Goal: Task Accomplishment & Management: Manage account settings

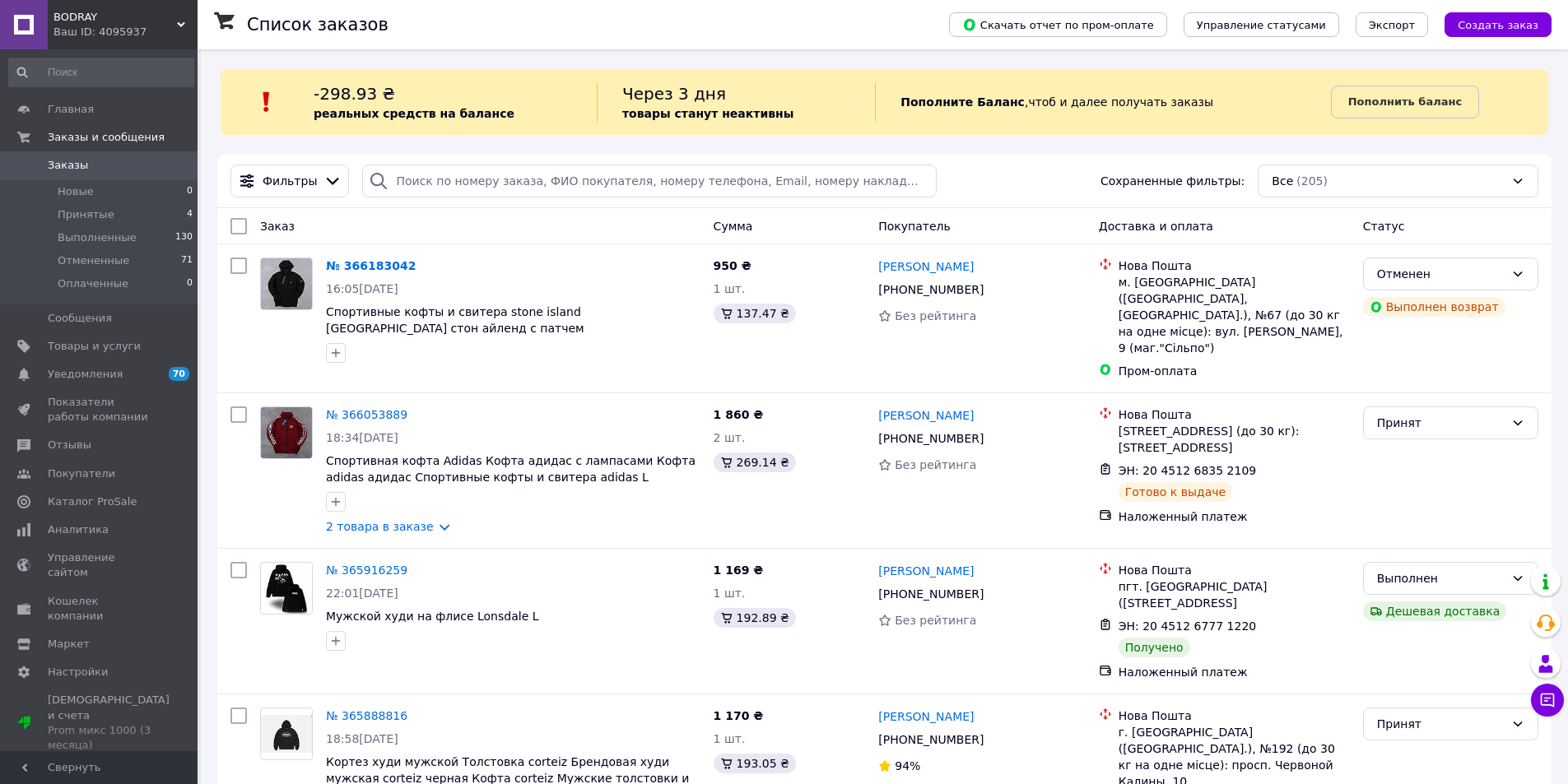
click at [342, 93] on div "-298.93 ₴ реальных средств на балансе Через 3 дня товары станут неактивны Попол…" at bounding box center [884, 102] width 1328 height 39
drag, startPoint x: 370, startPoint y: 99, endPoint x: 390, endPoint y: 101, distance: 20.1
click at [390, 101] on span "-298.93 ₴" at bounding box center [354, 93] width 81 height 20
click at [129, 538] on link "Аналитика" at bounding box center [101, 530] width 203 height 28
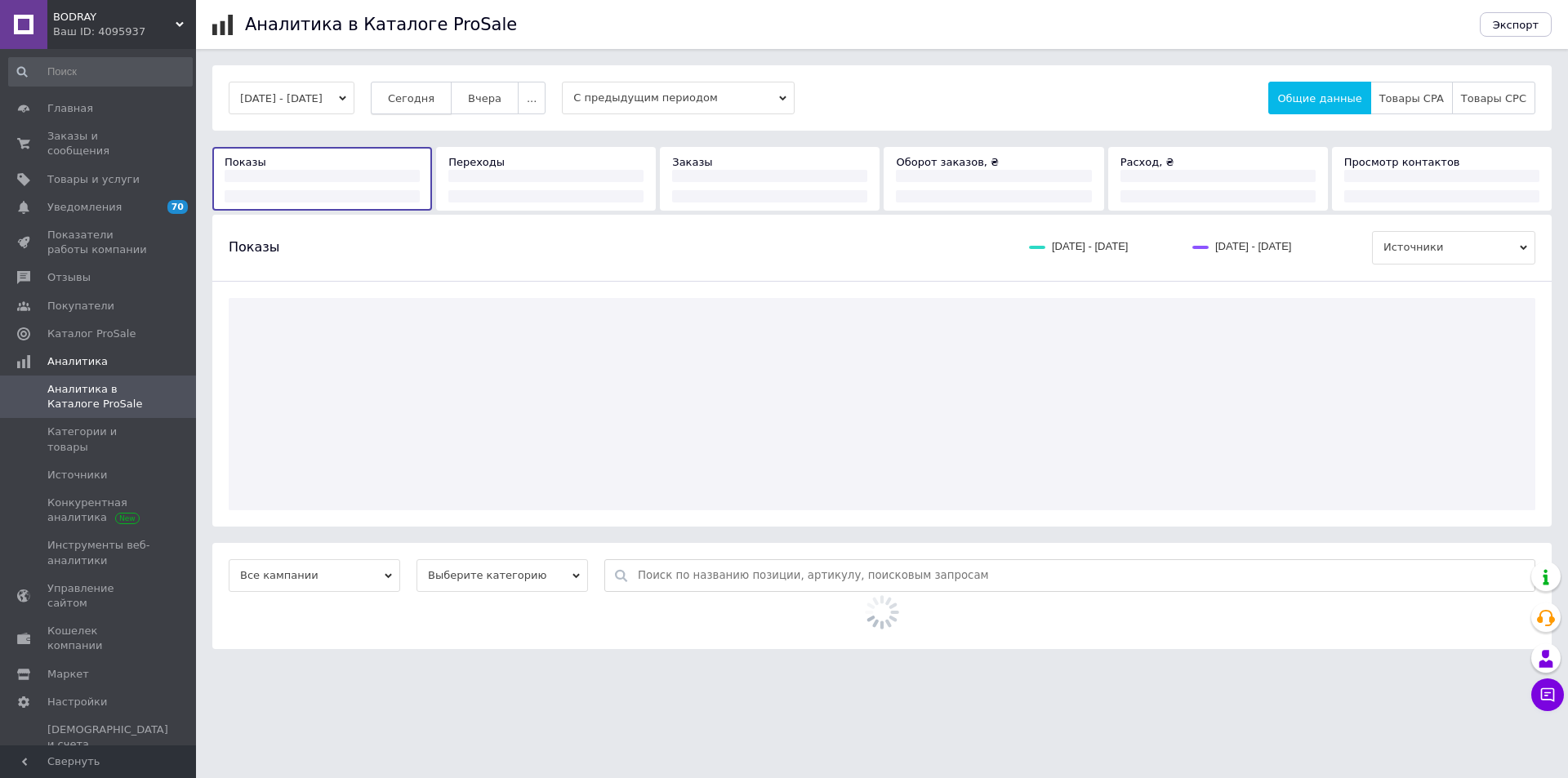
click at [435, 98] on span "Сегодня" at bounding box center [411, 98] width 46 height 12
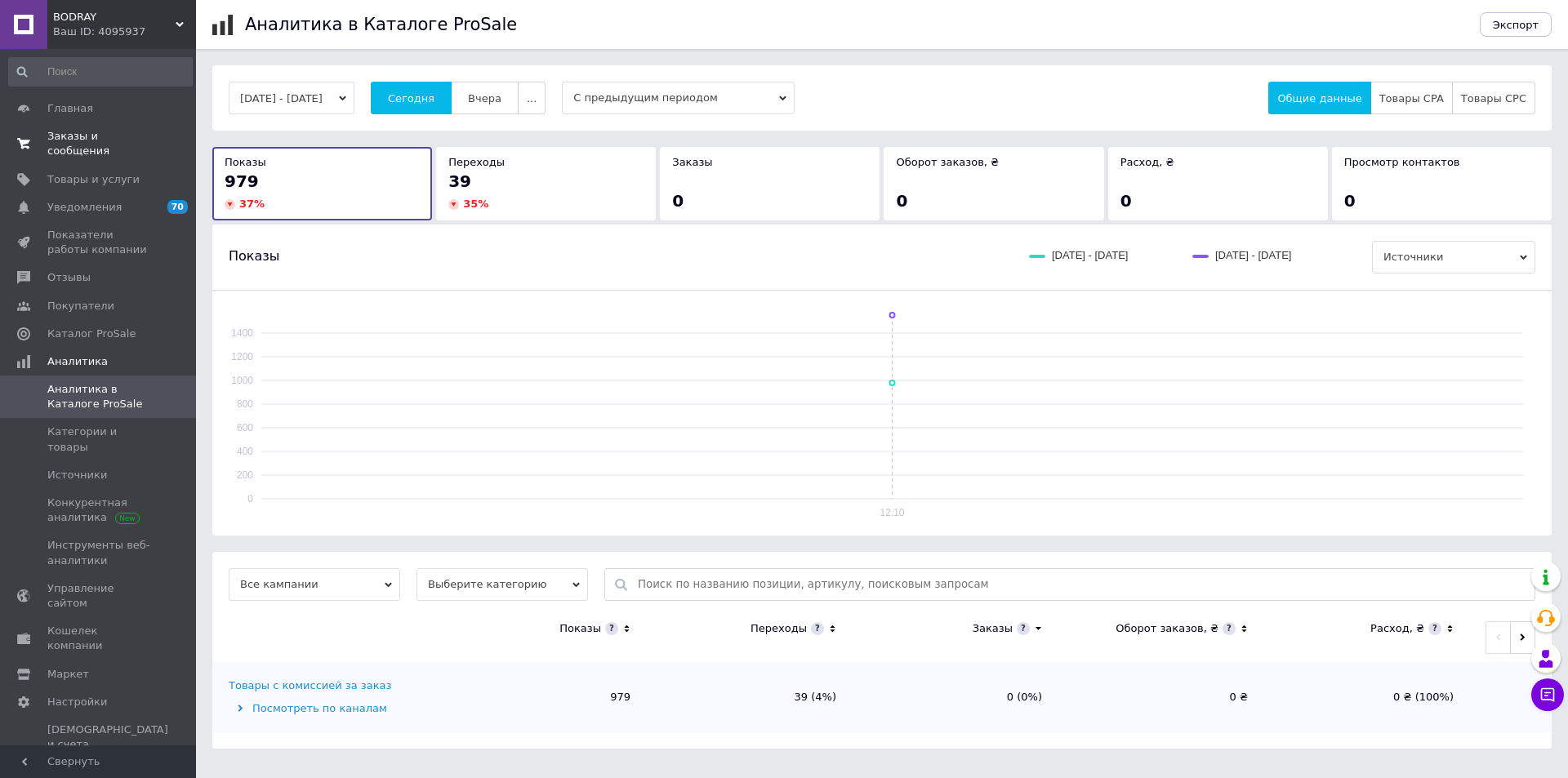
click at [142, 147] on link "Заказы и сообщения 0 0" at bounding box center [100, 144] width 201 height 43
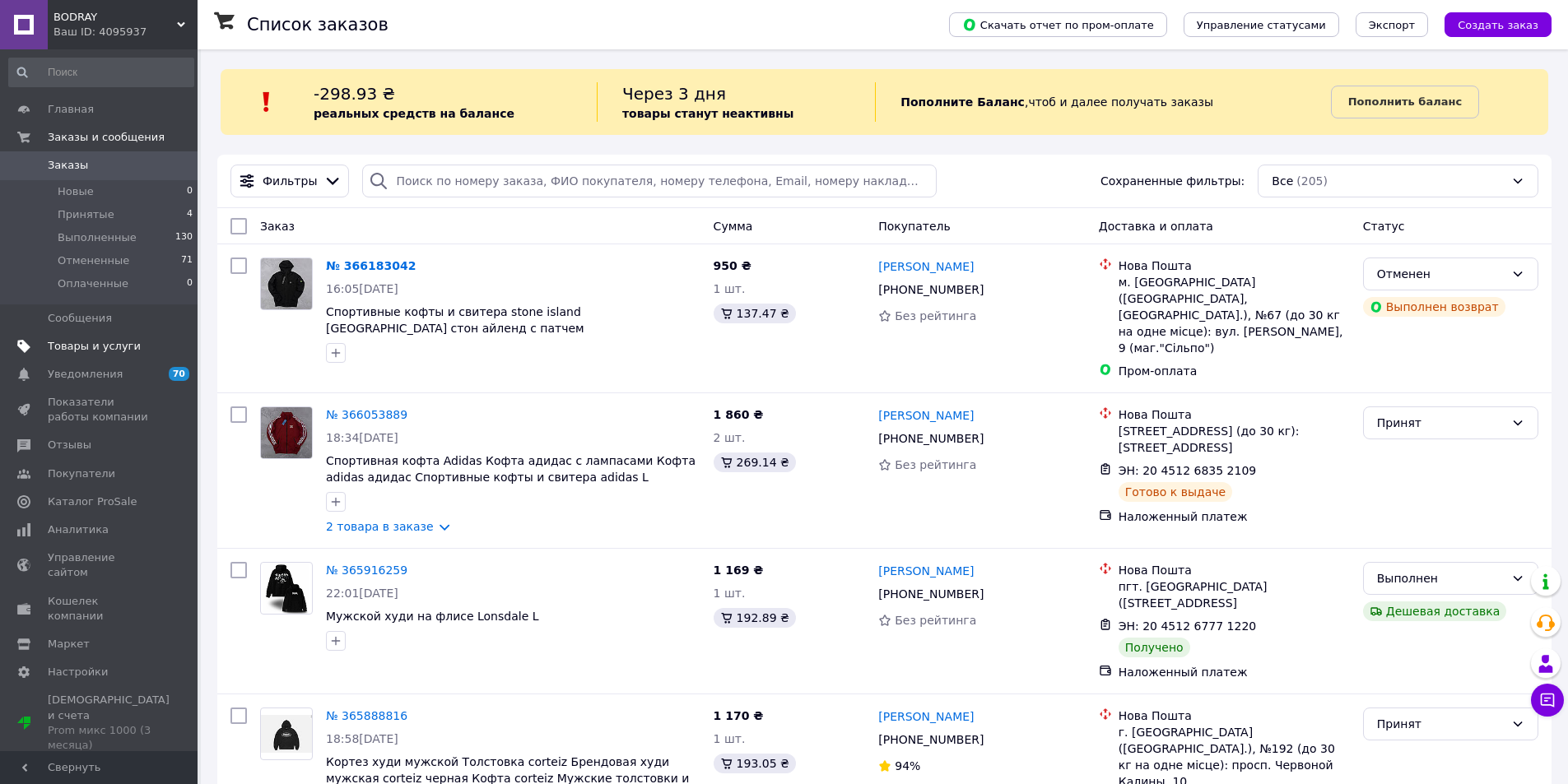
click at [156, 355] on link "Товары и услуги" at bounding box center [101, 347] width 203 height 28
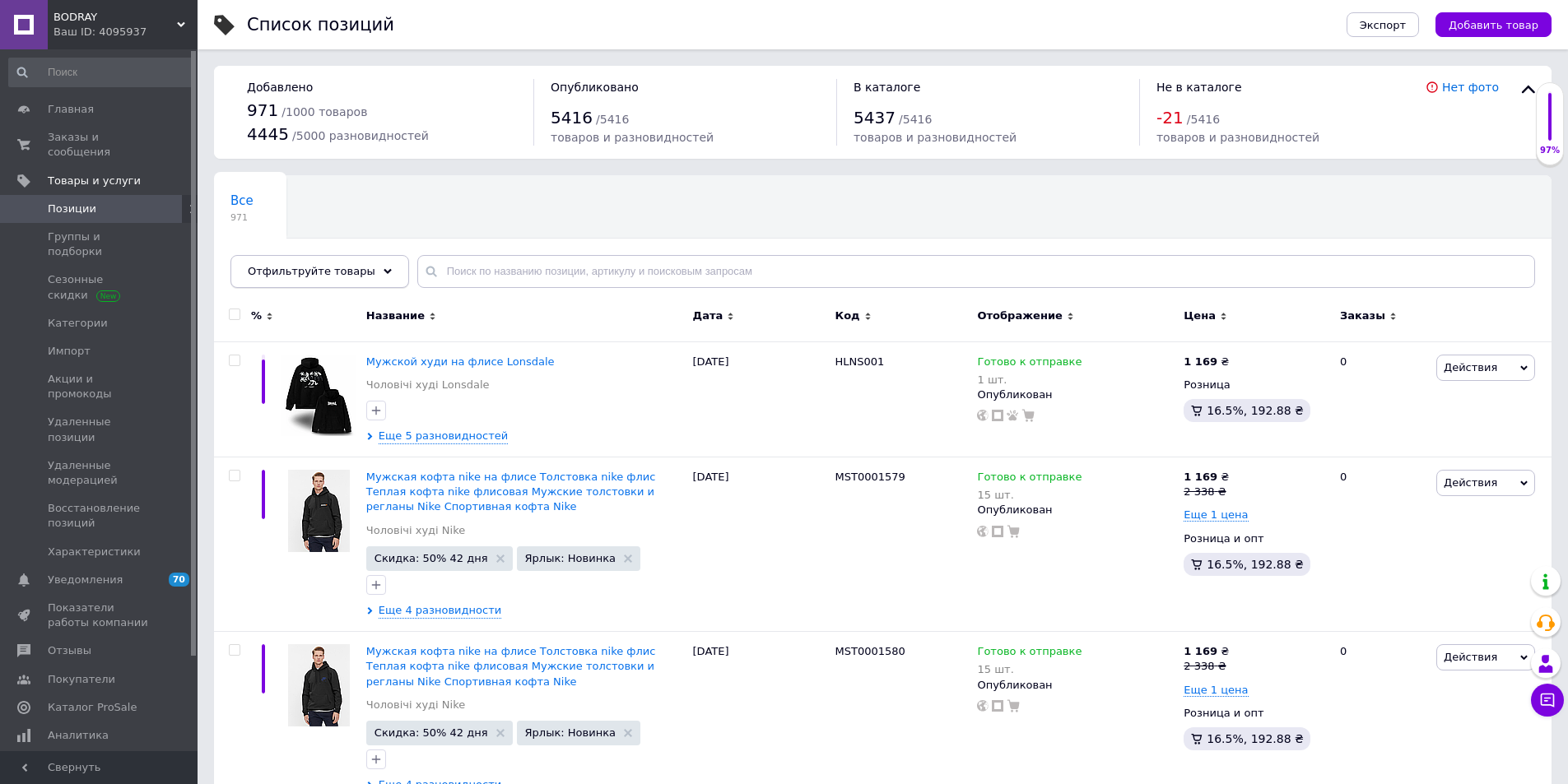
click at [290, 269] on span "Отфильтруйте товары" at bounding box center [311, 271] width 128 height 12
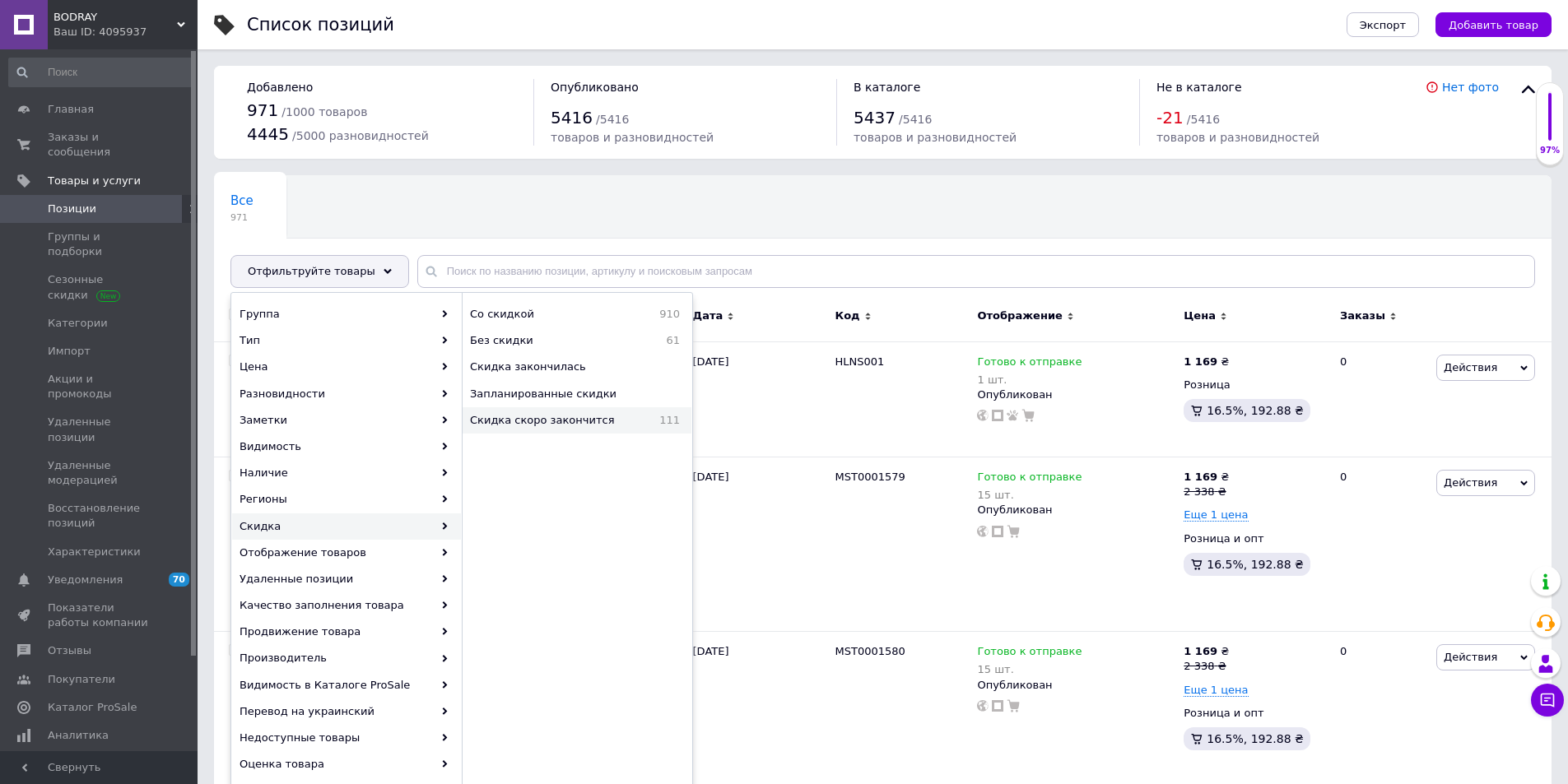
click at [595, 416] on span "Скидка скоро закончится" at bounding box center [558, 421] width 176 height 15
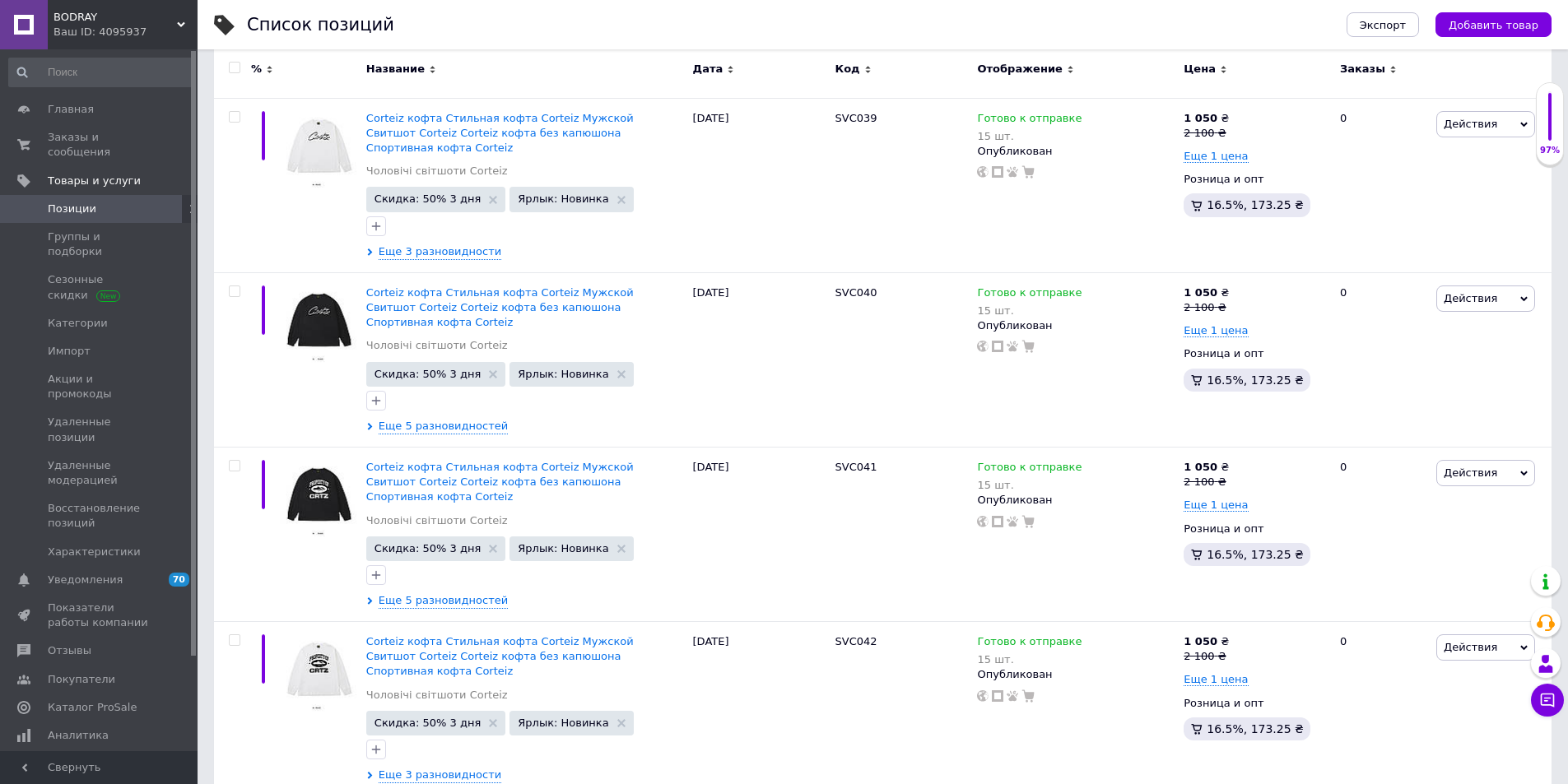
scroll to position [15779, 0]
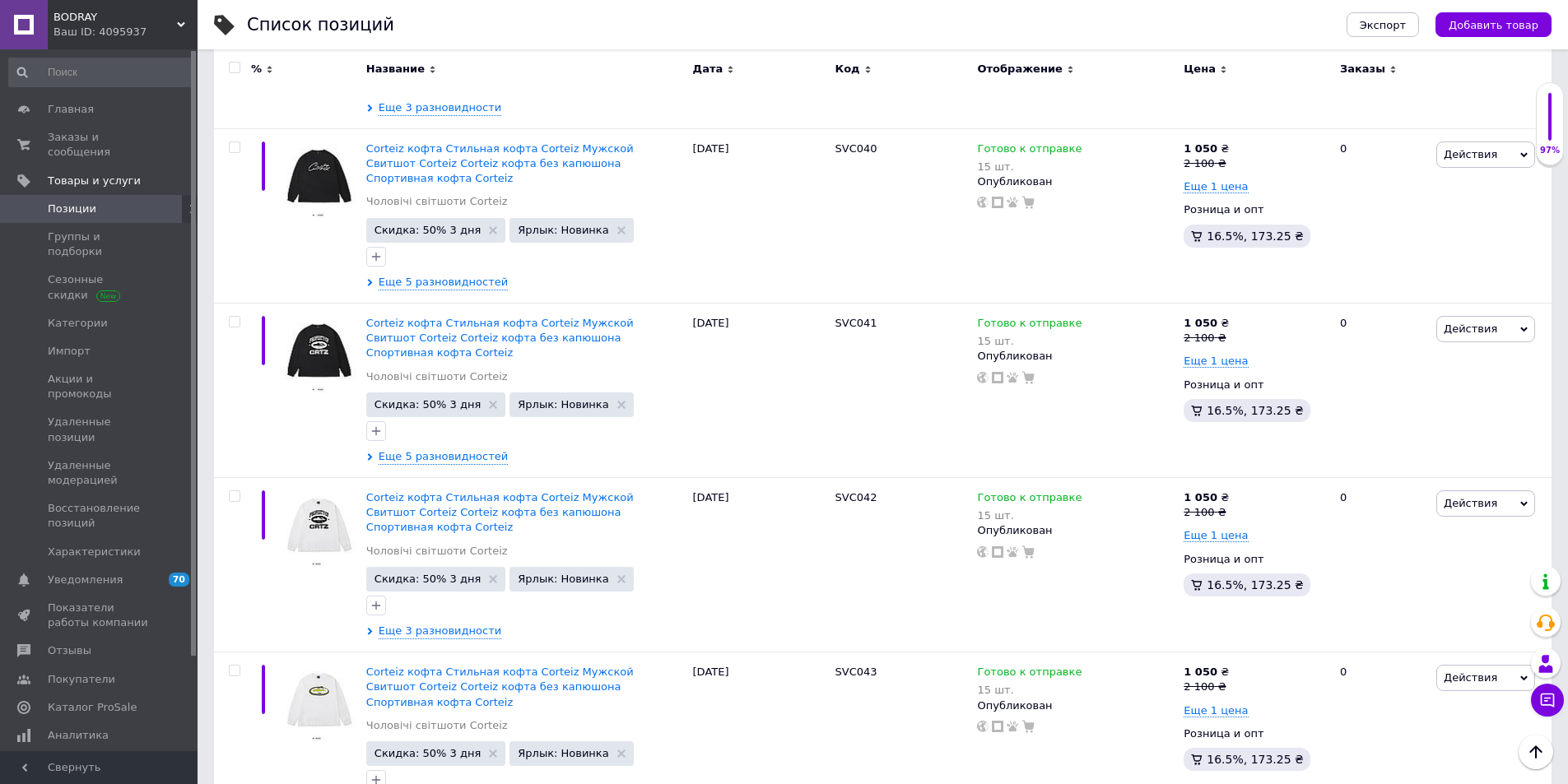
click at [232, 64] on input "checkbox" at bounding box center [234, 67] width 10 height 10
checkbox input "true"
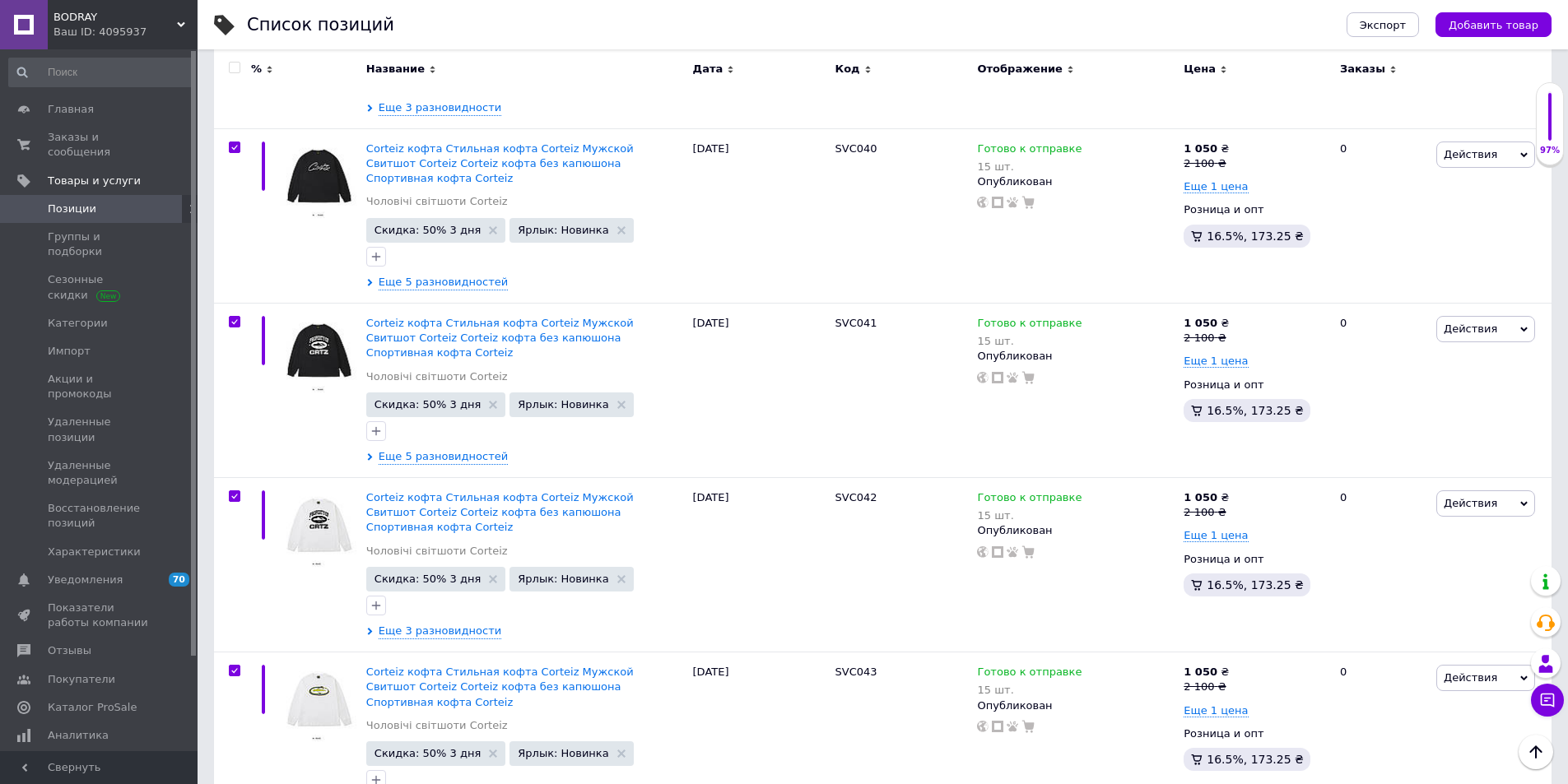
checkbox input "true"
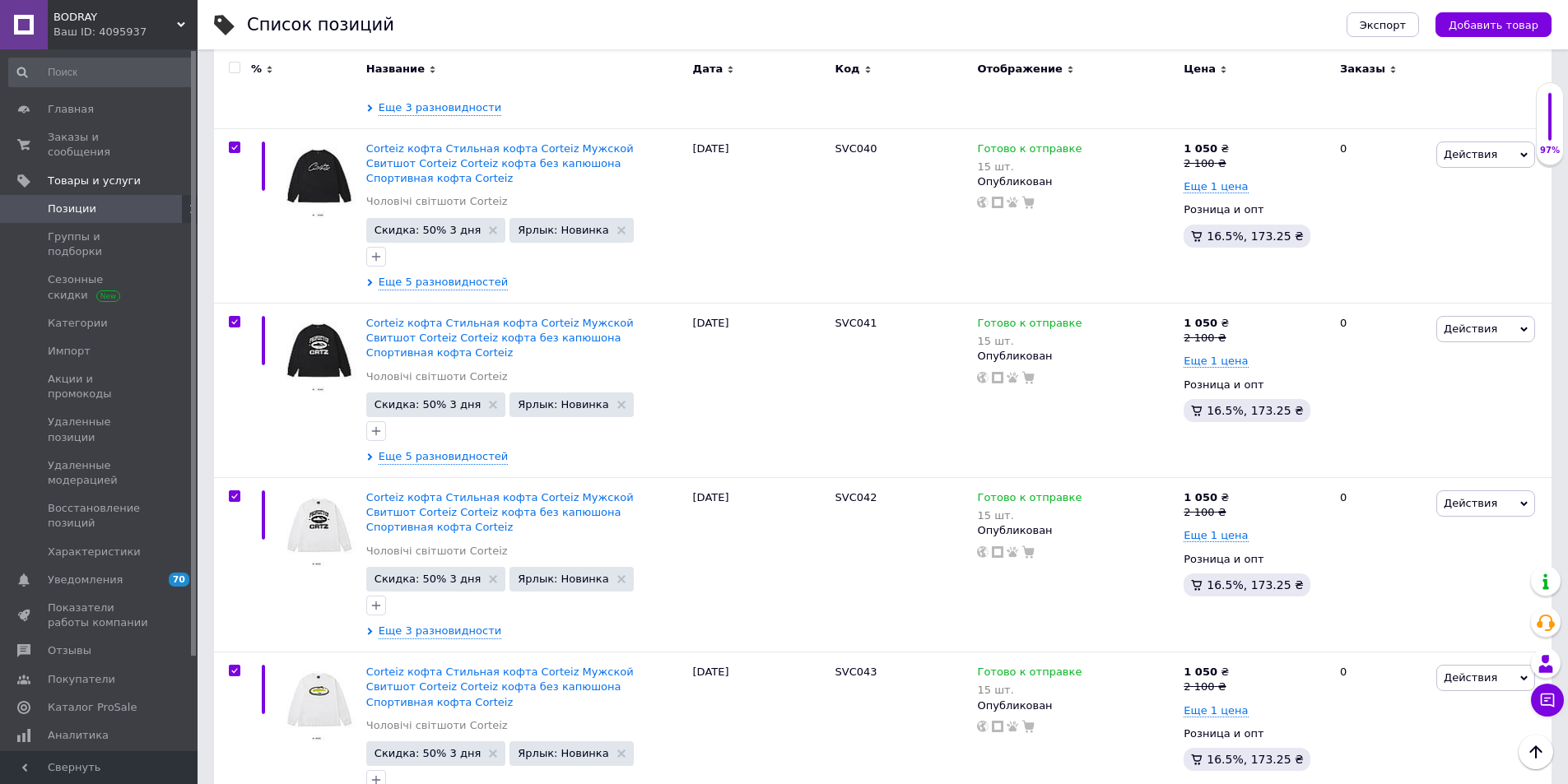
checkbox input "true"
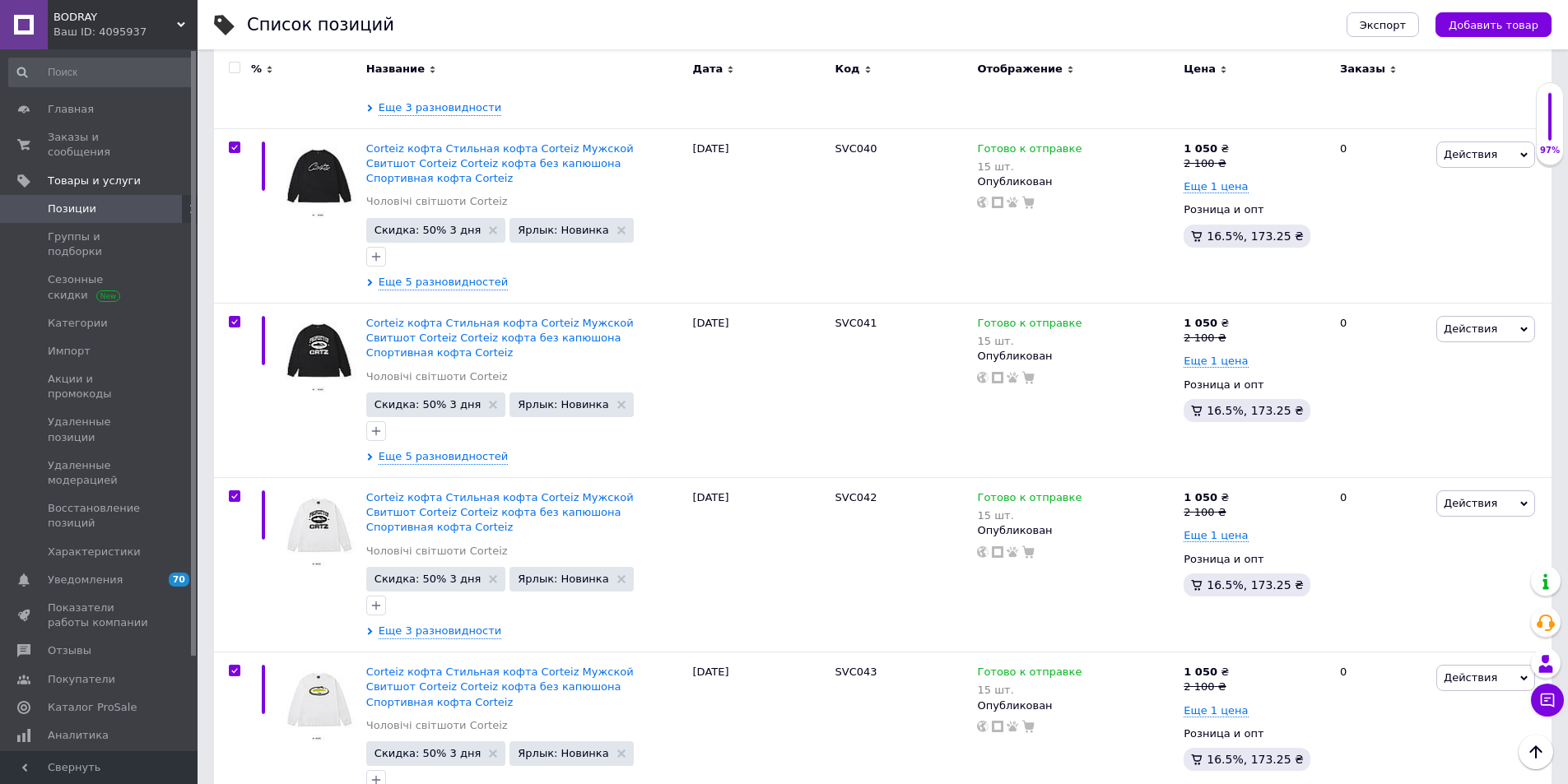
checkbox input "true"
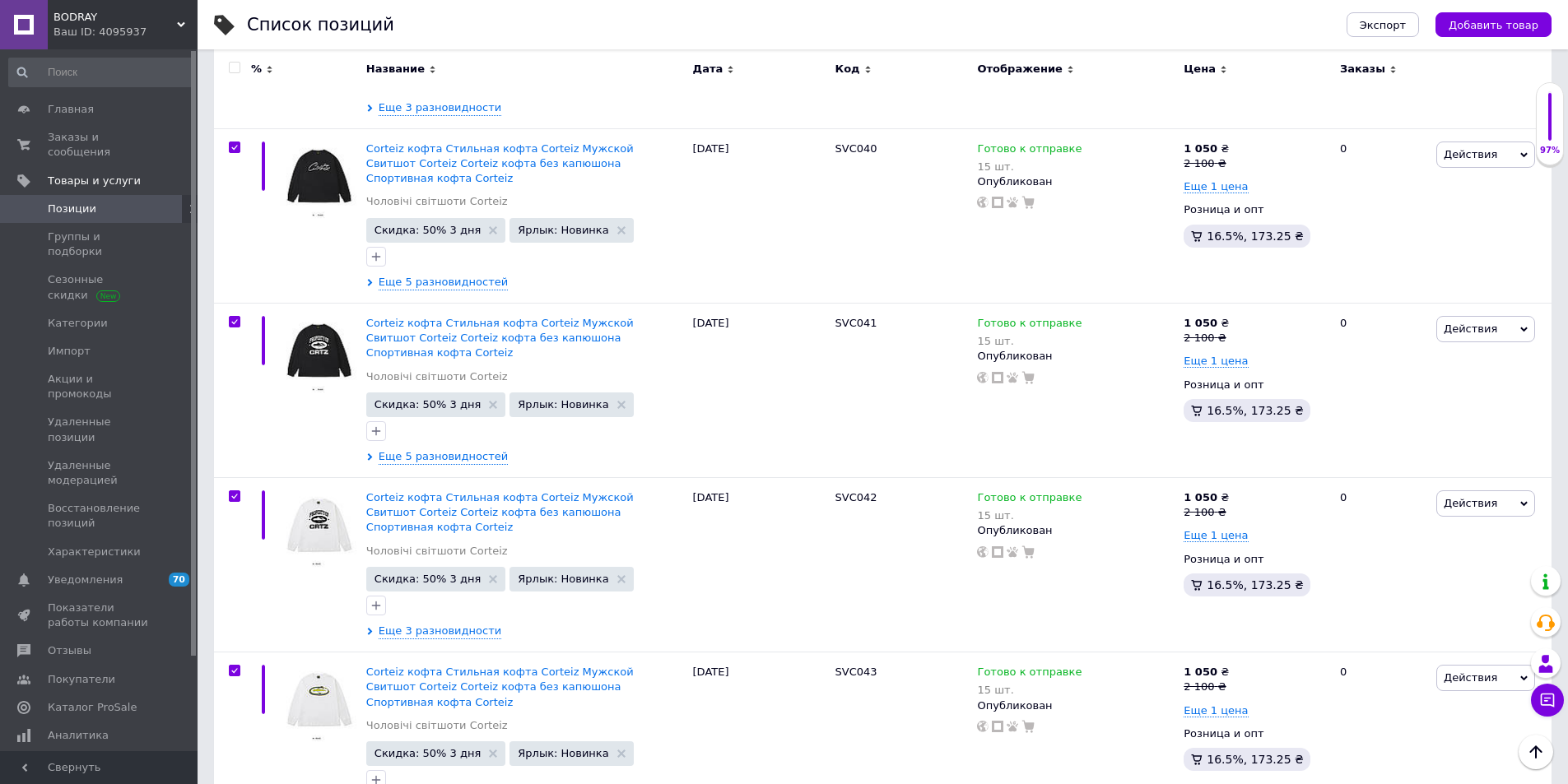
checkbox input "true"
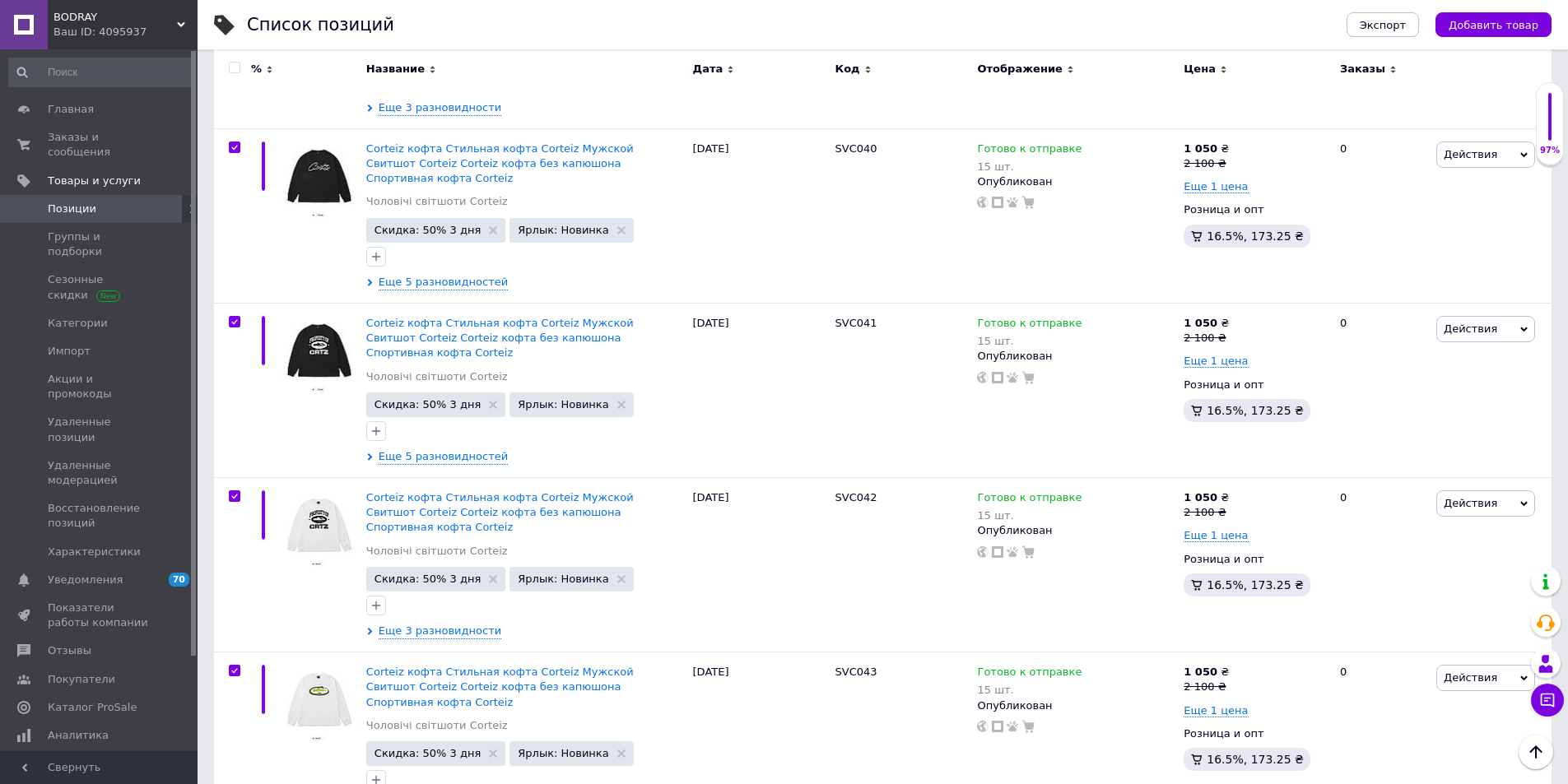
checkbox input "true"
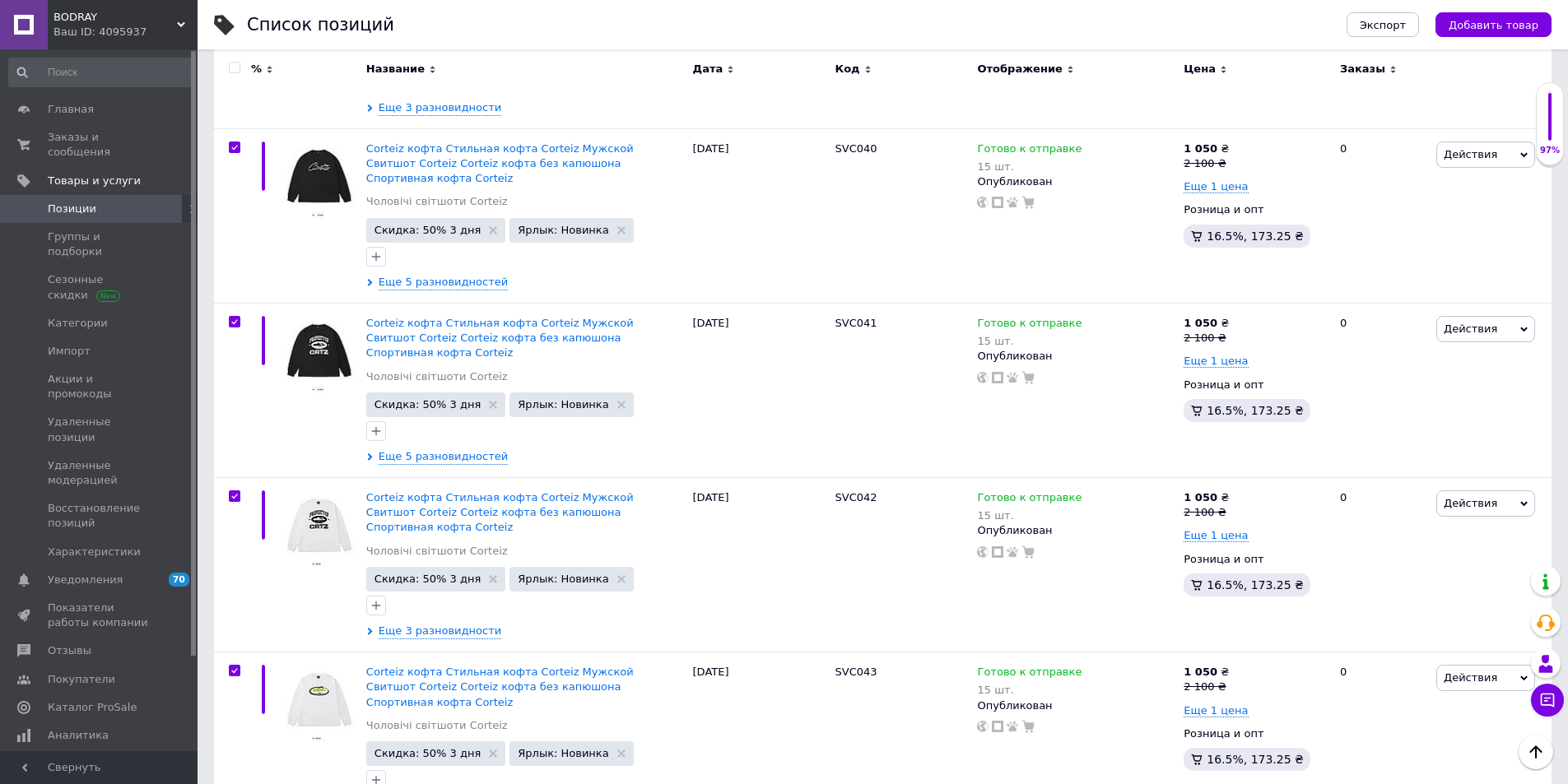
checkbox input "true"
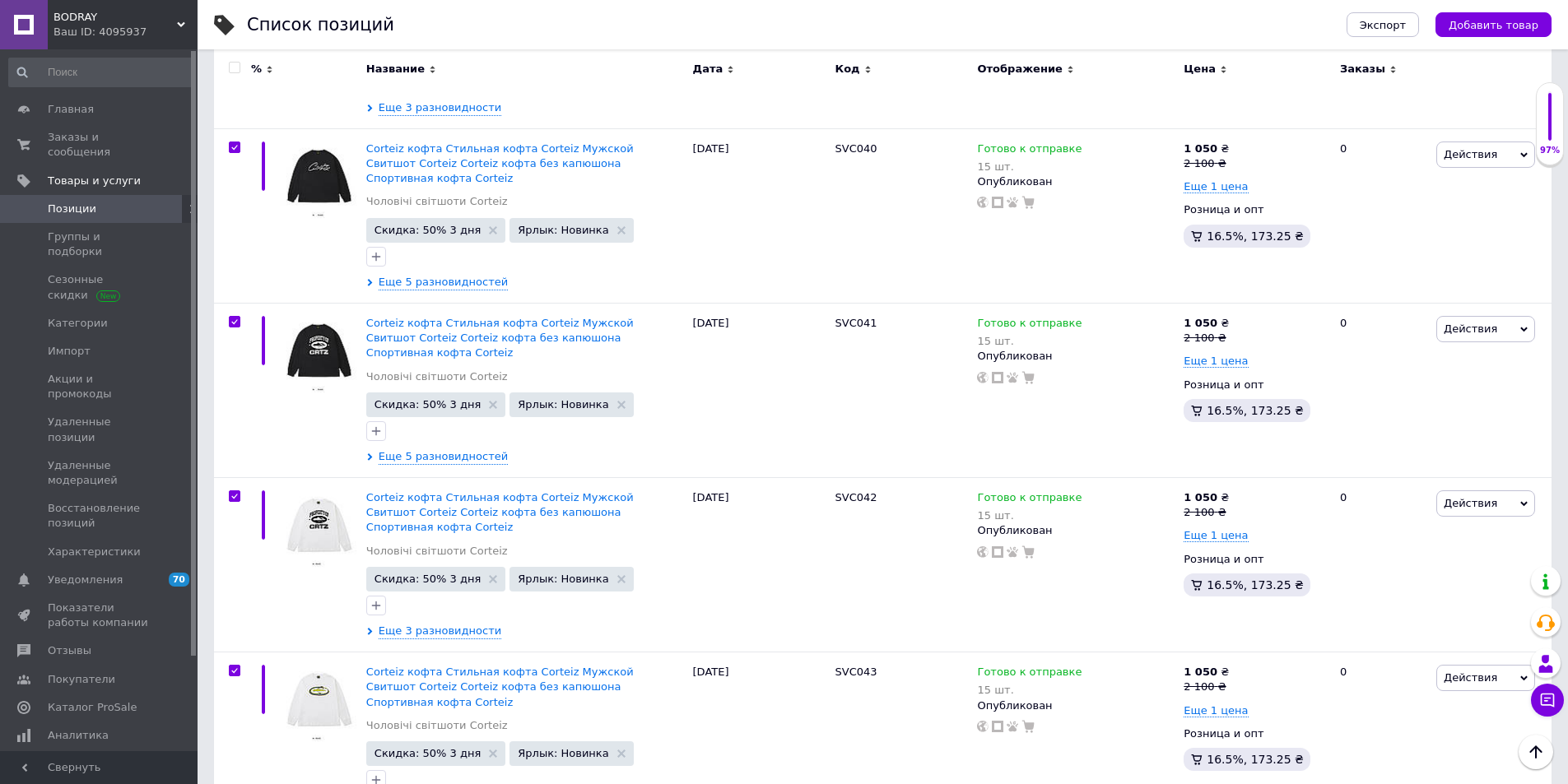
checkbox input "true"
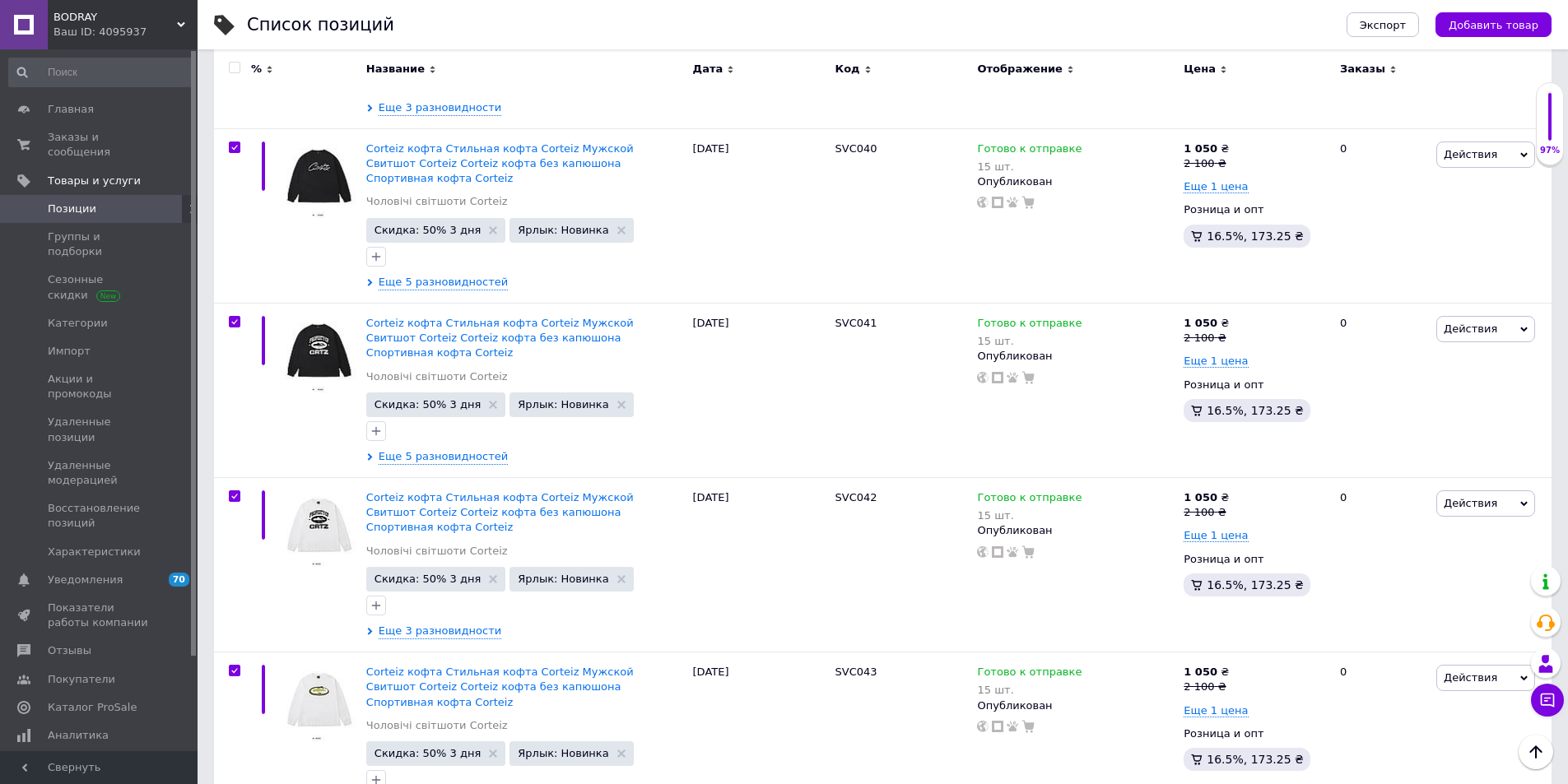
checkbox input "true"
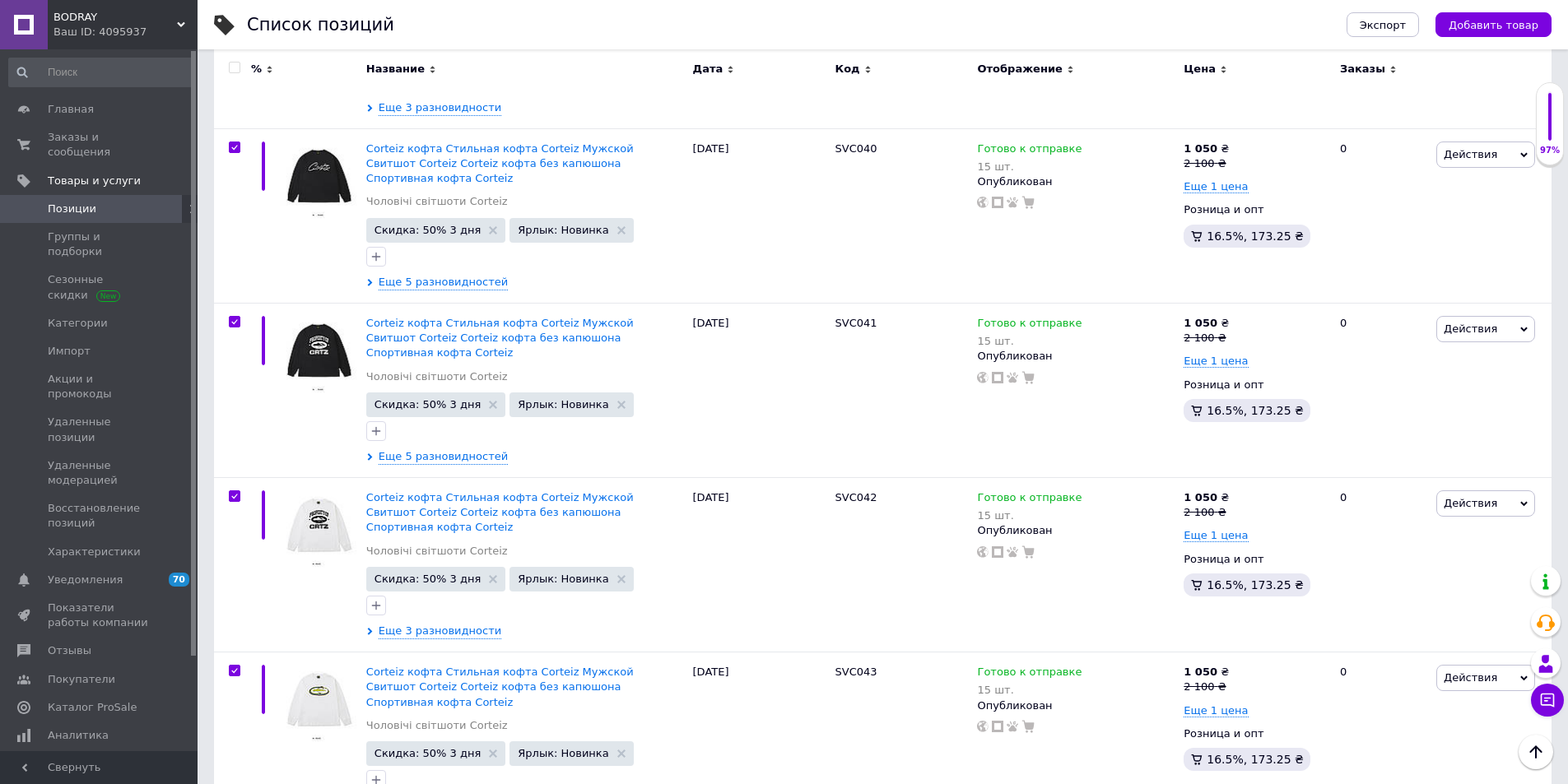
checkbox input "true"
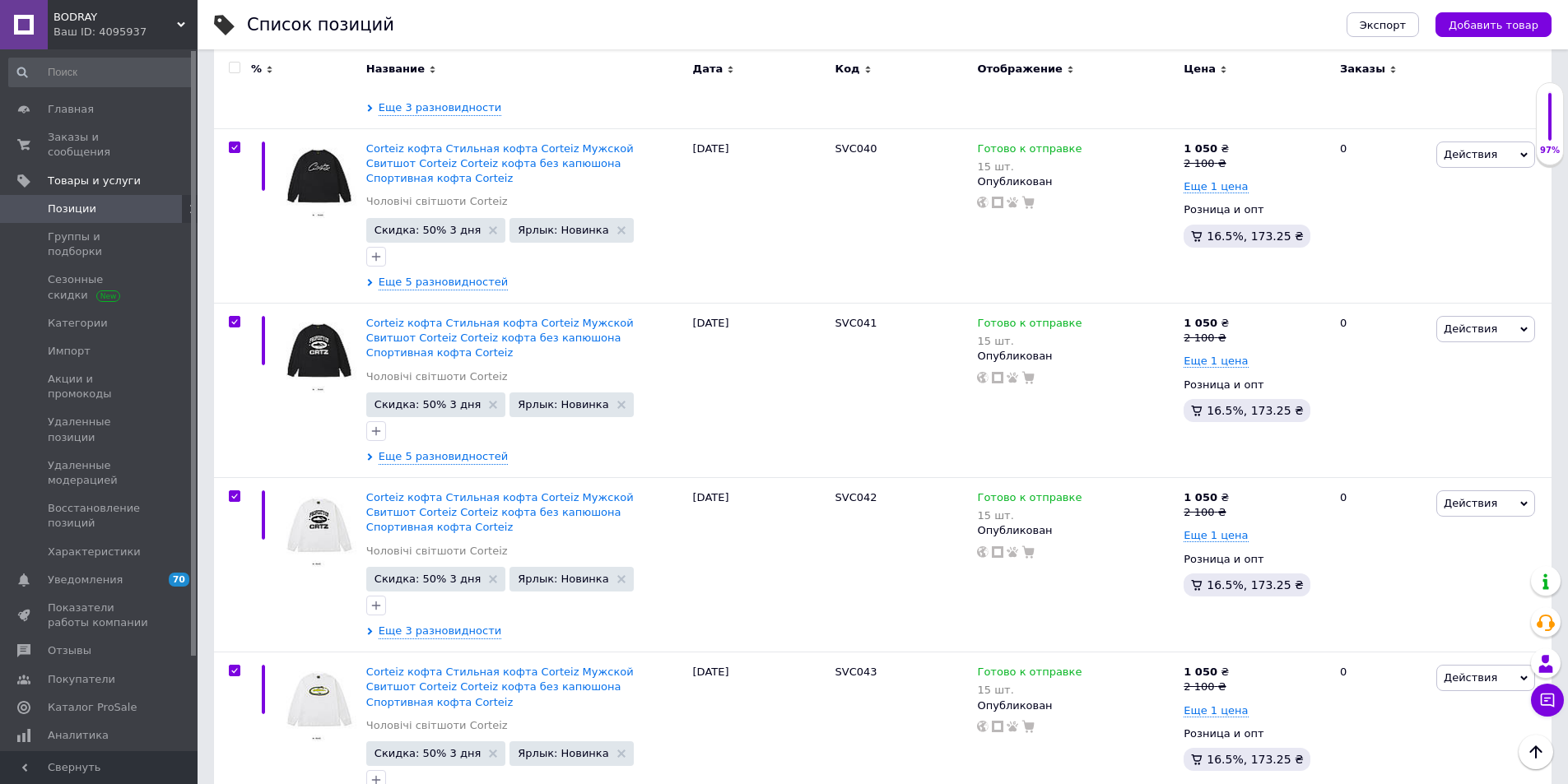
checkbox input "true"
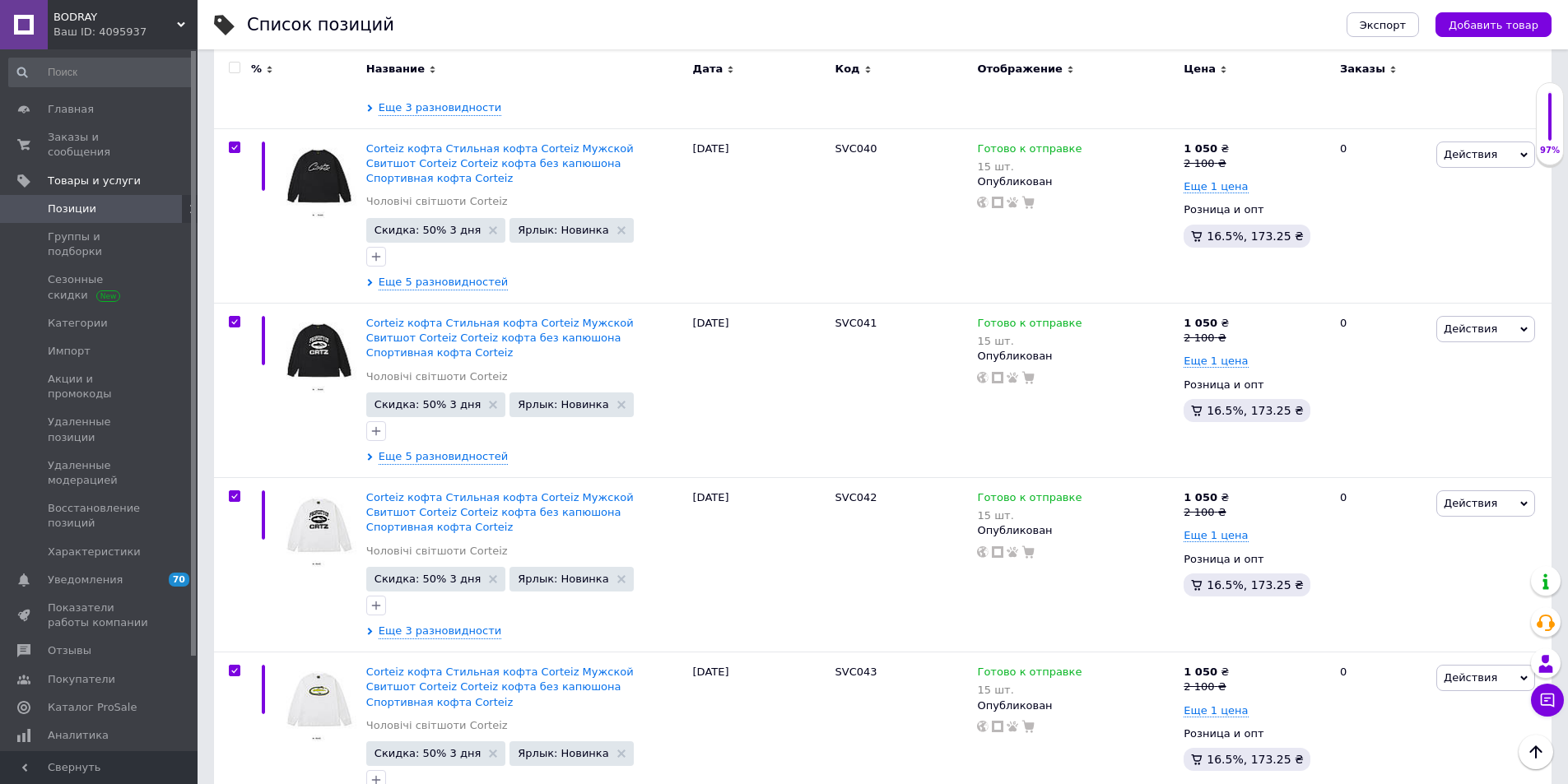
checkbox input "true"
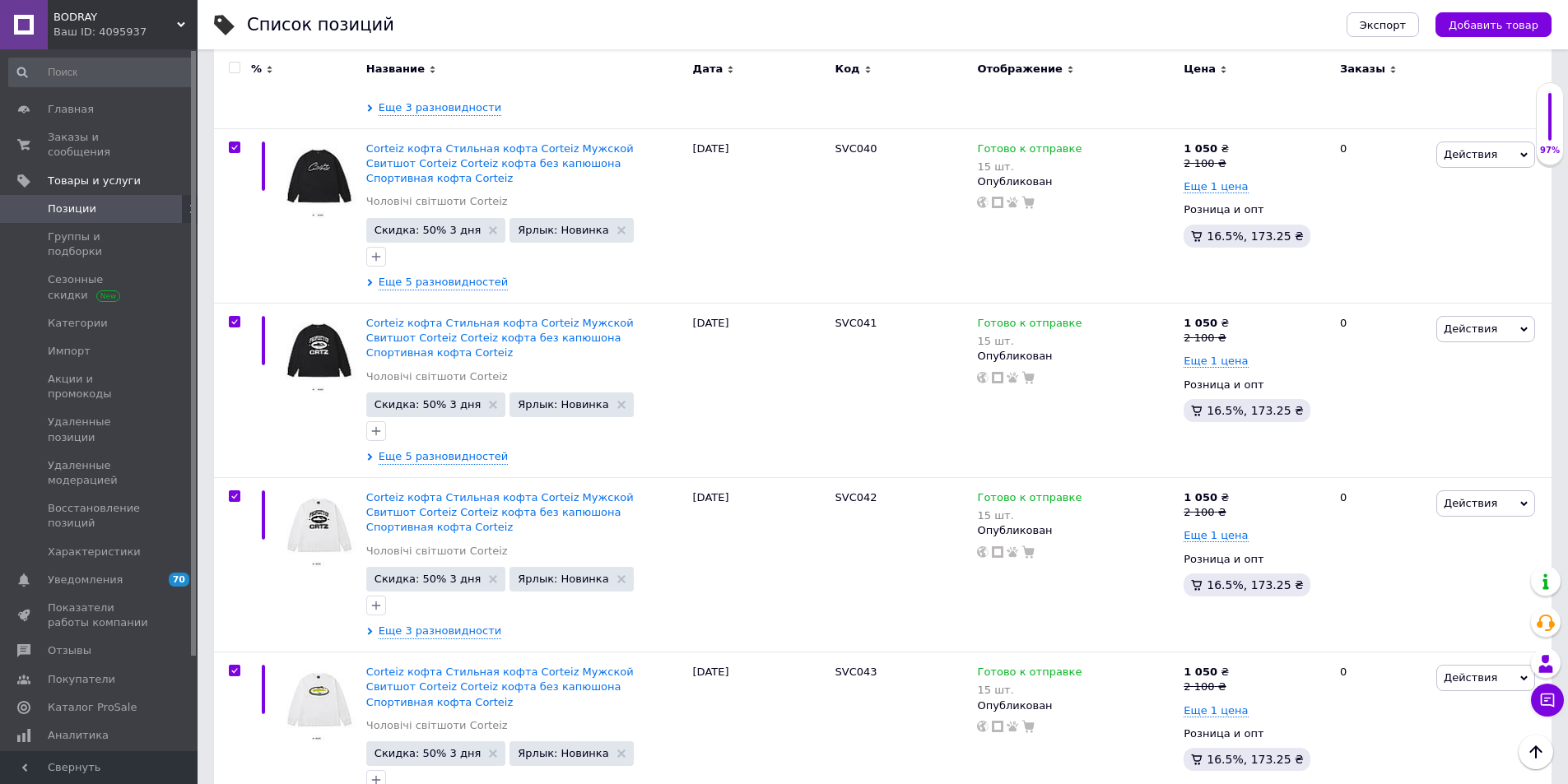
checkbox input "true"
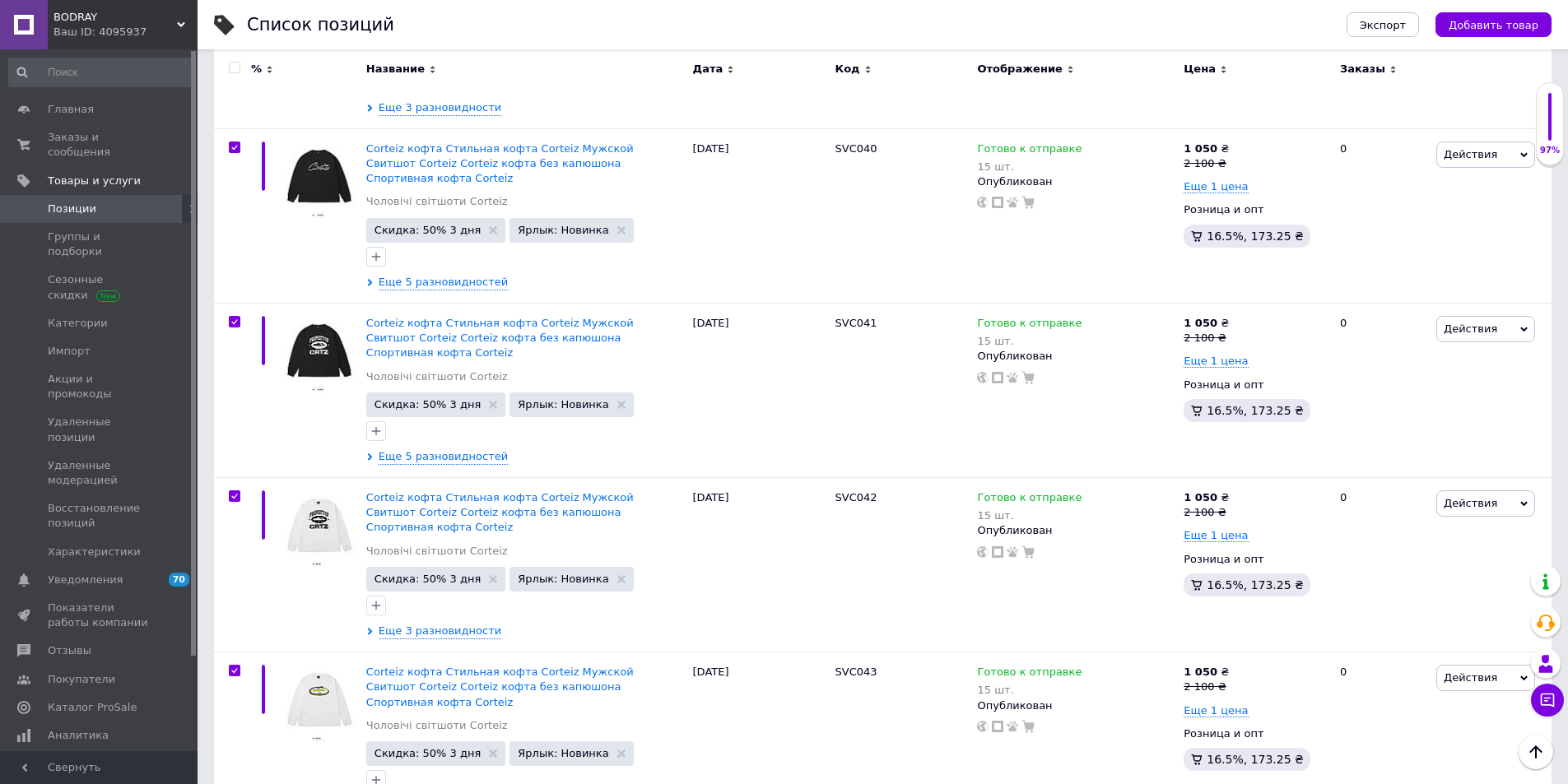
checkbox input "true"
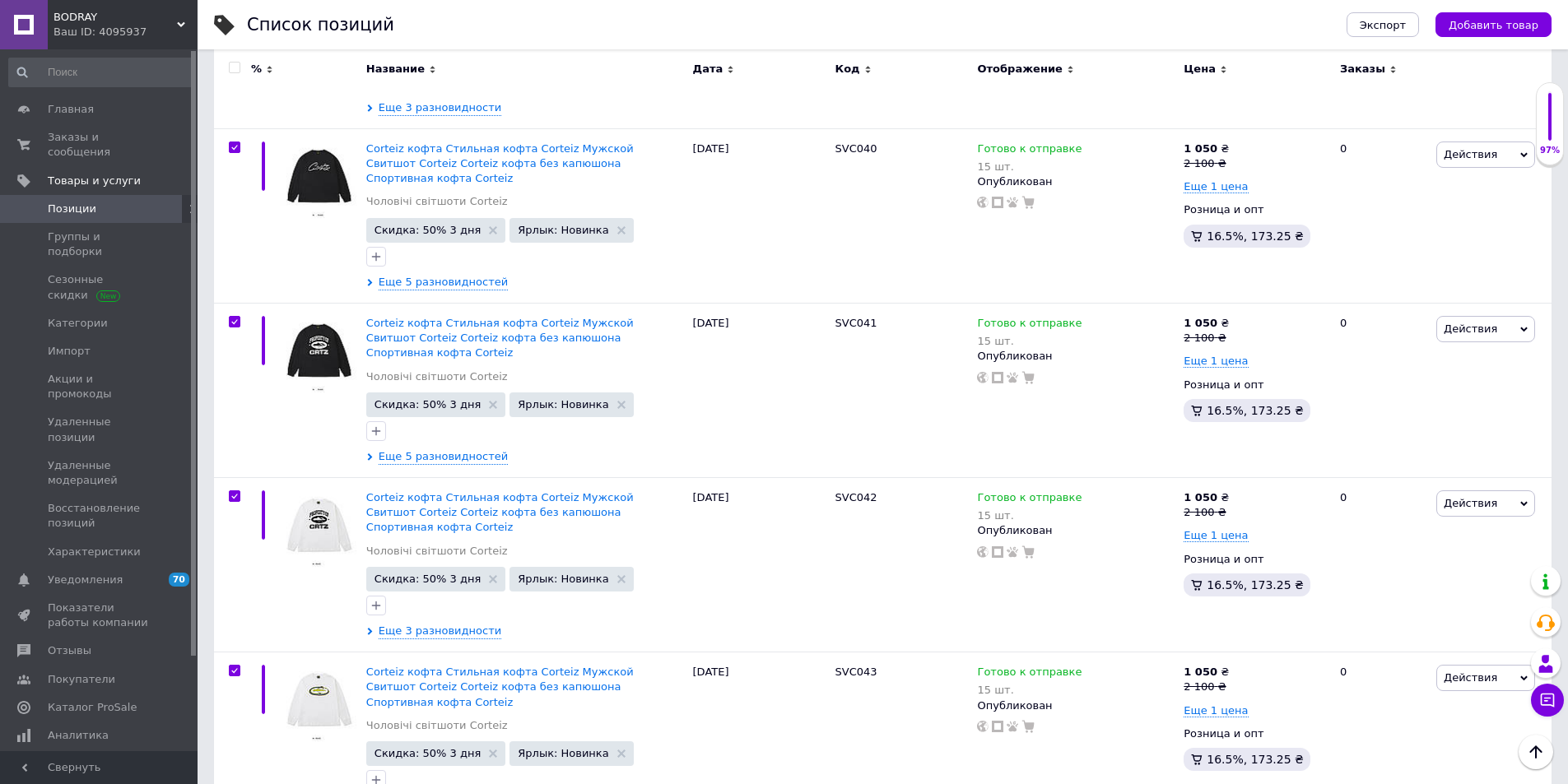
checkbox input "true"
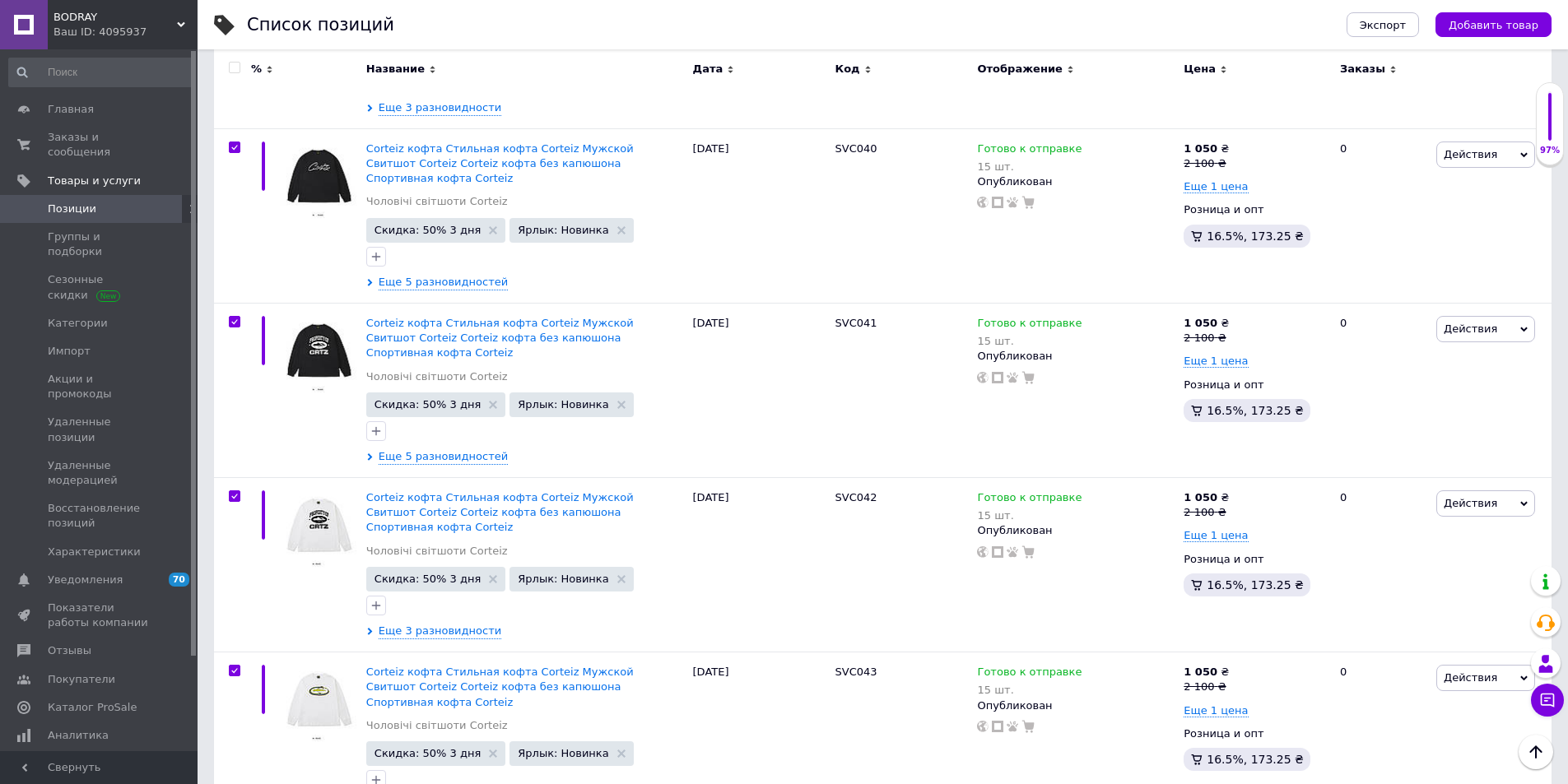
checkbox input "true"
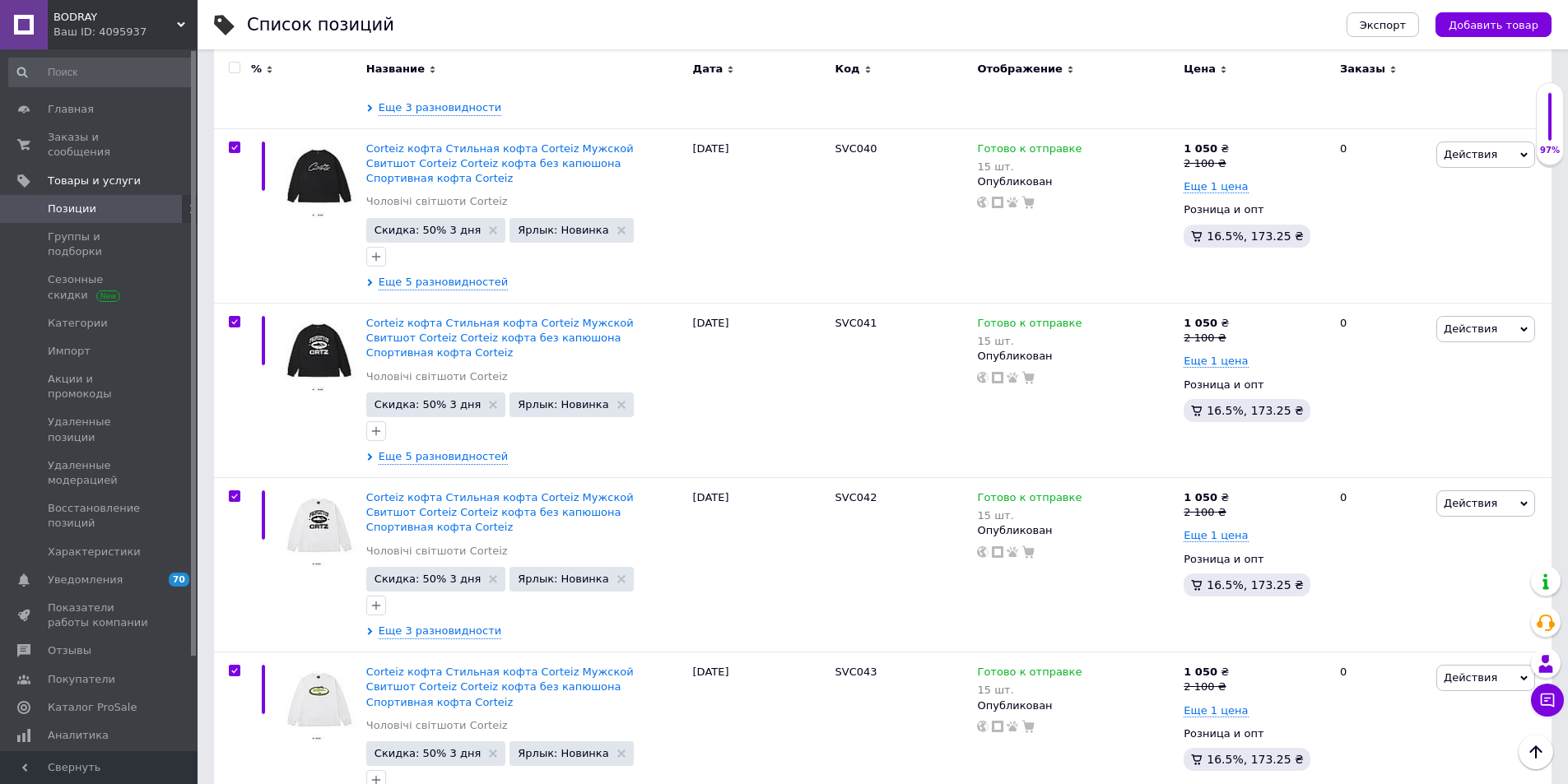
checkbox input "true"
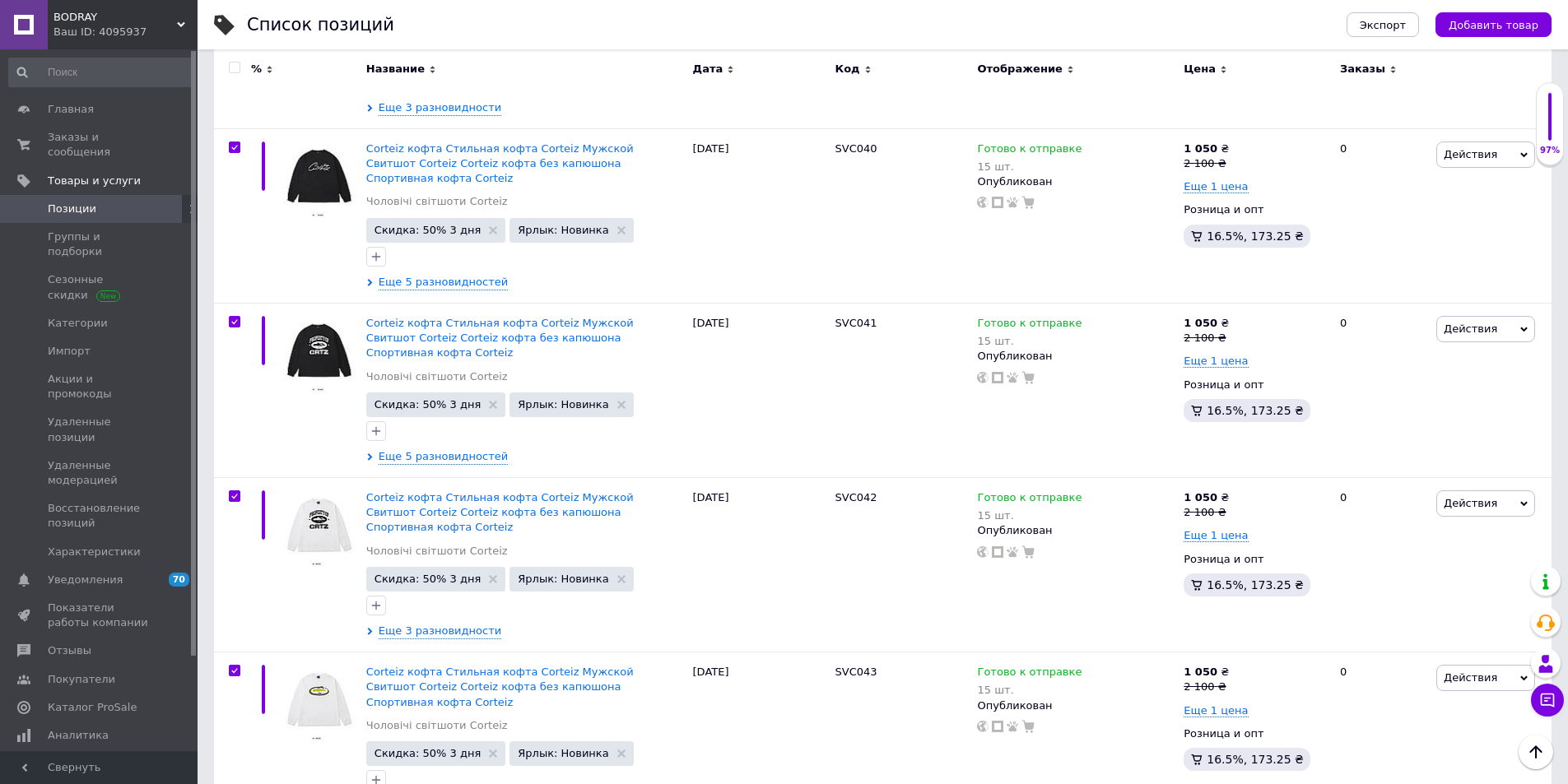
checkbox input "true"
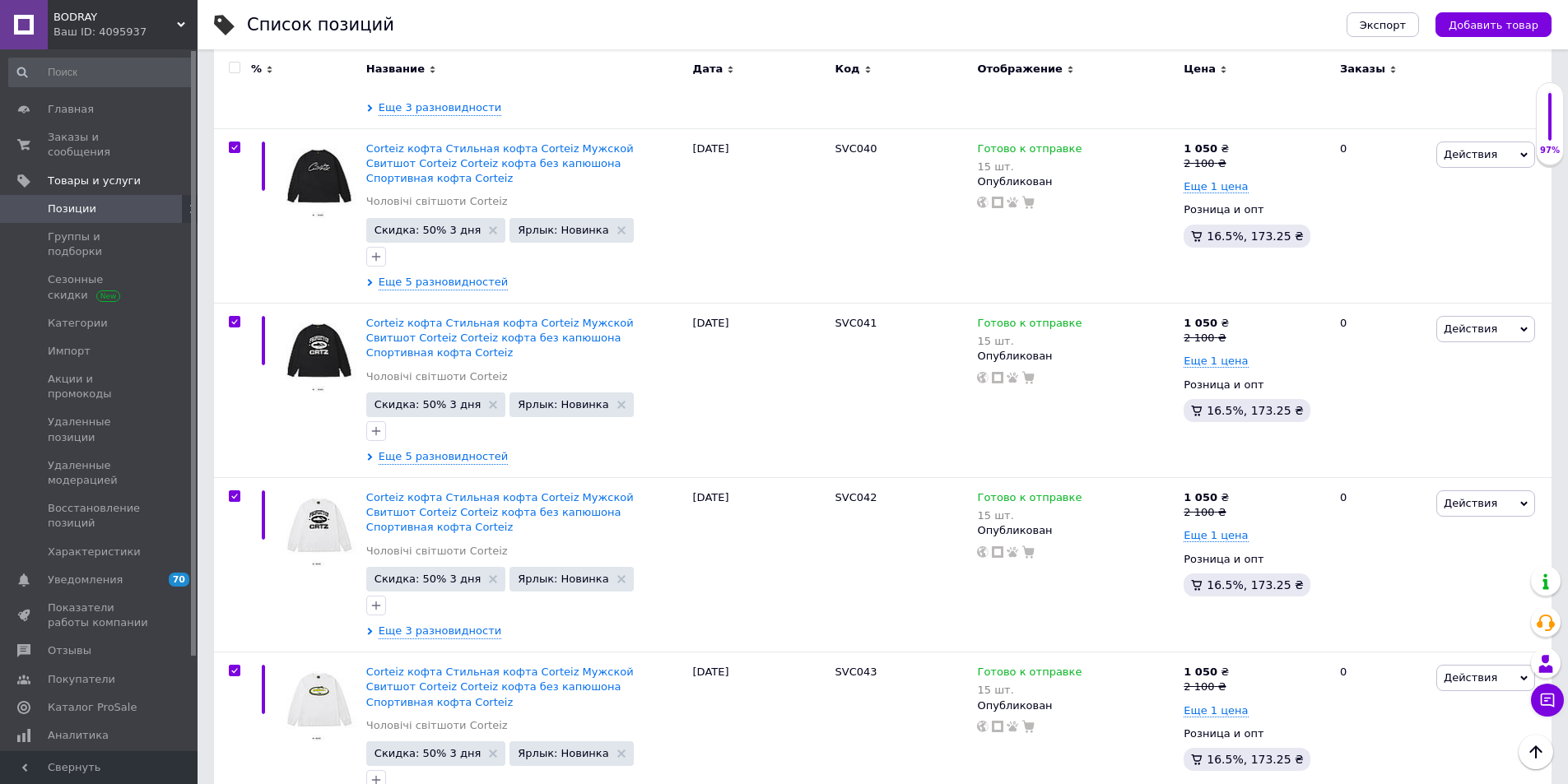
checkbox input "true"
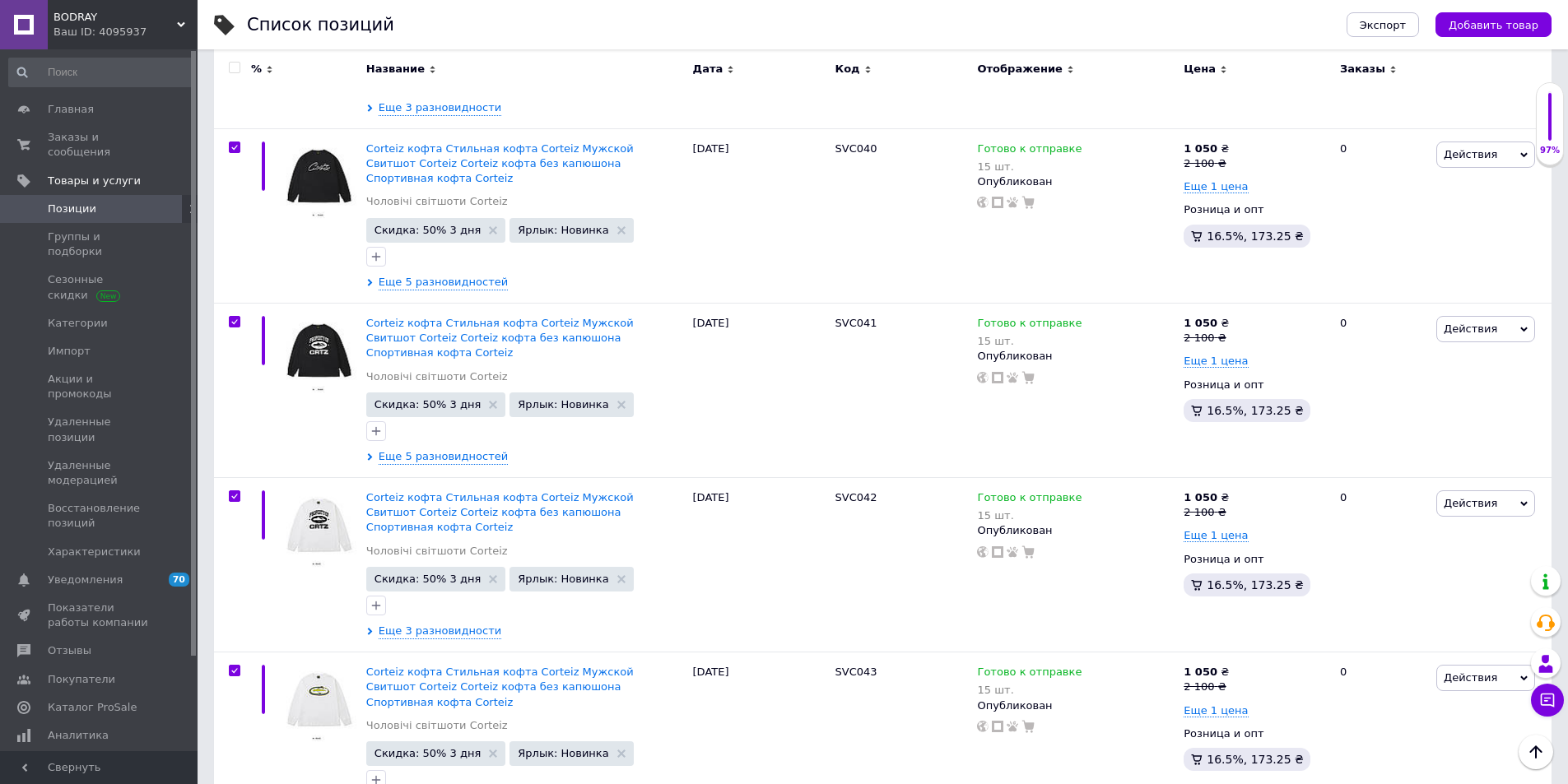
checkbox input "true"
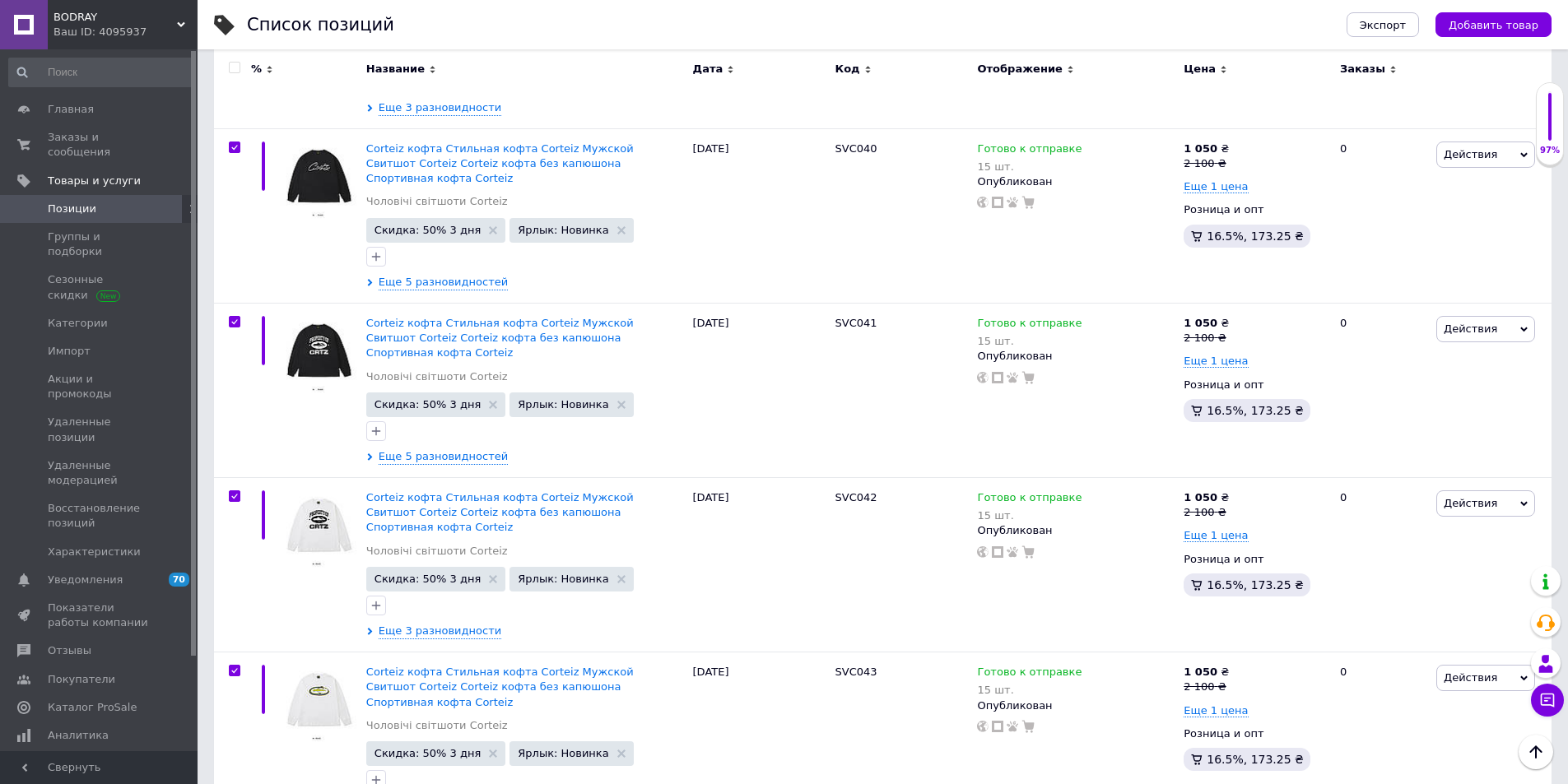
checkbox input "true"
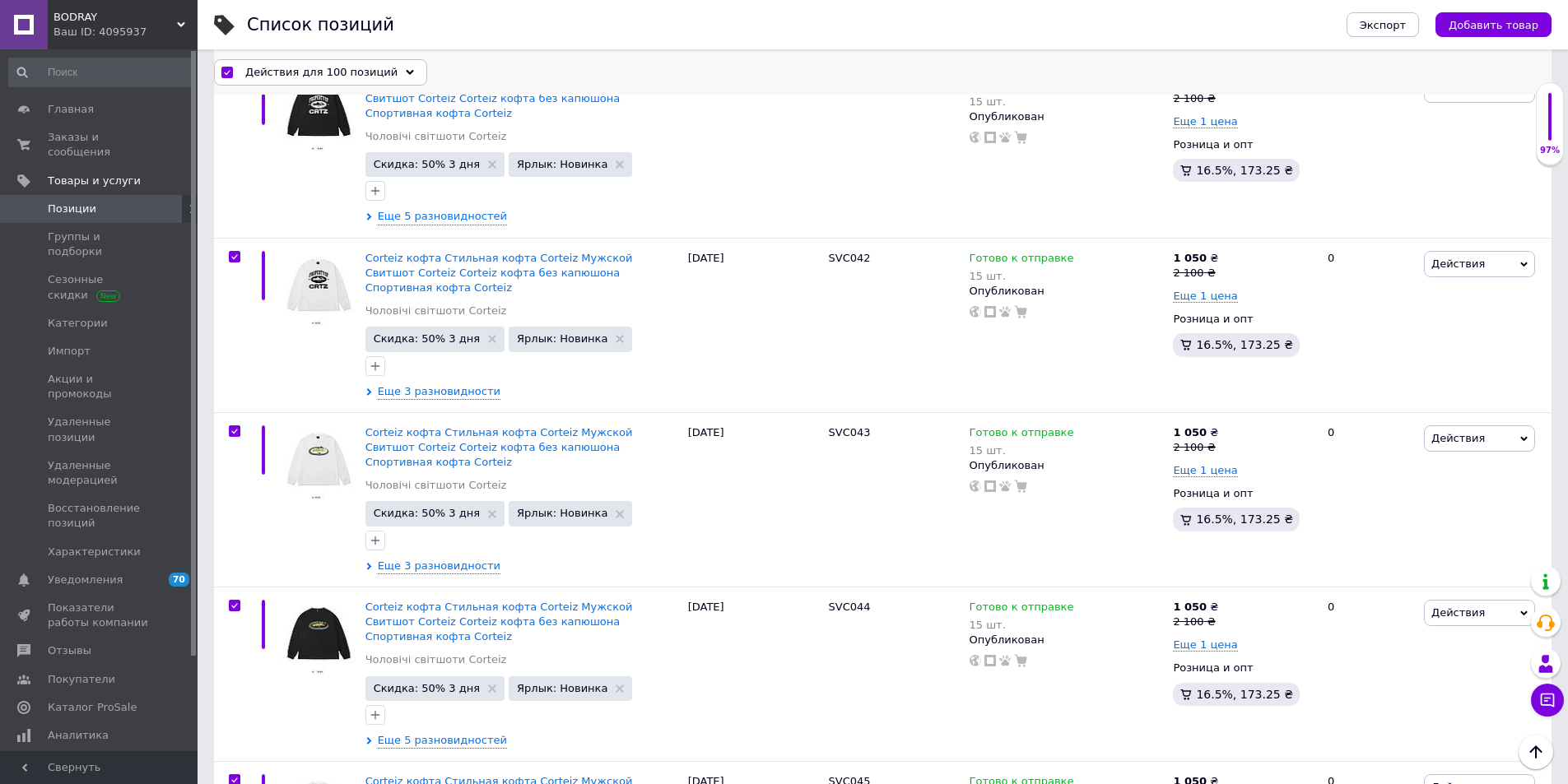
click at [266, 65] on span "Действия для 100 позиций" at bounding box center [321, 72] width 152 height 15
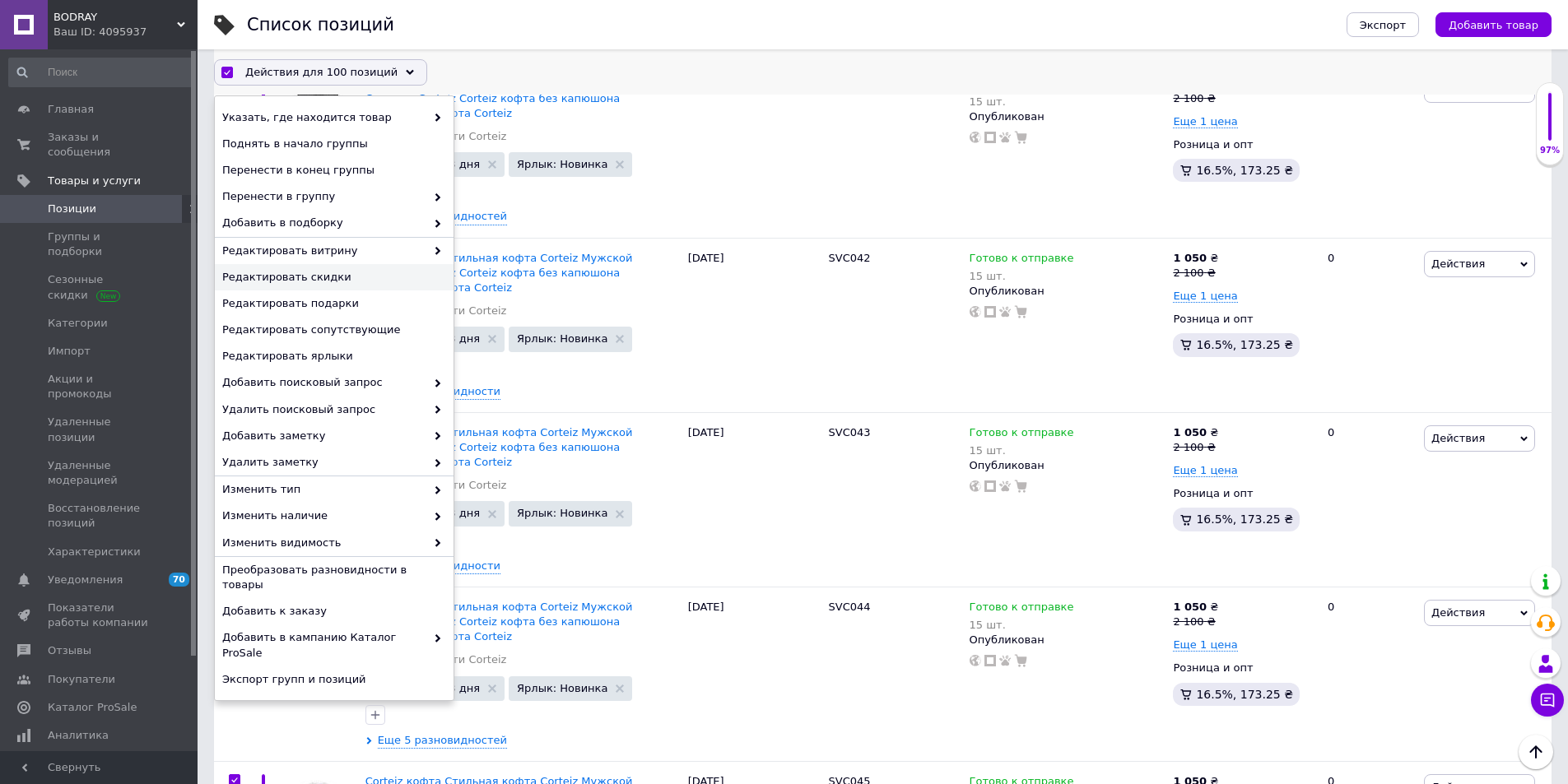
click at [341, 282] on span "Редактировать скидки" at bounding box center [332, 278] width 220 height 15
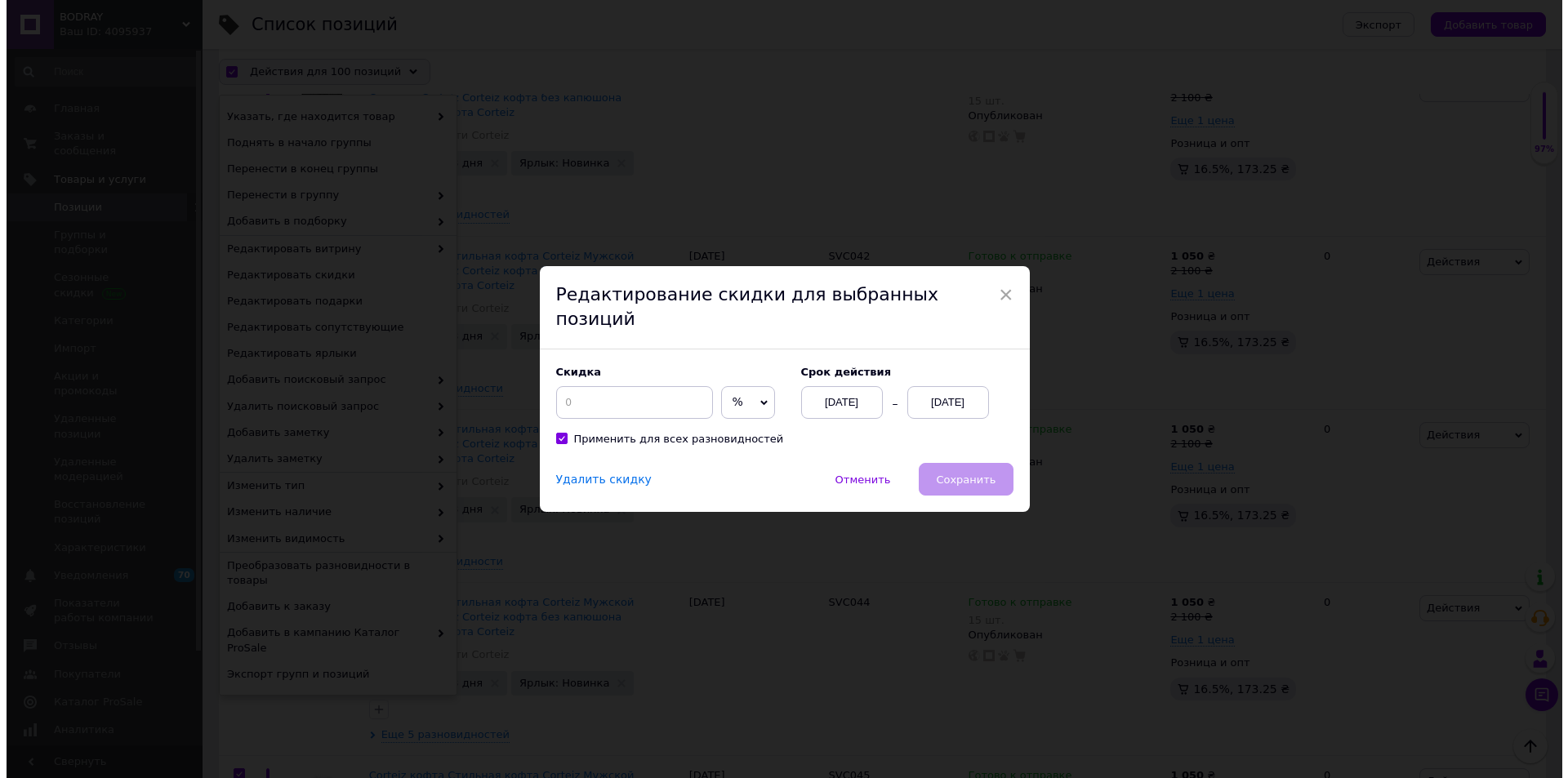
scroll to position [15830, 0]
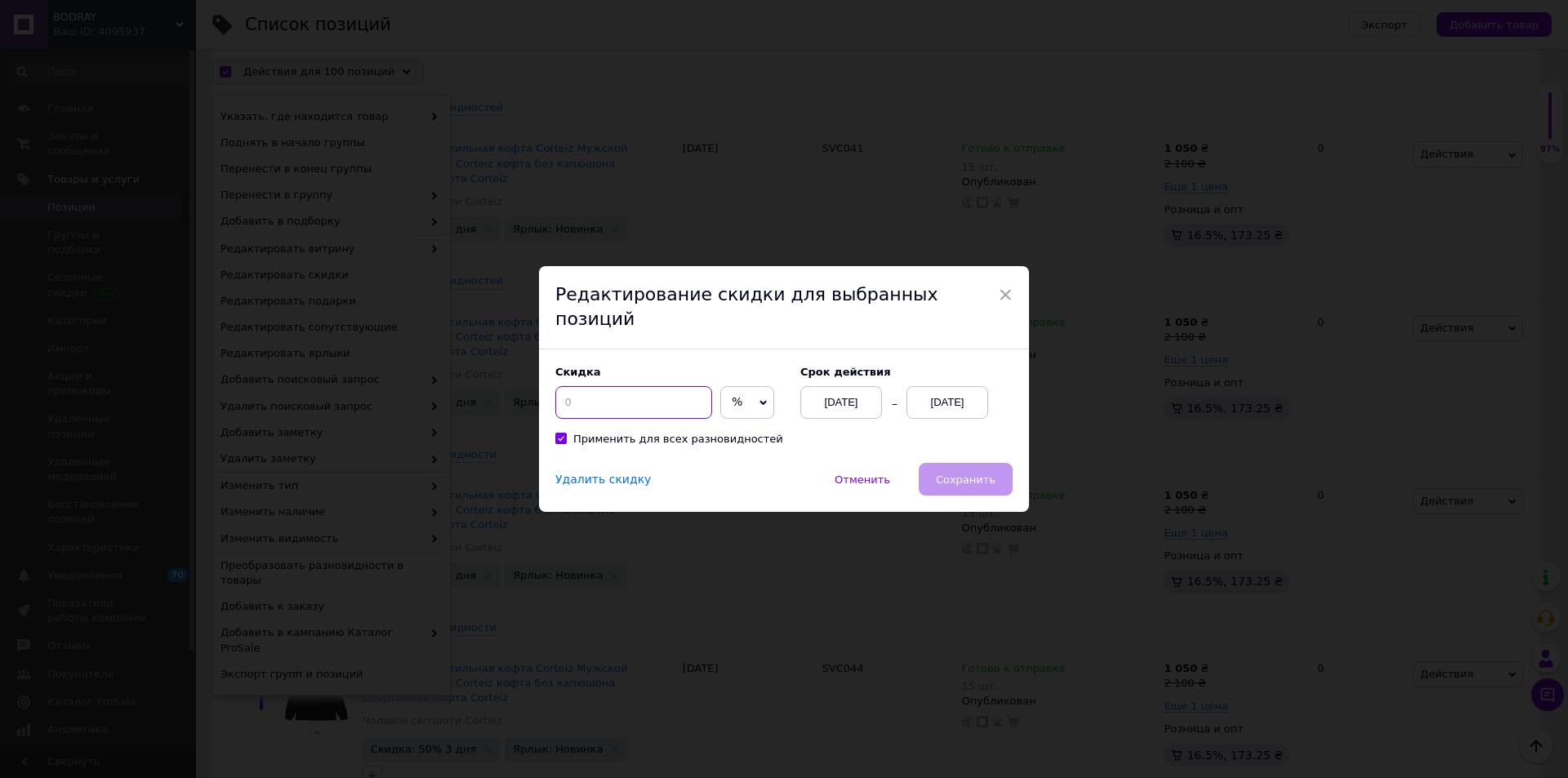
click at [665, 389] on input at bounding box center [633, 402] width 157 height 32
type input "50"
click at [963, 387] on div "12.10.2025" at bounding box center [948, 402] width 82 height 32
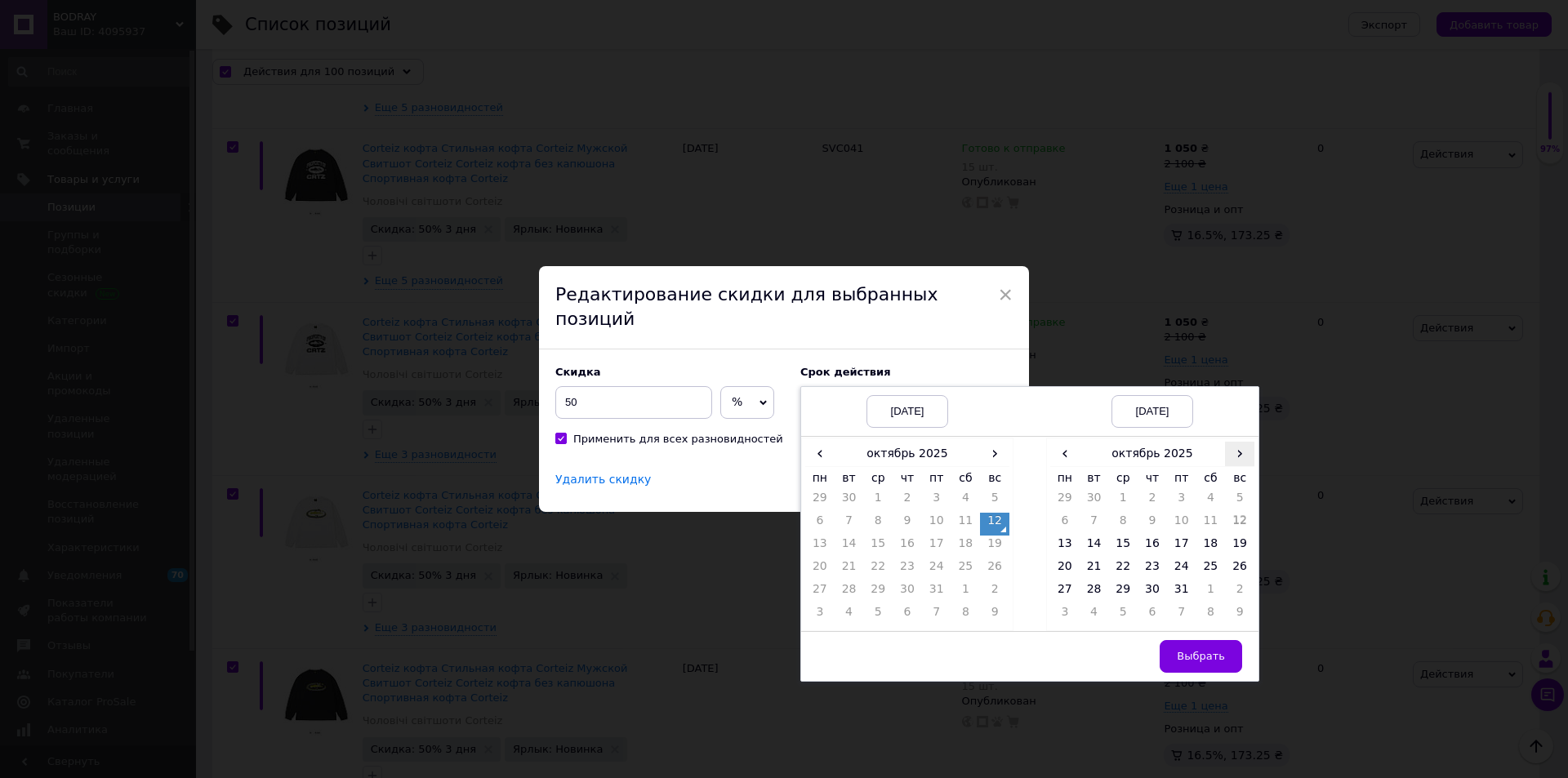
click at [1239, 444] on span "›" at bounding box center [1240, 453] width 30 height 24
click at [1240, 444] on span "›" at bounding box center [1240, 453] width 30 height 24
click at [1073, 441] on span "‹" at bounding box center [1065, 453] width 30 height 24
click at [1124, 581] on td "26" at bounding box center [1123, 593] width 30 height 23
click at [1200, 651] on span "Выбрать" at bounding box center [1201, 656] width 48 height 12
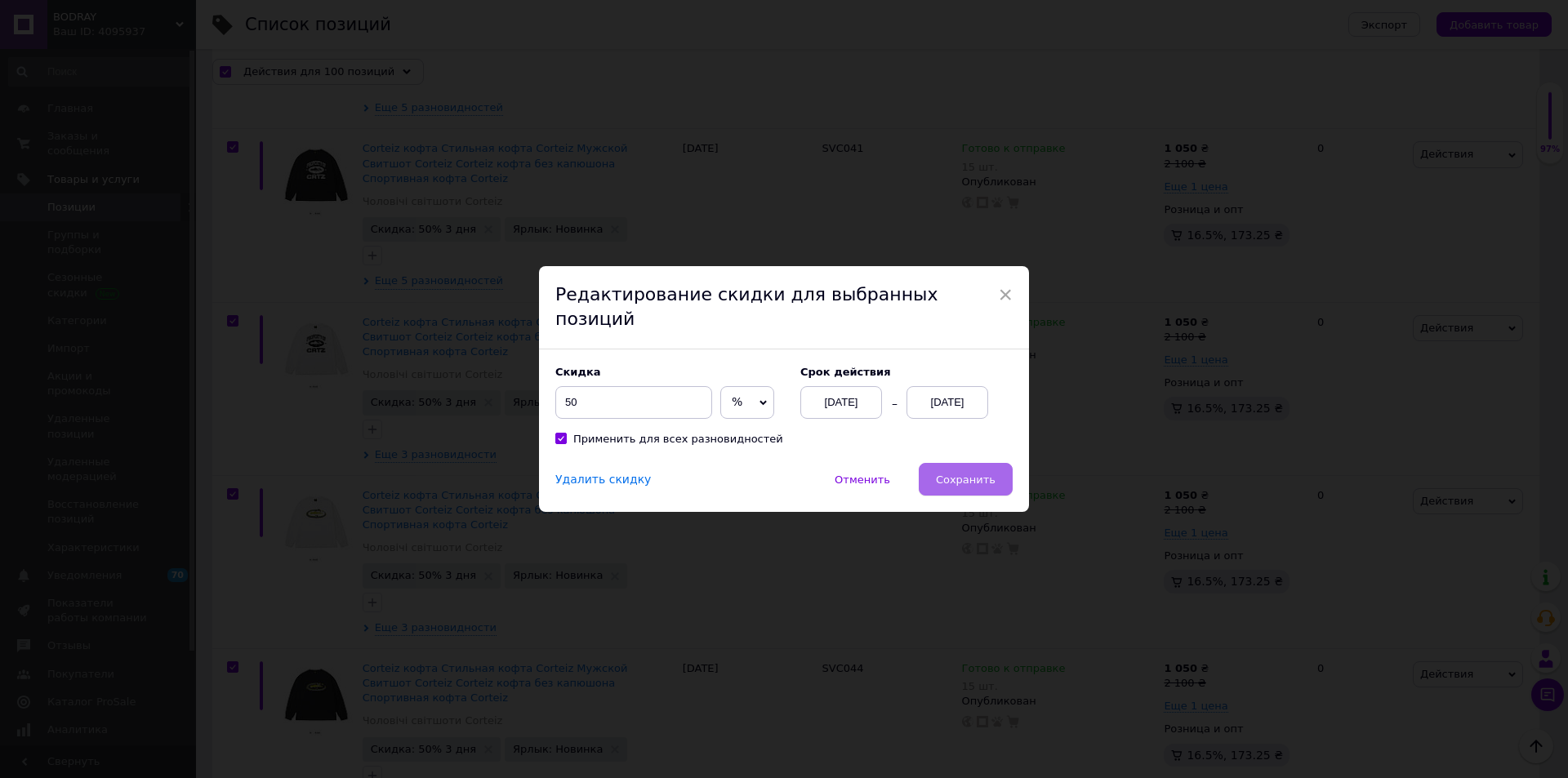
click at [956, 474] on span "Сохранить" at bounding box center [965, 479] width 59 height 12
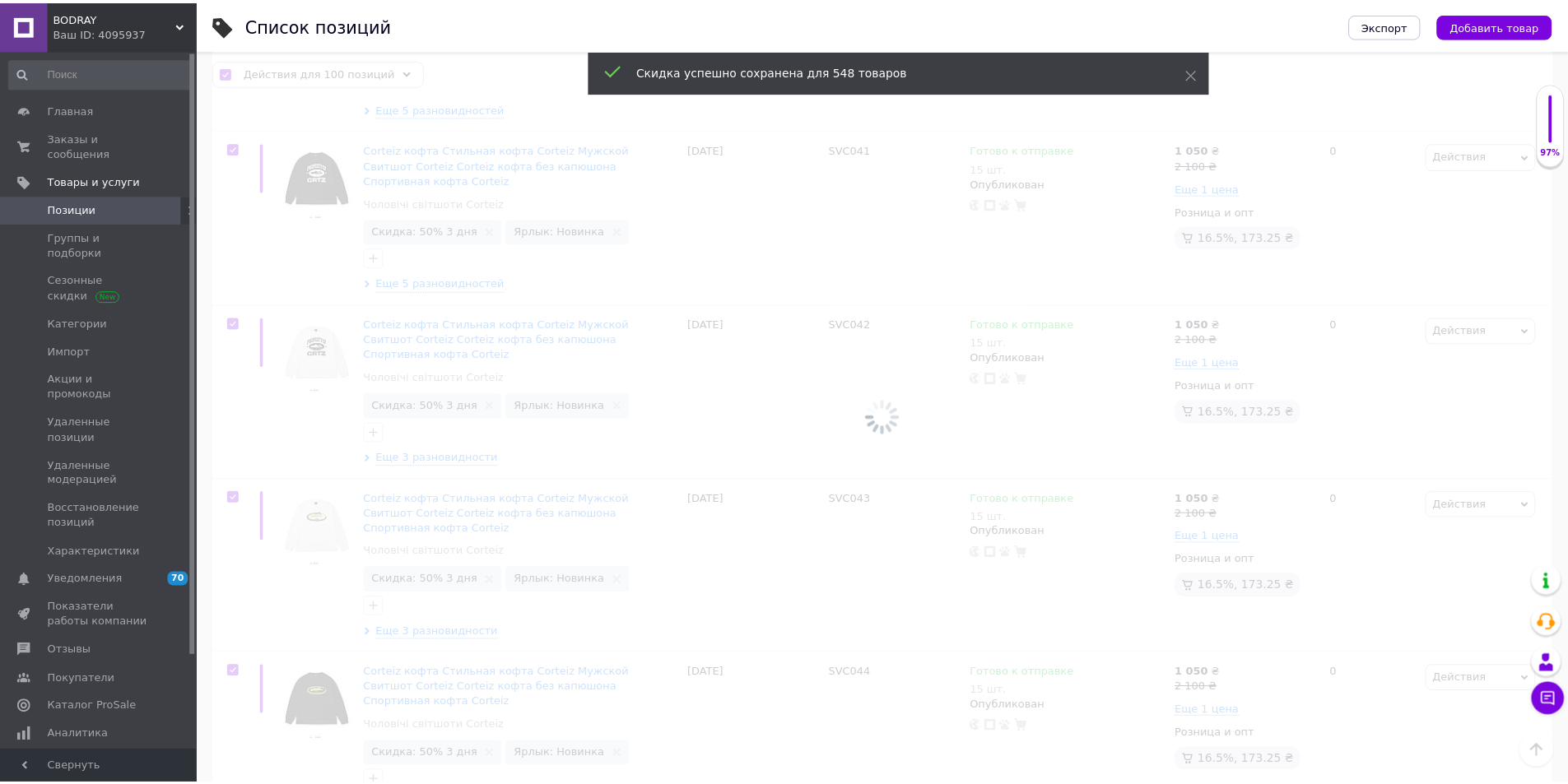
scroll to position [15779, 0]
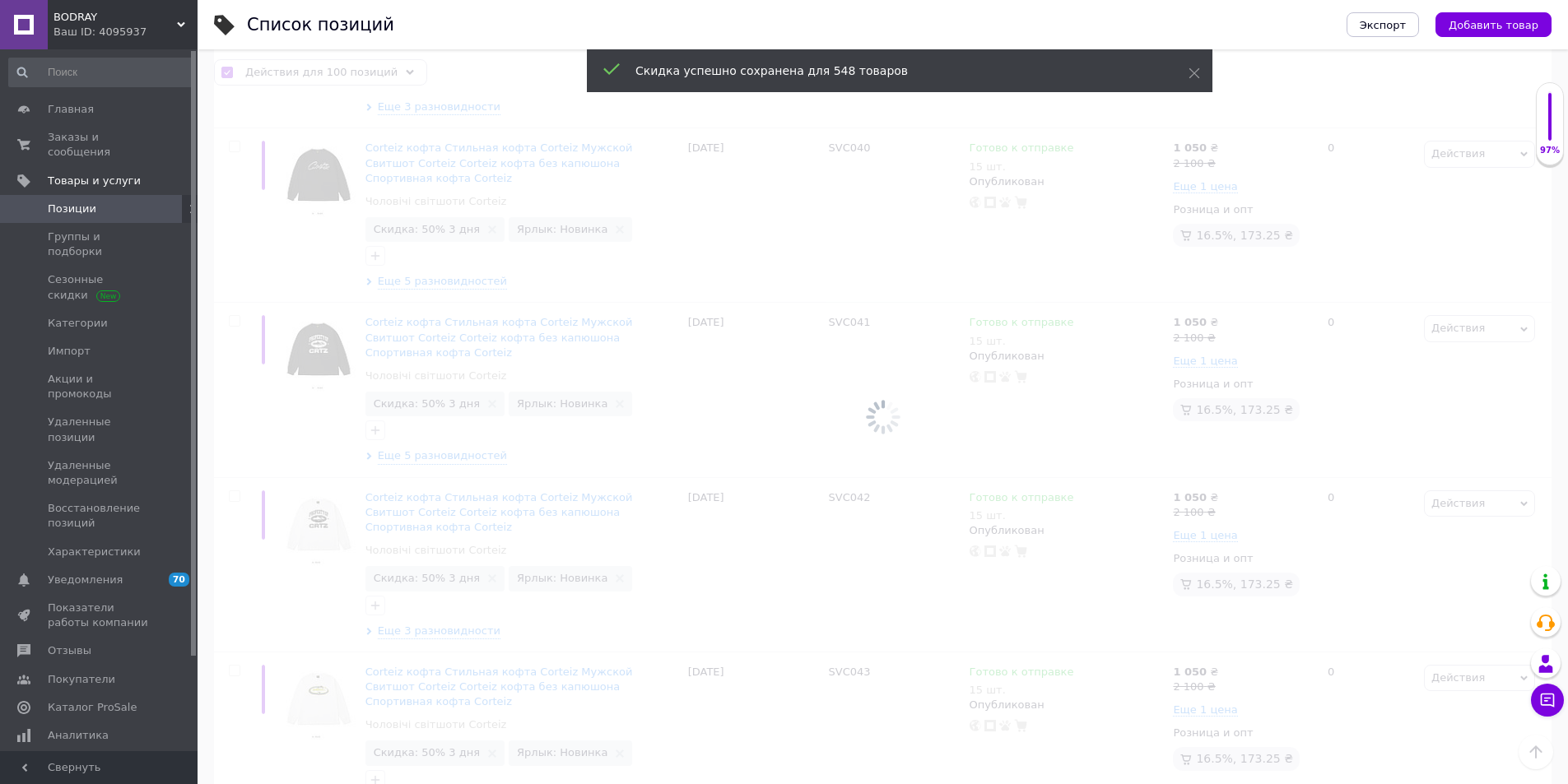
checkbox input "false"
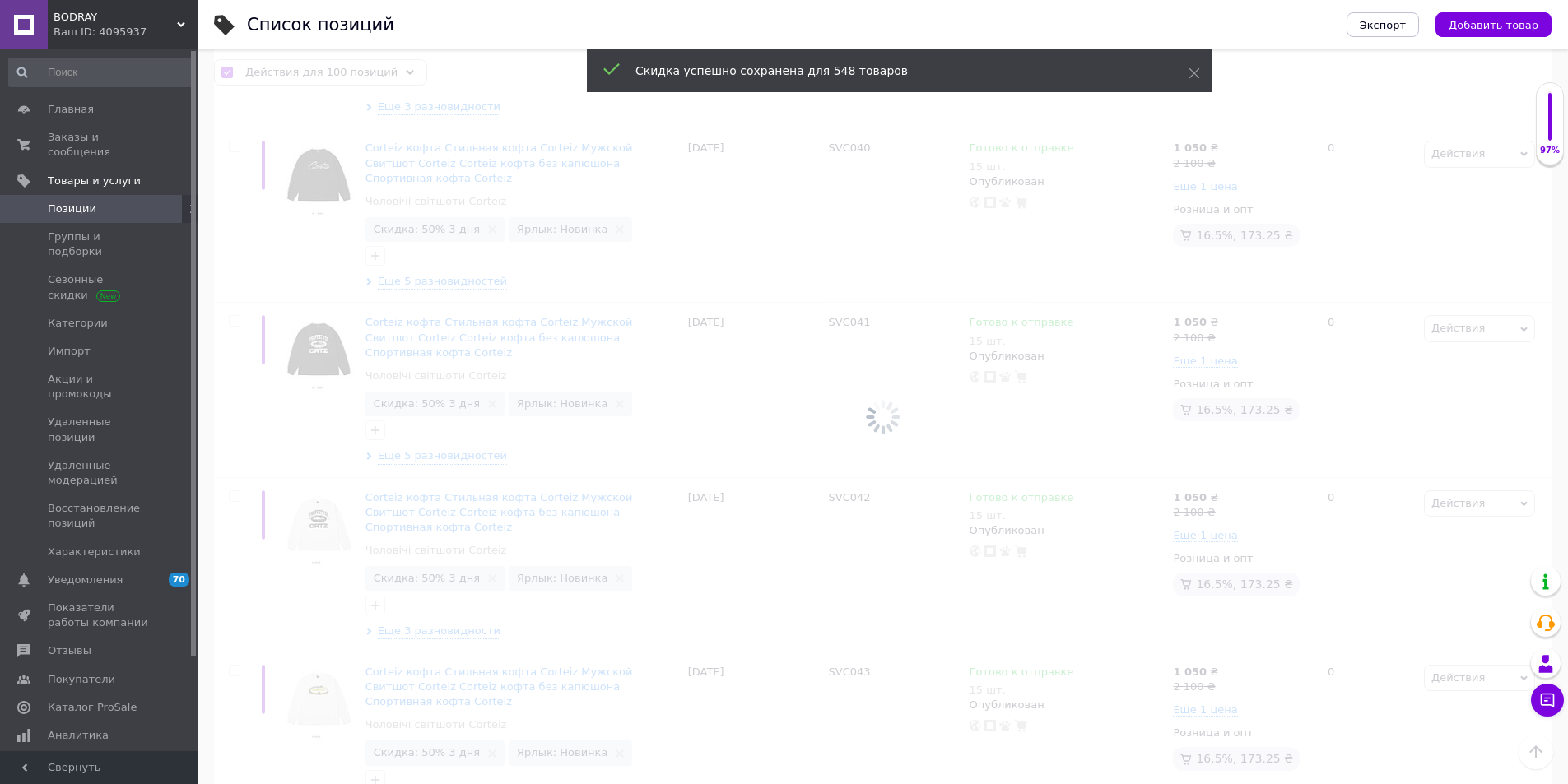
checkbox input "false"
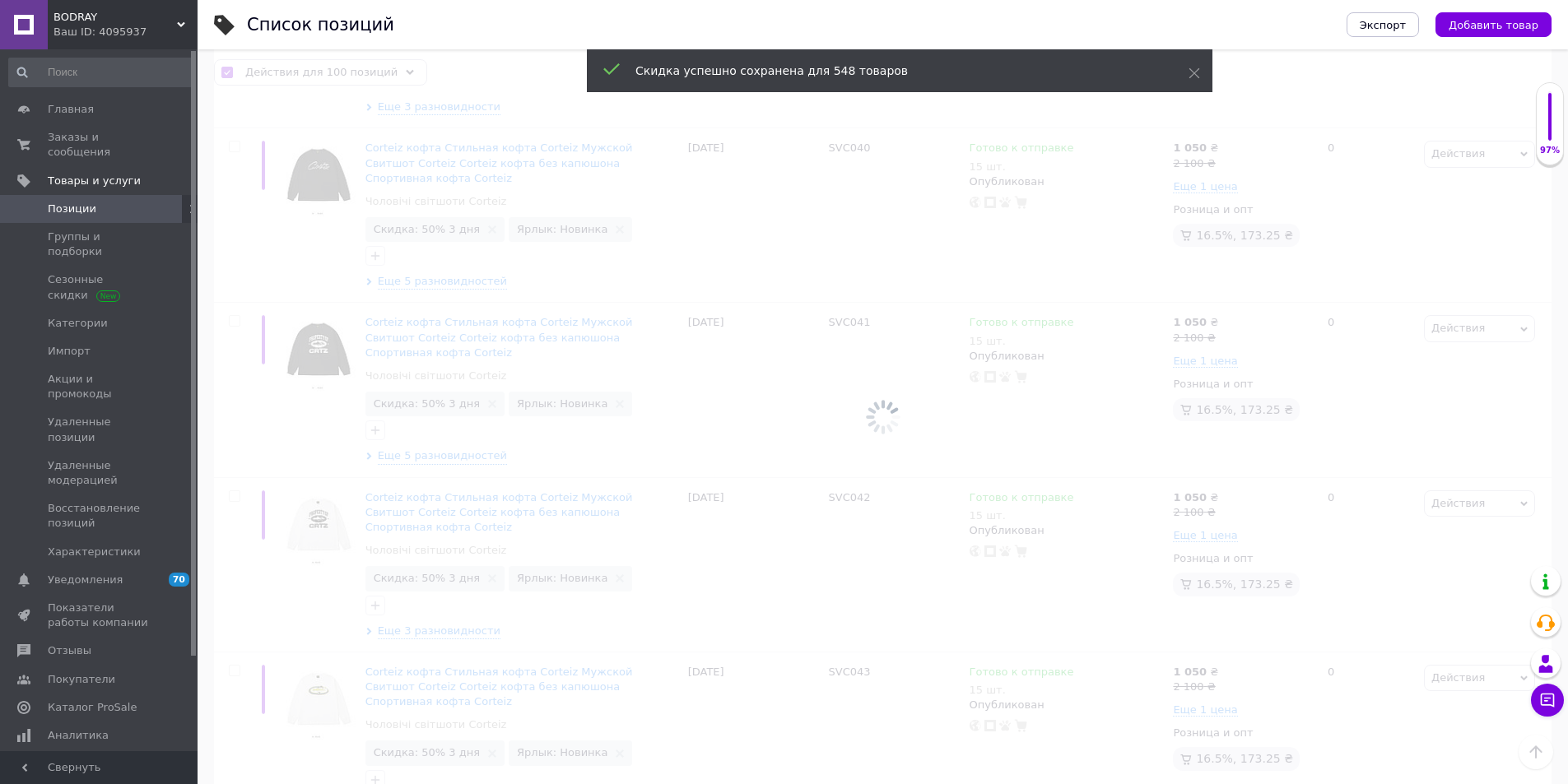
checkbox input "false"
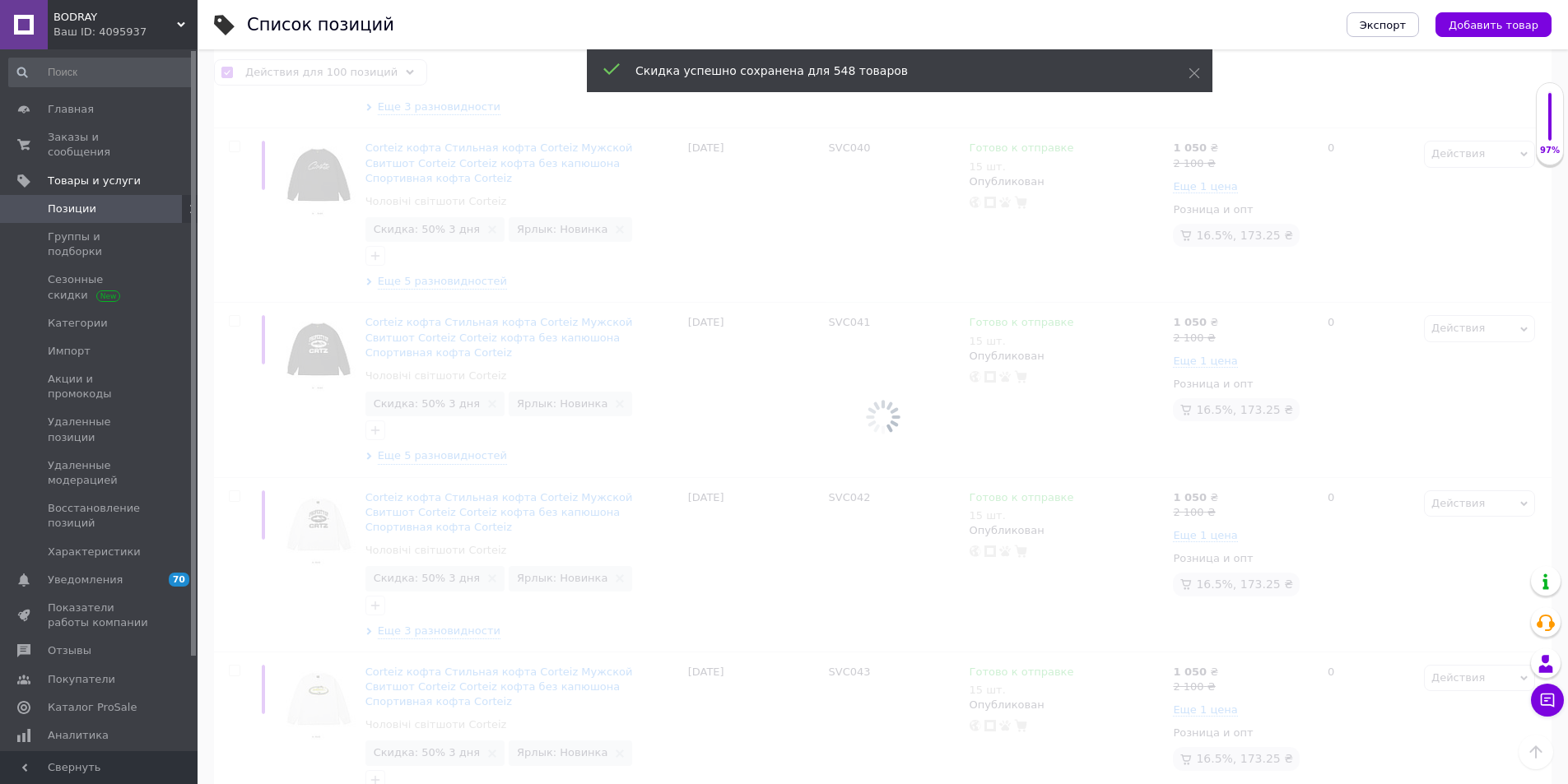
checkbox input "false"
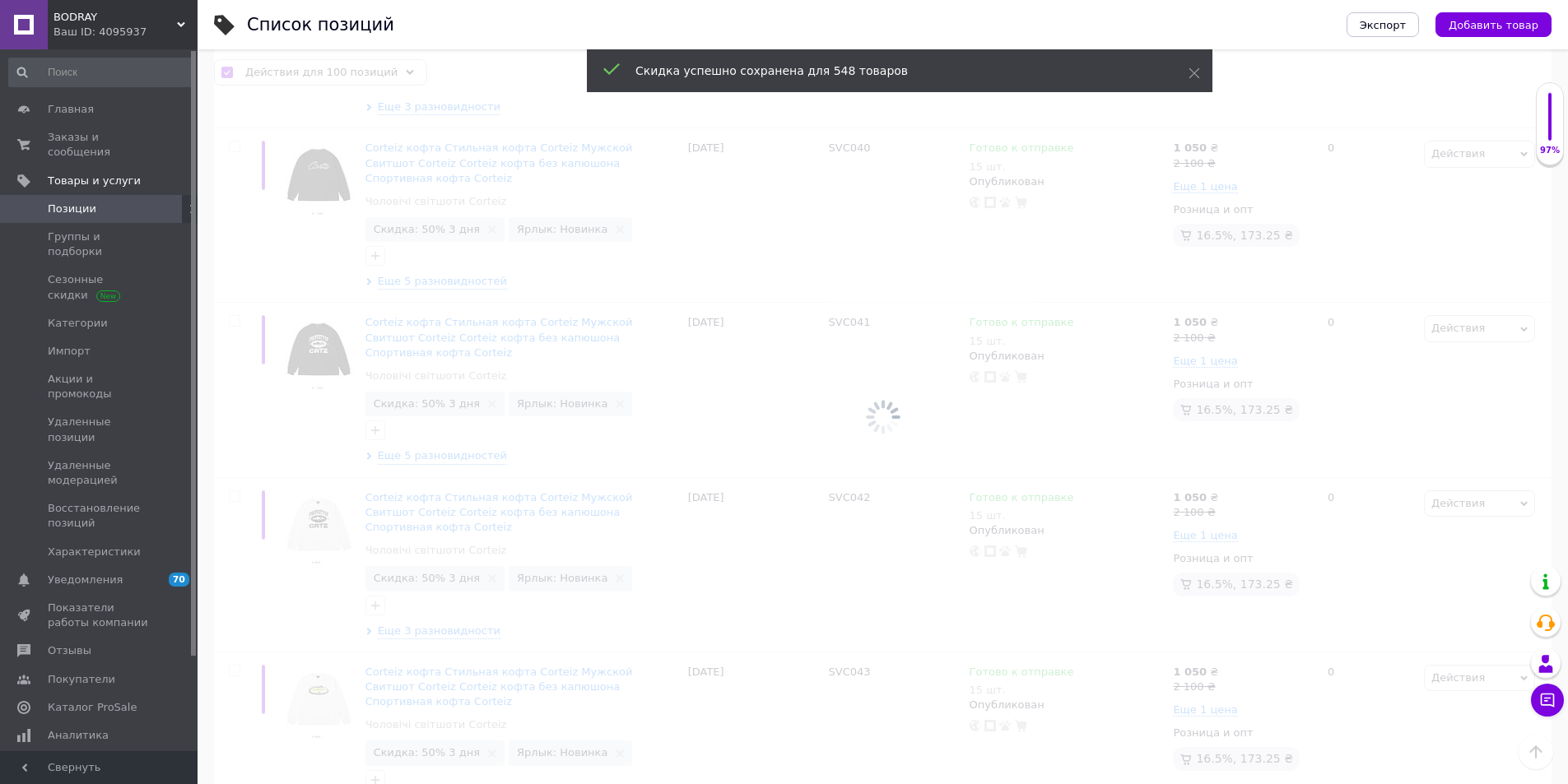
checkbox input "false"
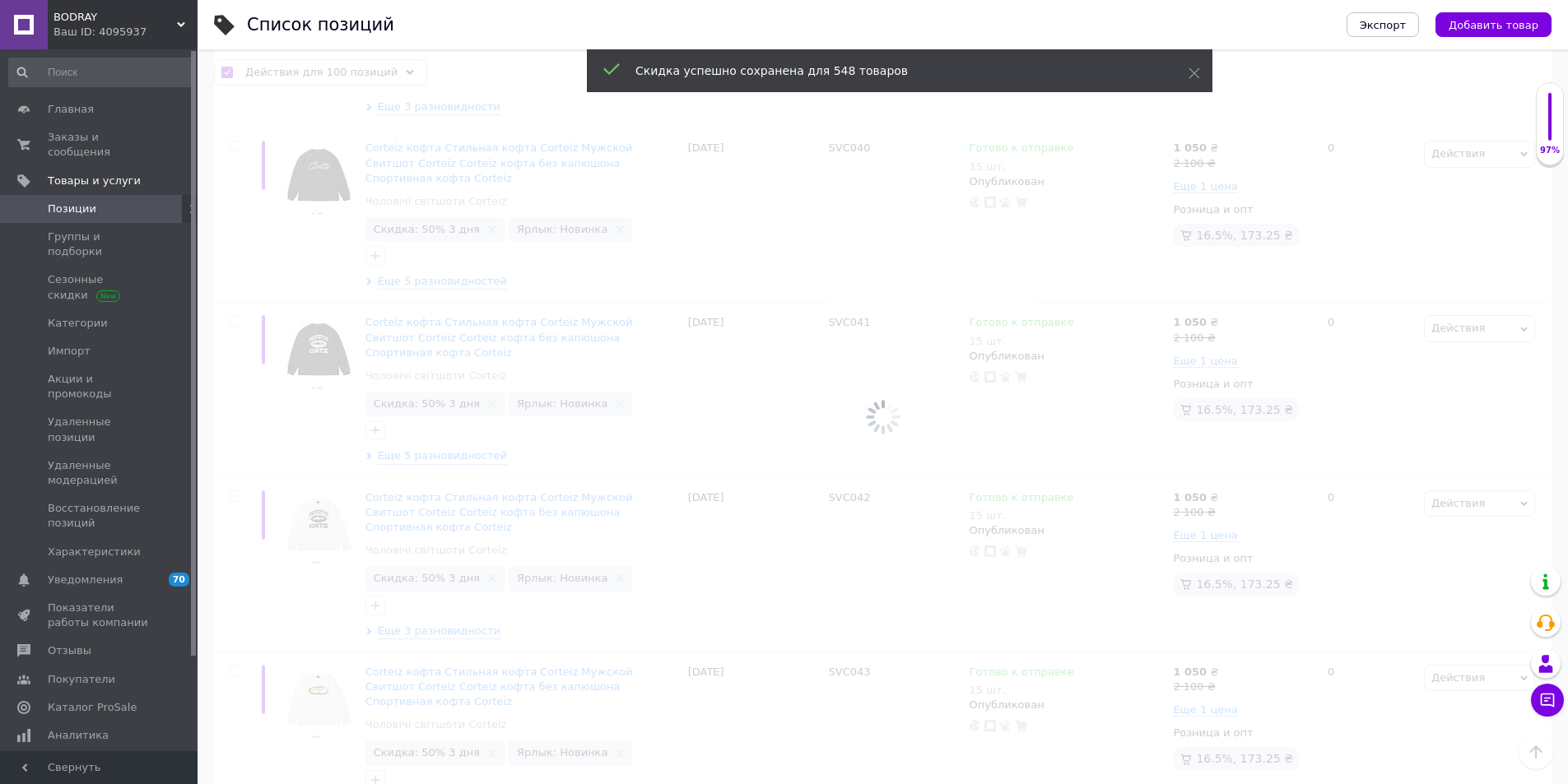
checkbox input "false"
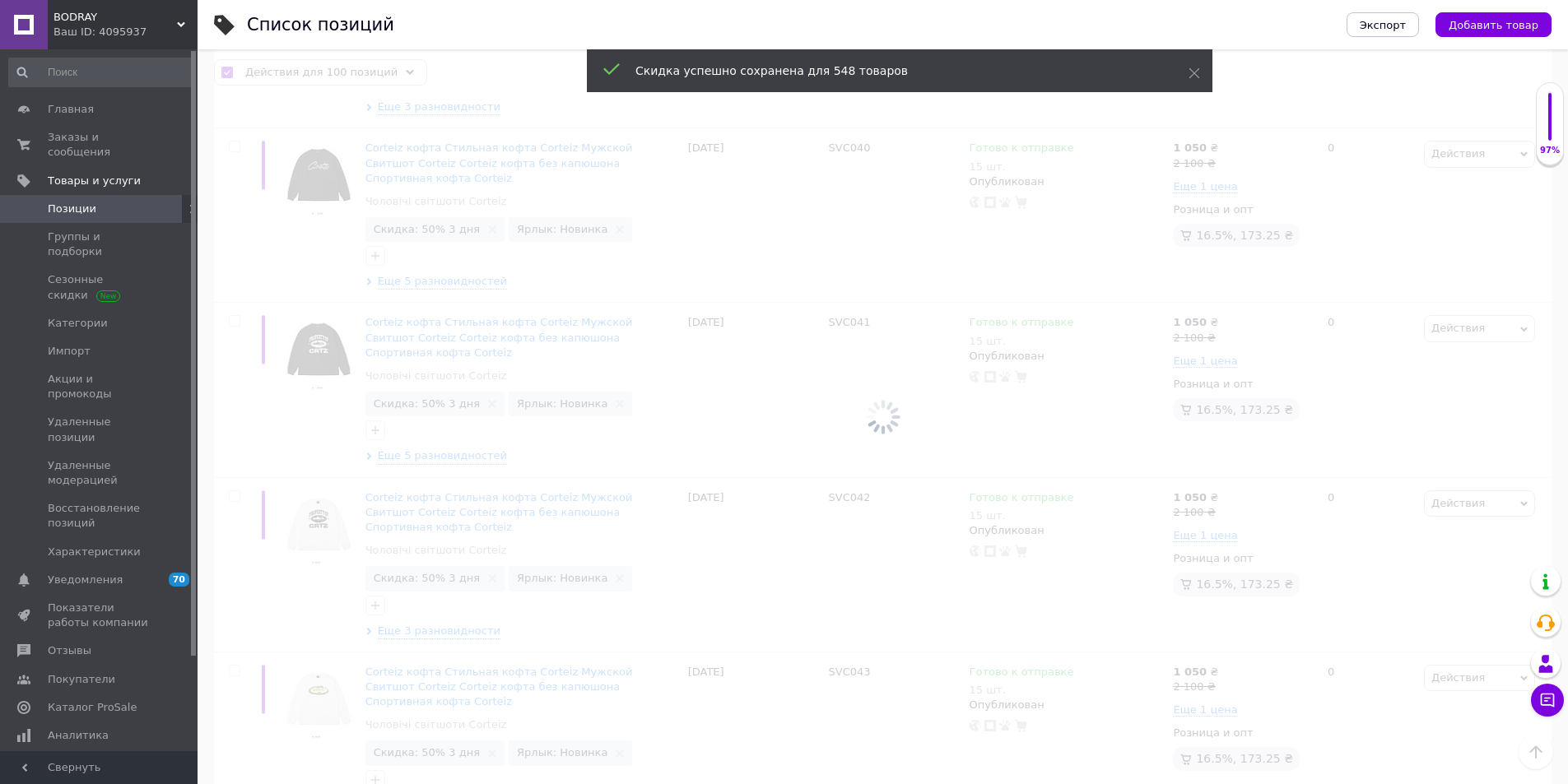
checkbox input "false"
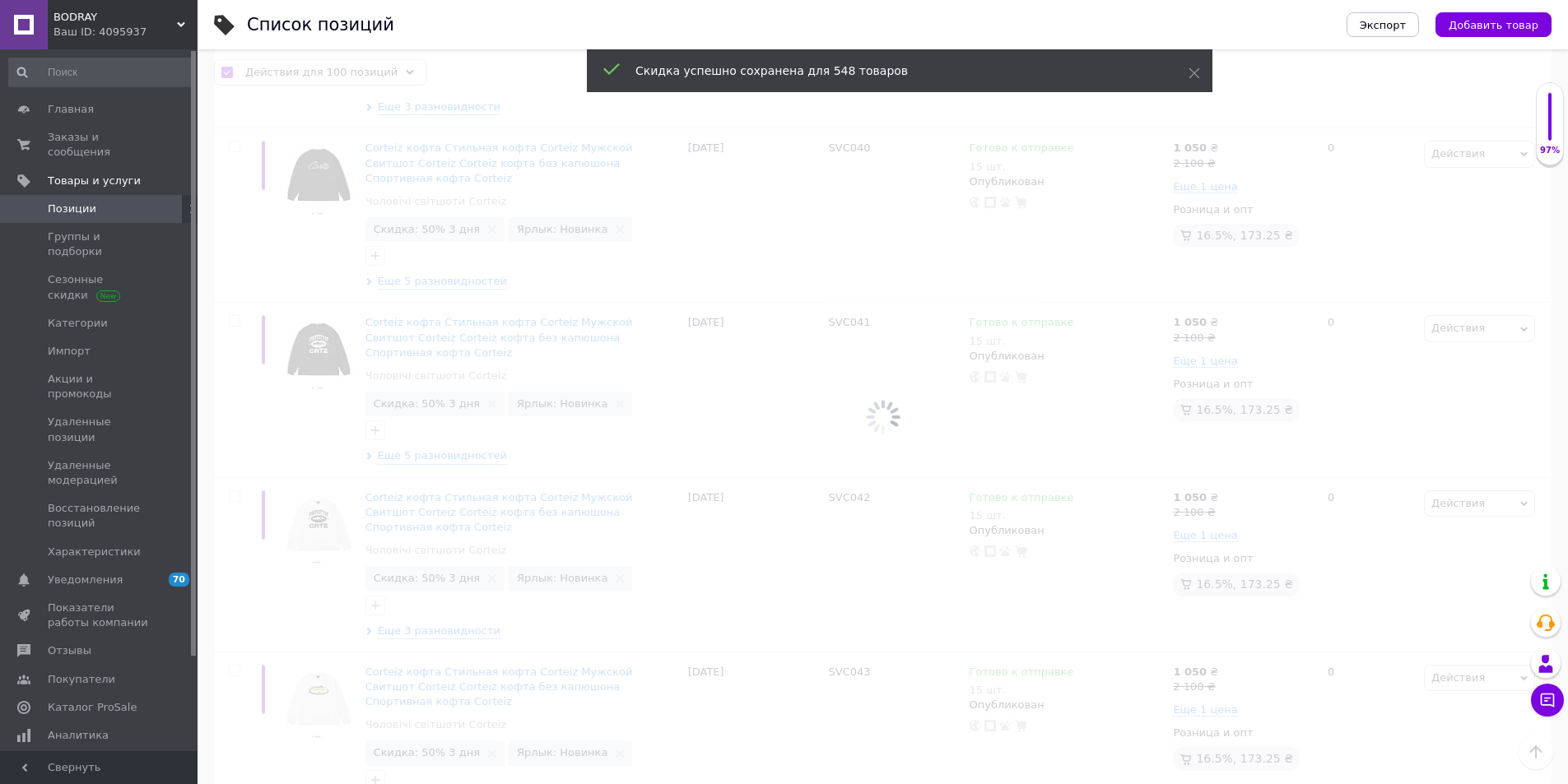
checkbox input "false"
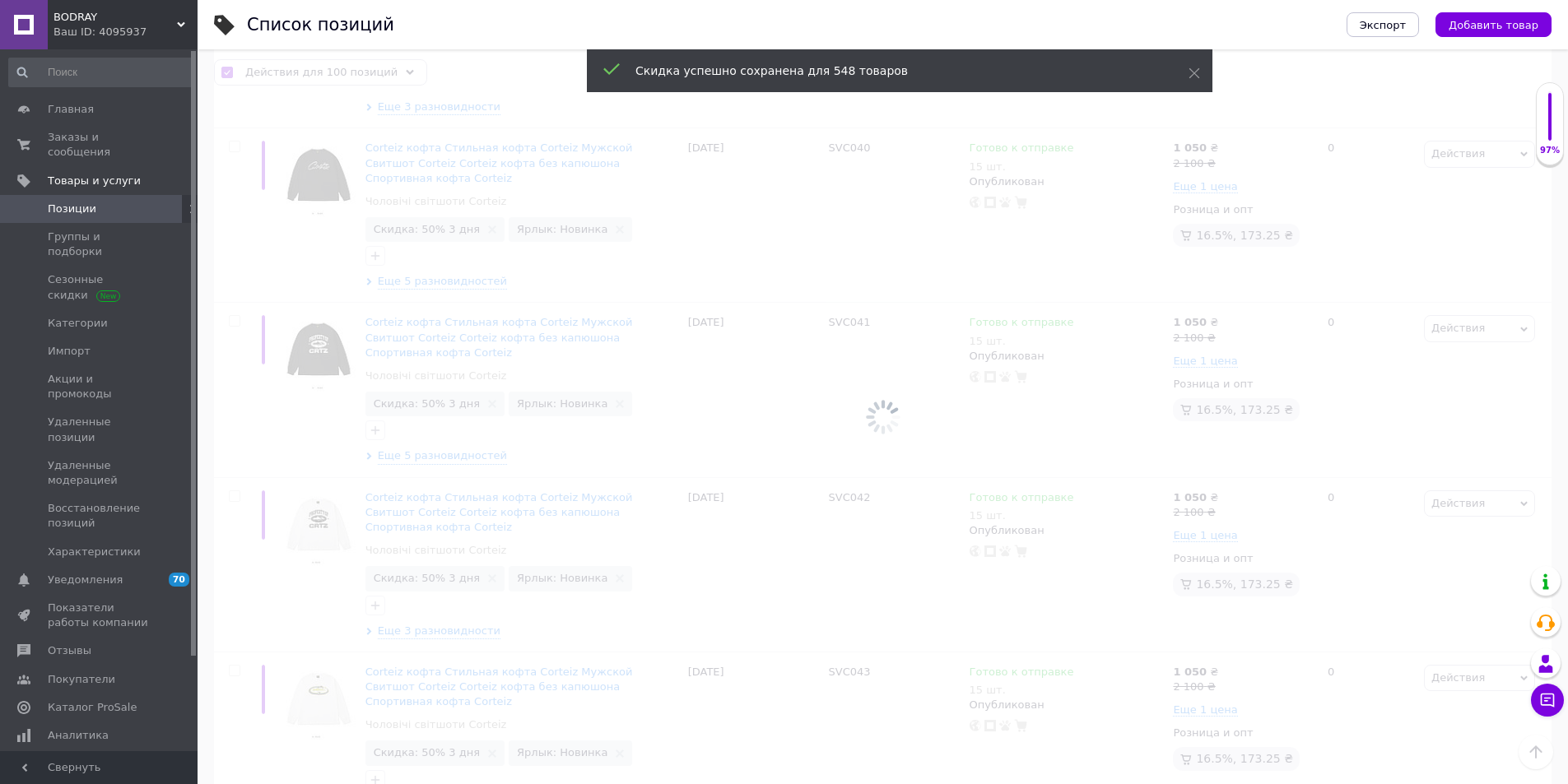
checkbox input "false"
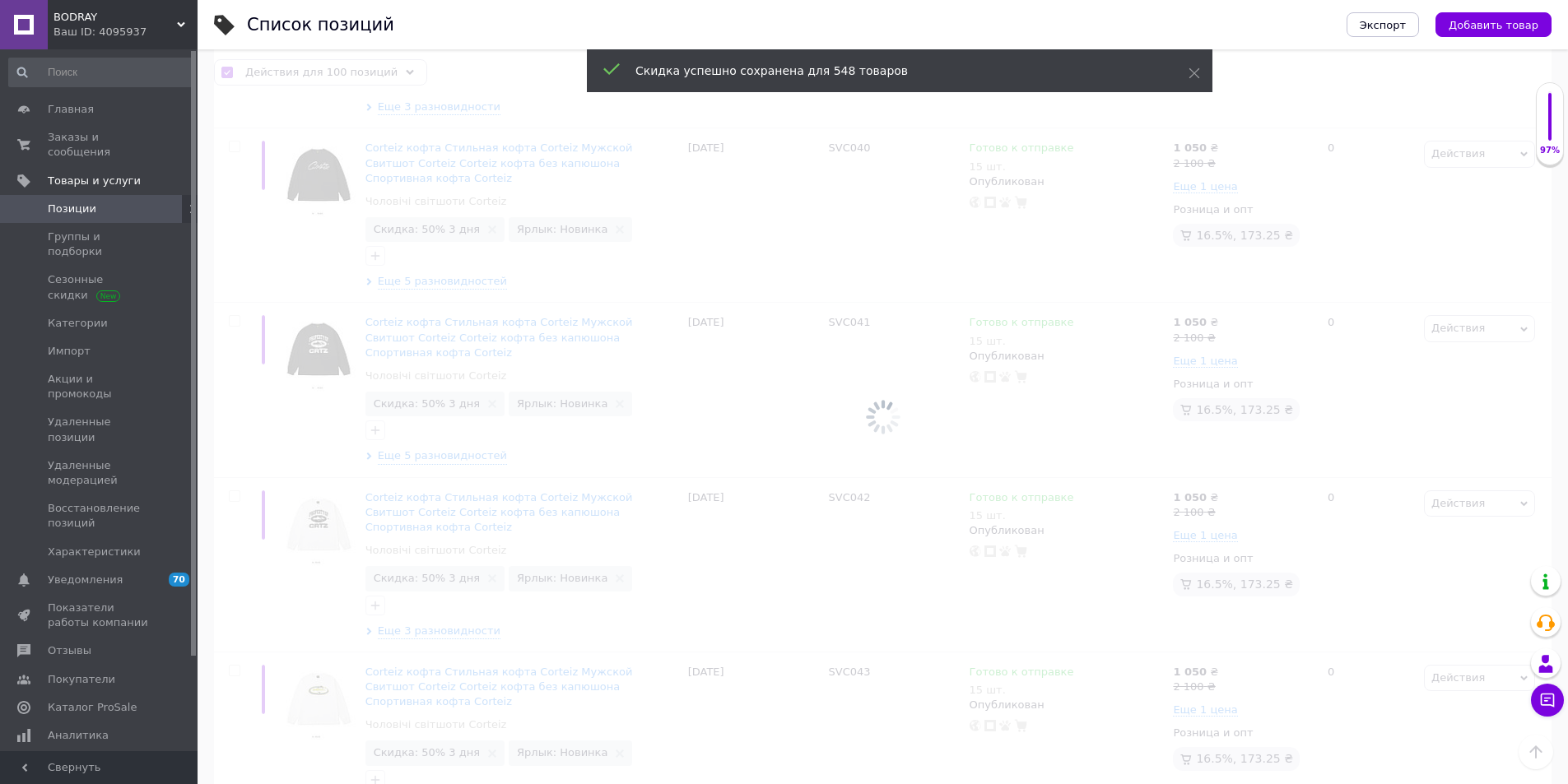
checkbox input "false"
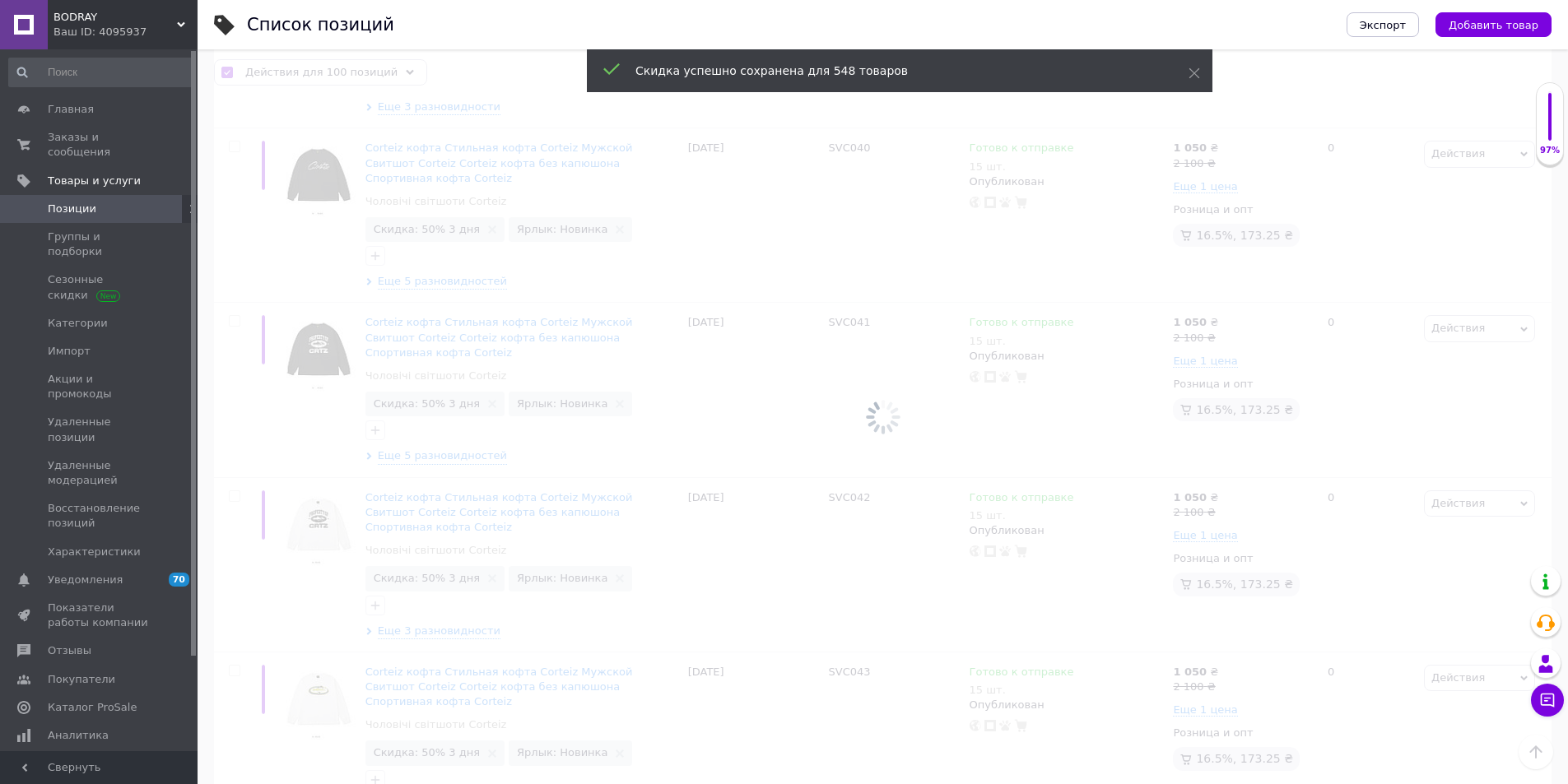
checkbox input "false"
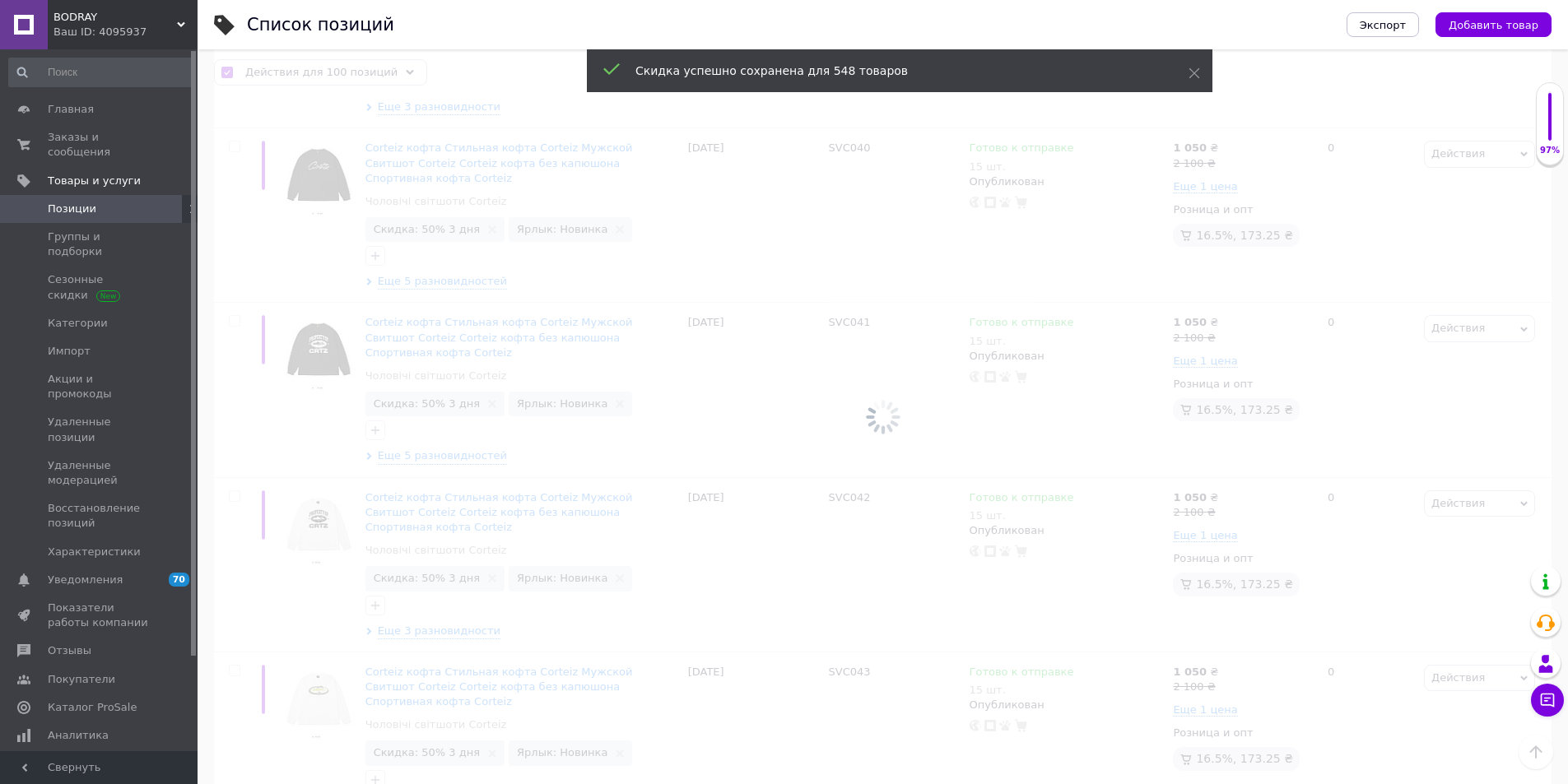
checkbox input "false"
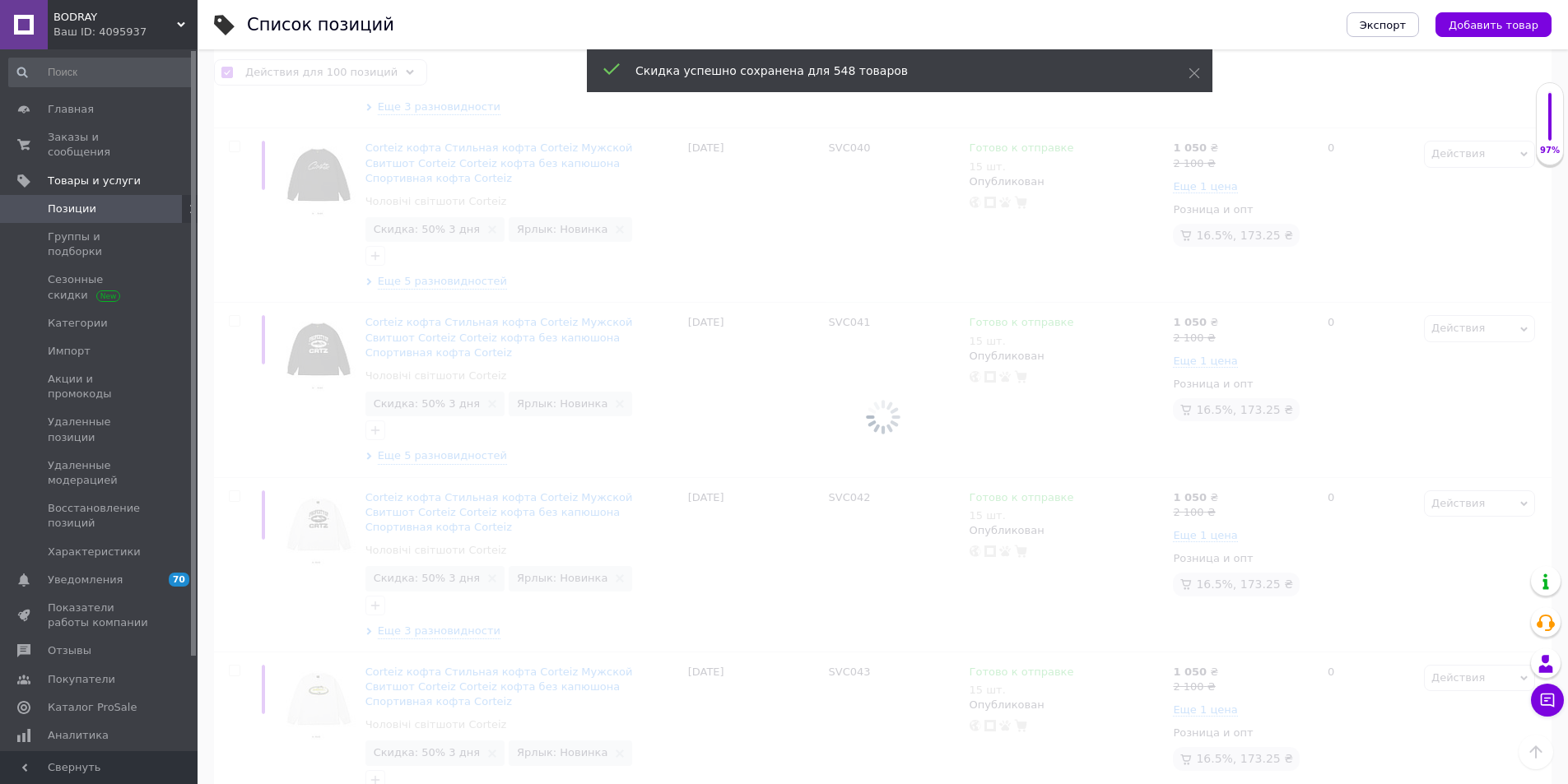
checkbox input "false"
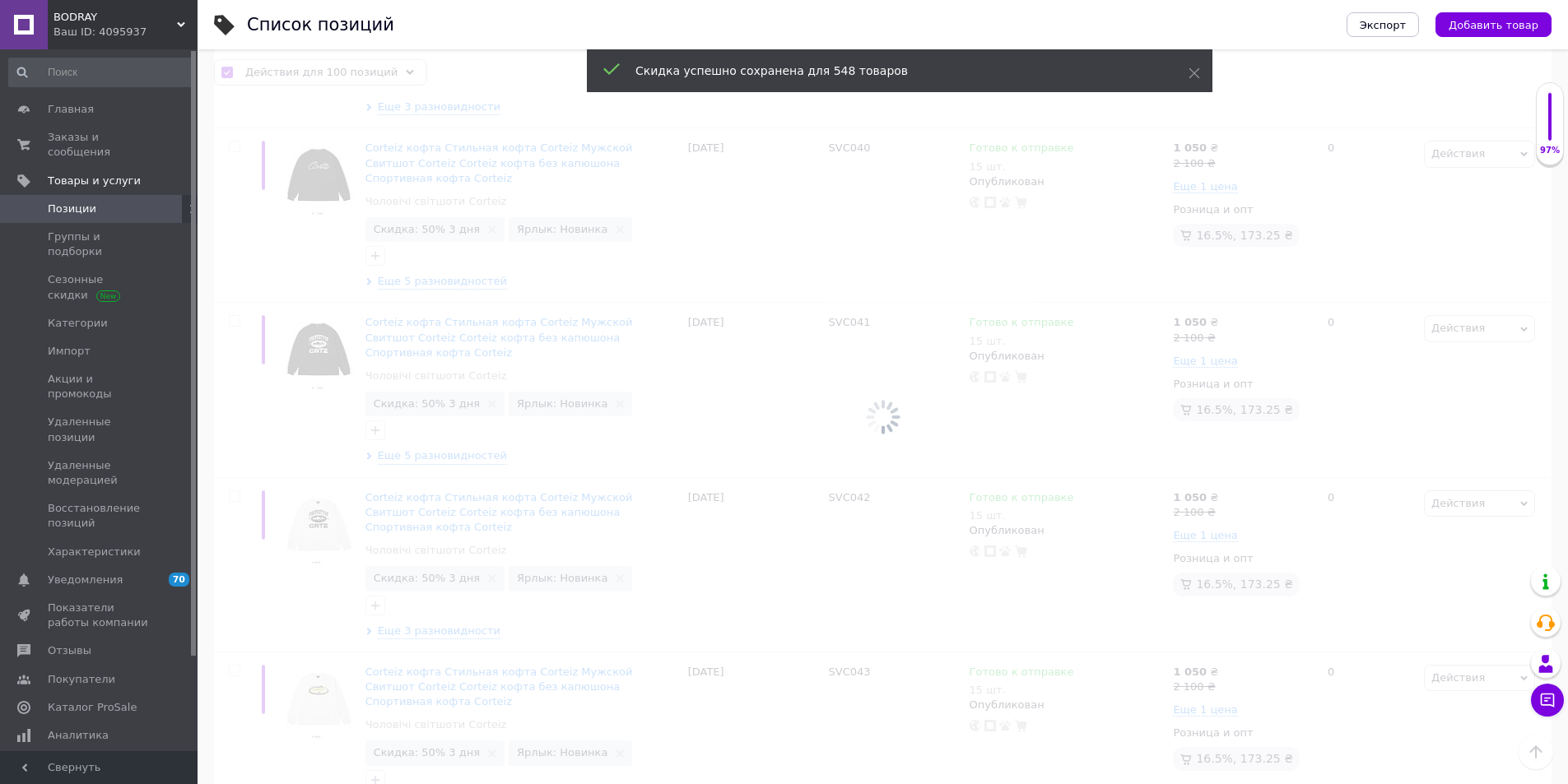
checkbox input "false"
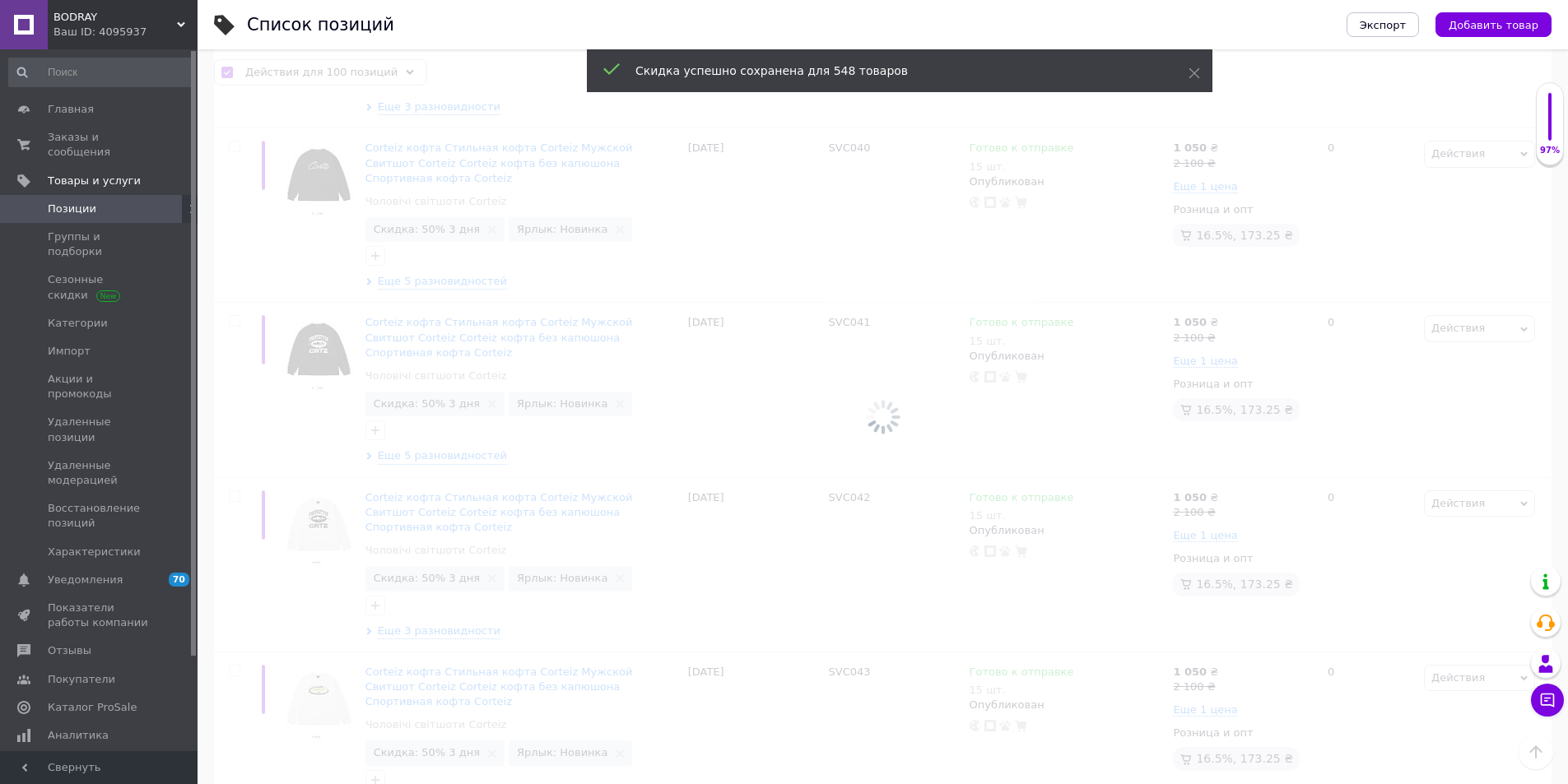
checkbox input "false"
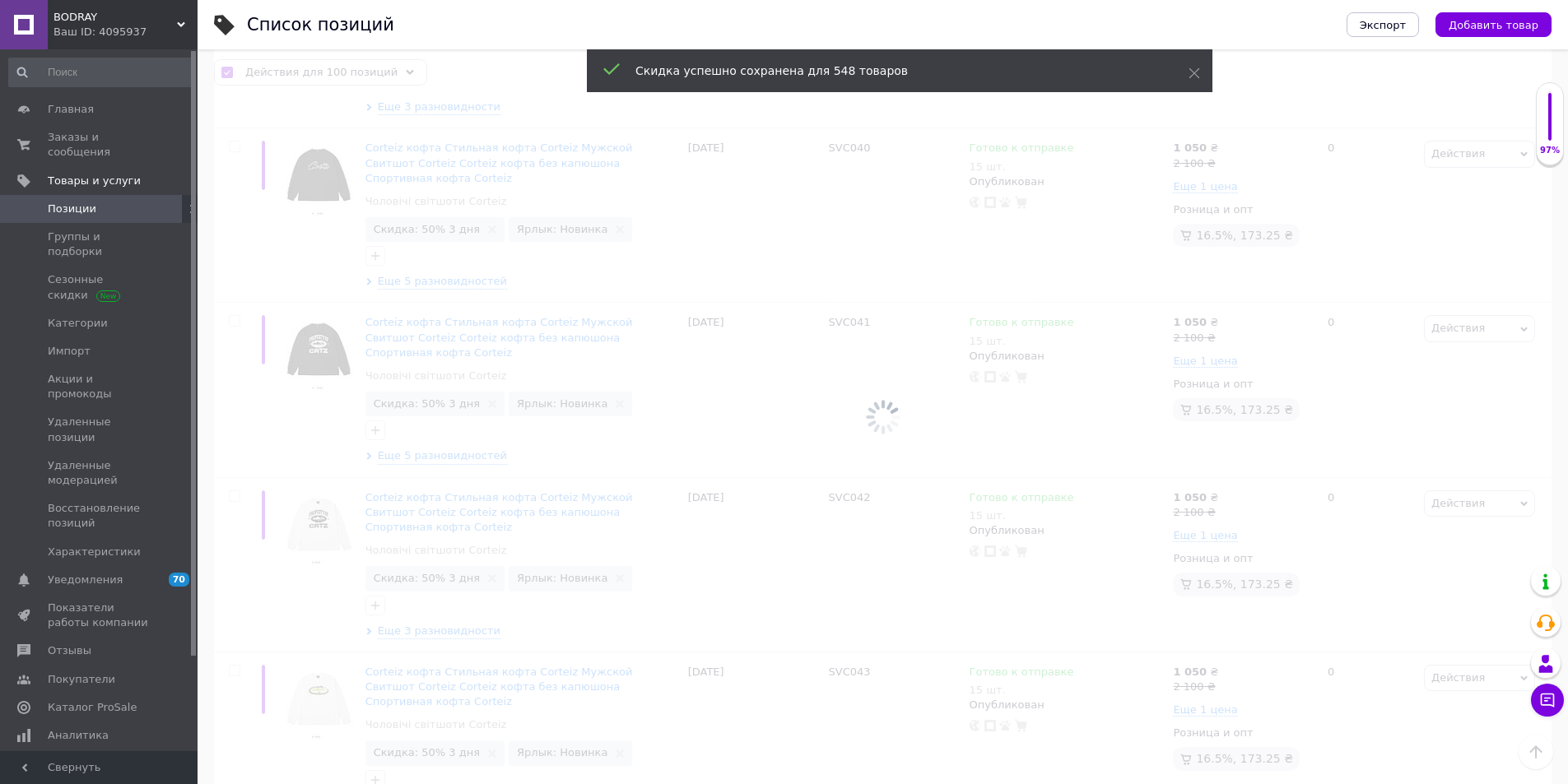
checkbox input "false"
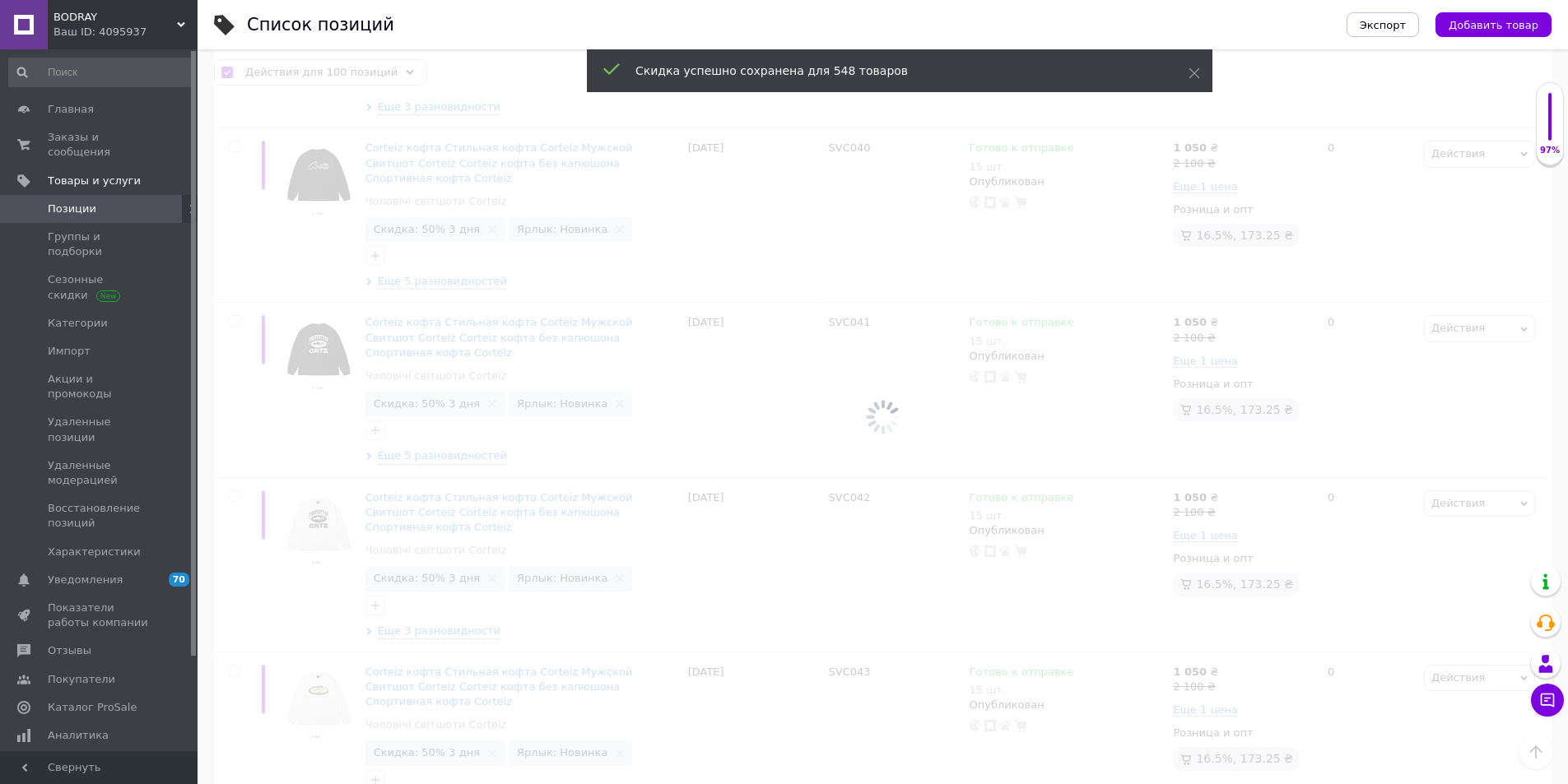
checkbox input "false"
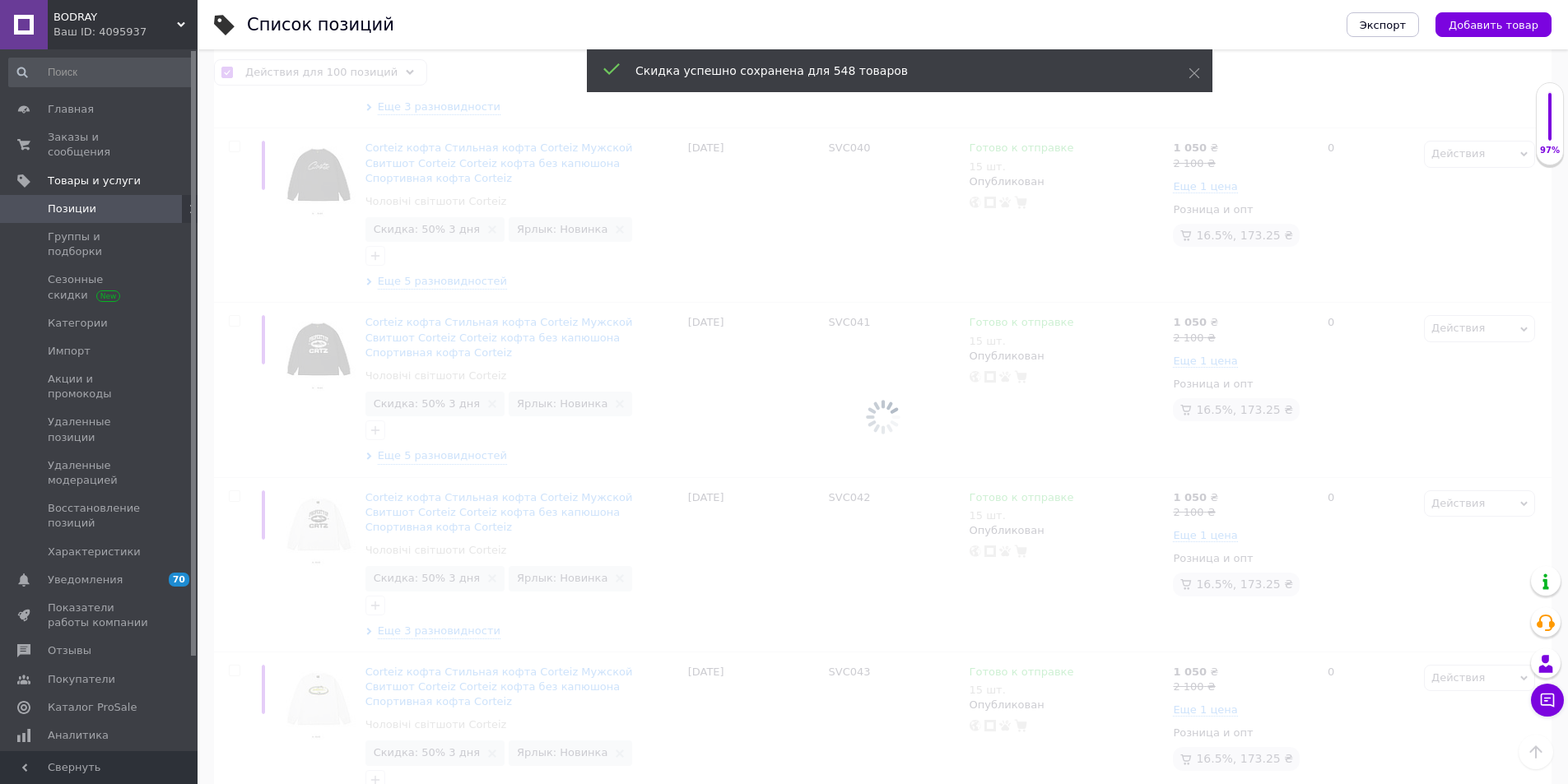
checkbox input "false"
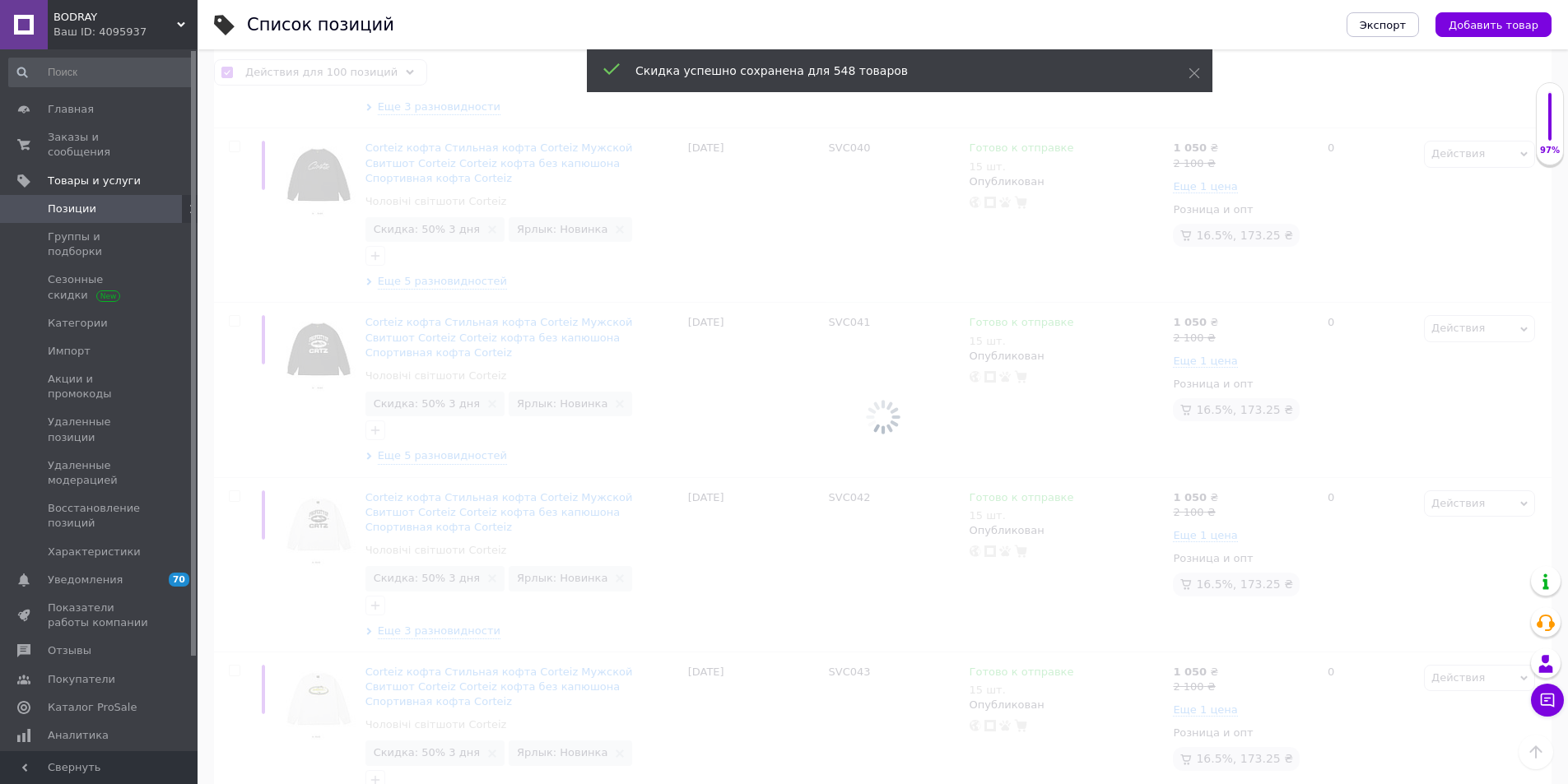
checkbox input "false"
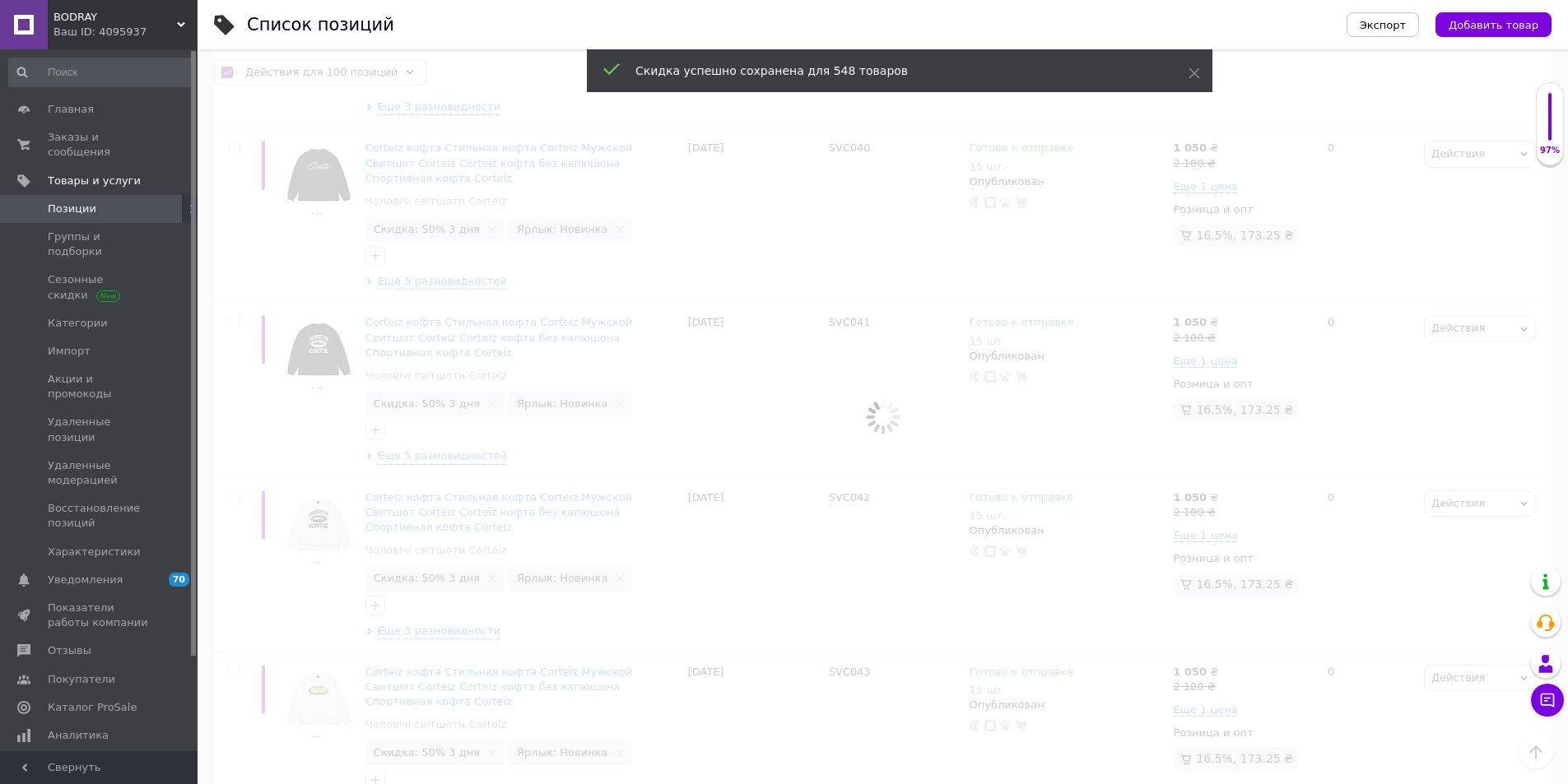
checkbox input "false"
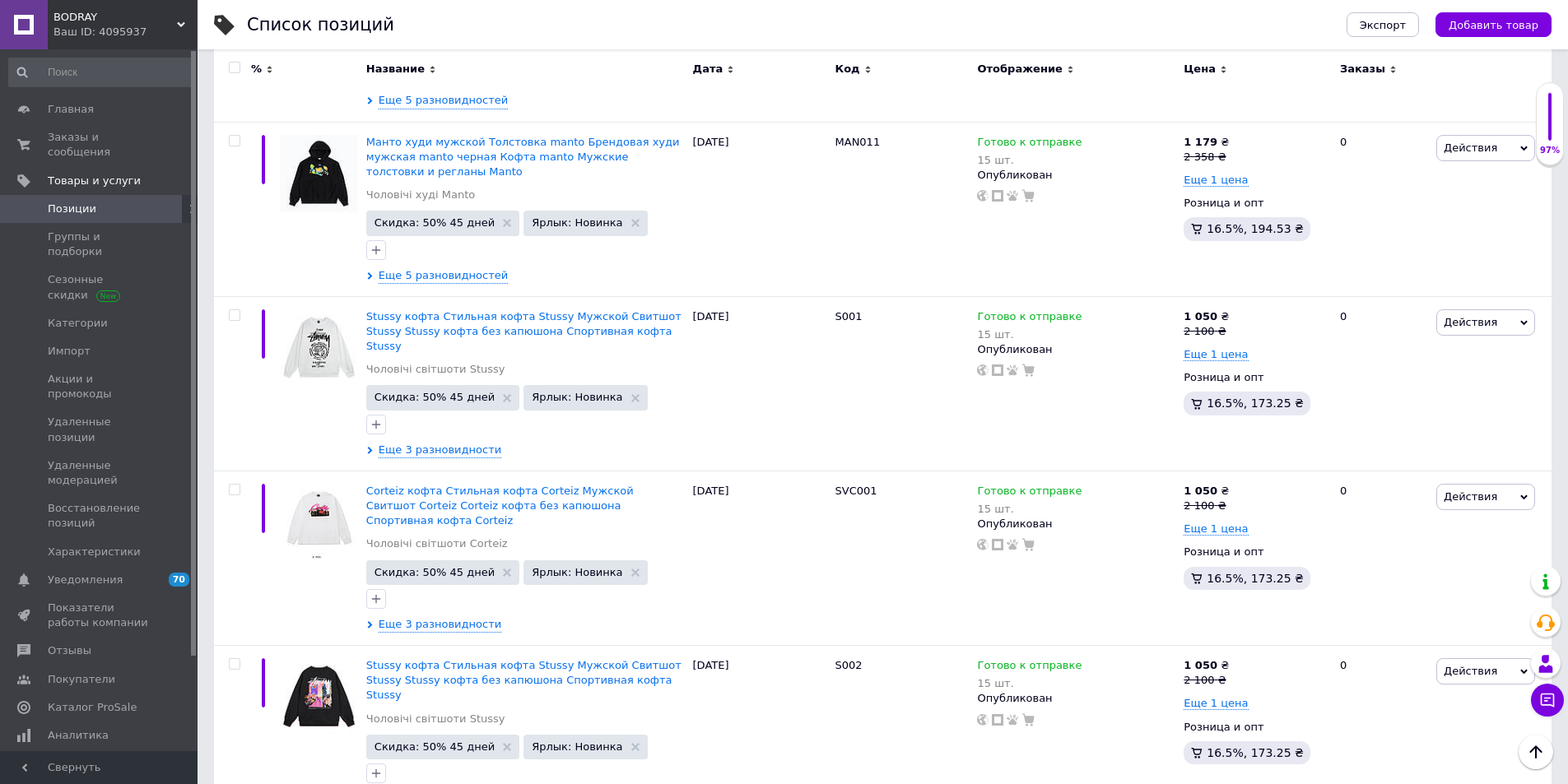
scroll to position [8946, 0]
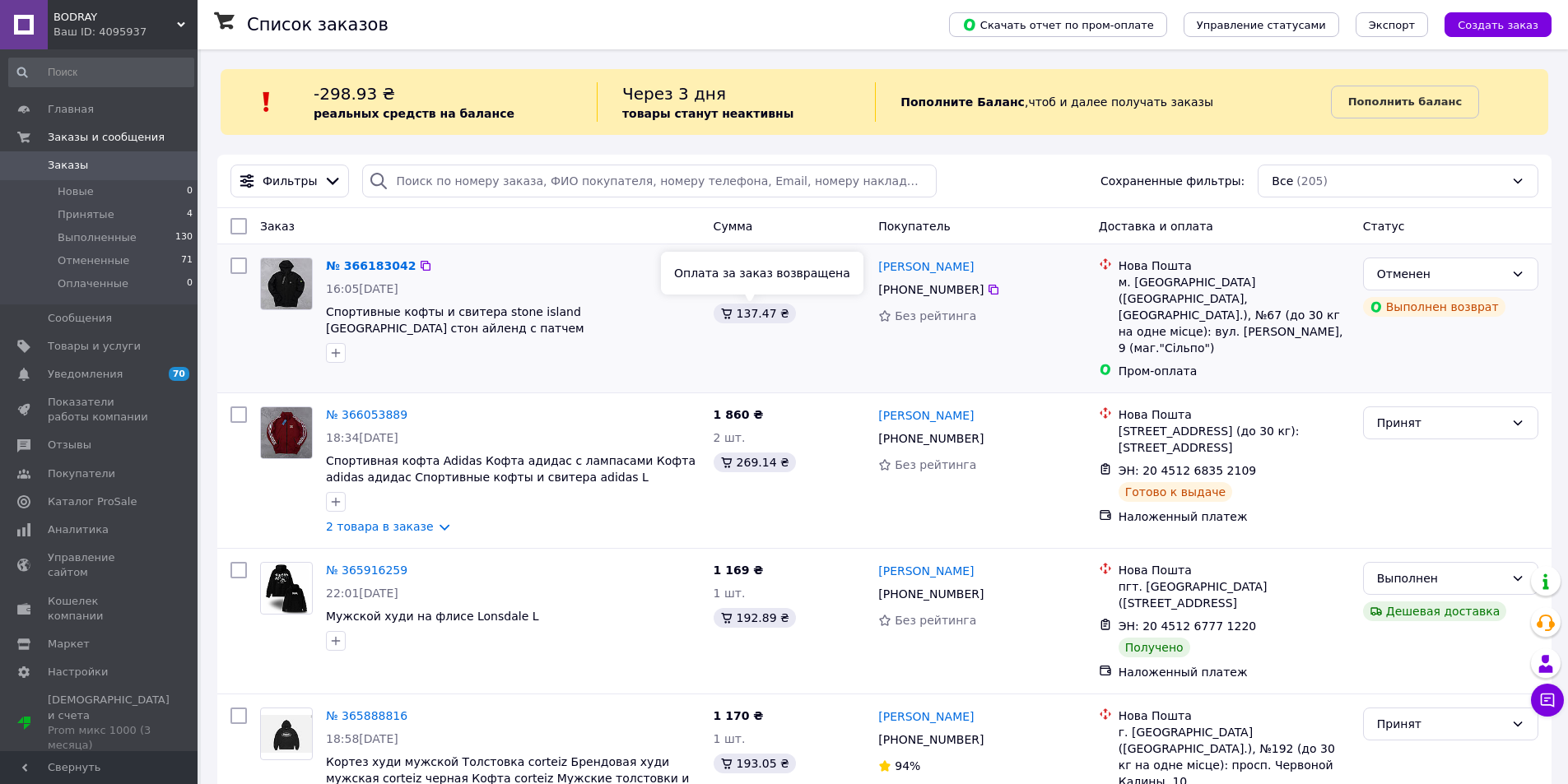
click at [737, 318] on div "137.47 ₴" at bounding box center [755, 313] width 82 height 20
click at [108, 347] on span "Товары и услуги" at bounding box center [94, 347] width 93 height 15
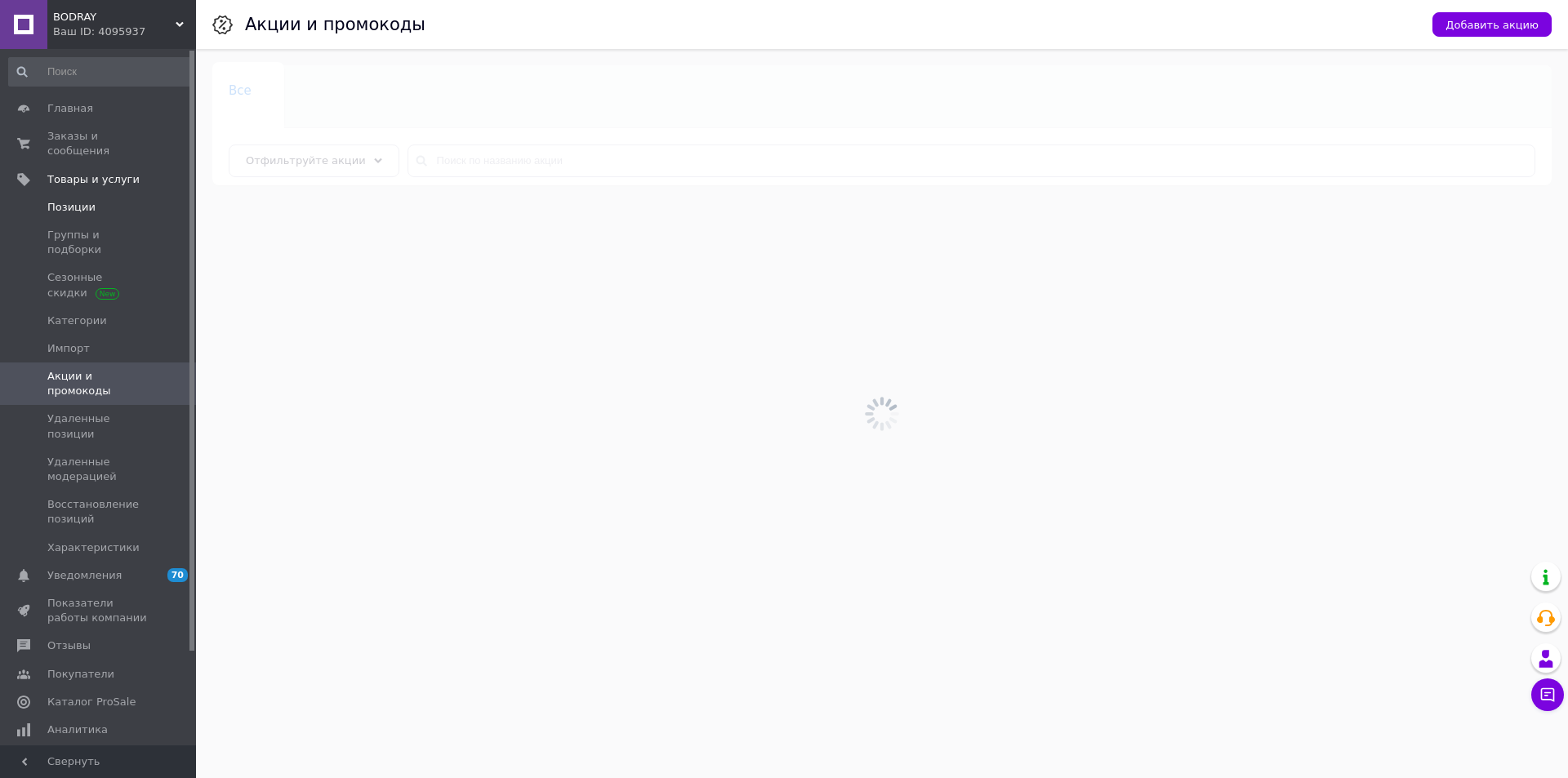
click at [129, 200] on span "Позиции" at bounding box center [99, 208] width 104 height 15
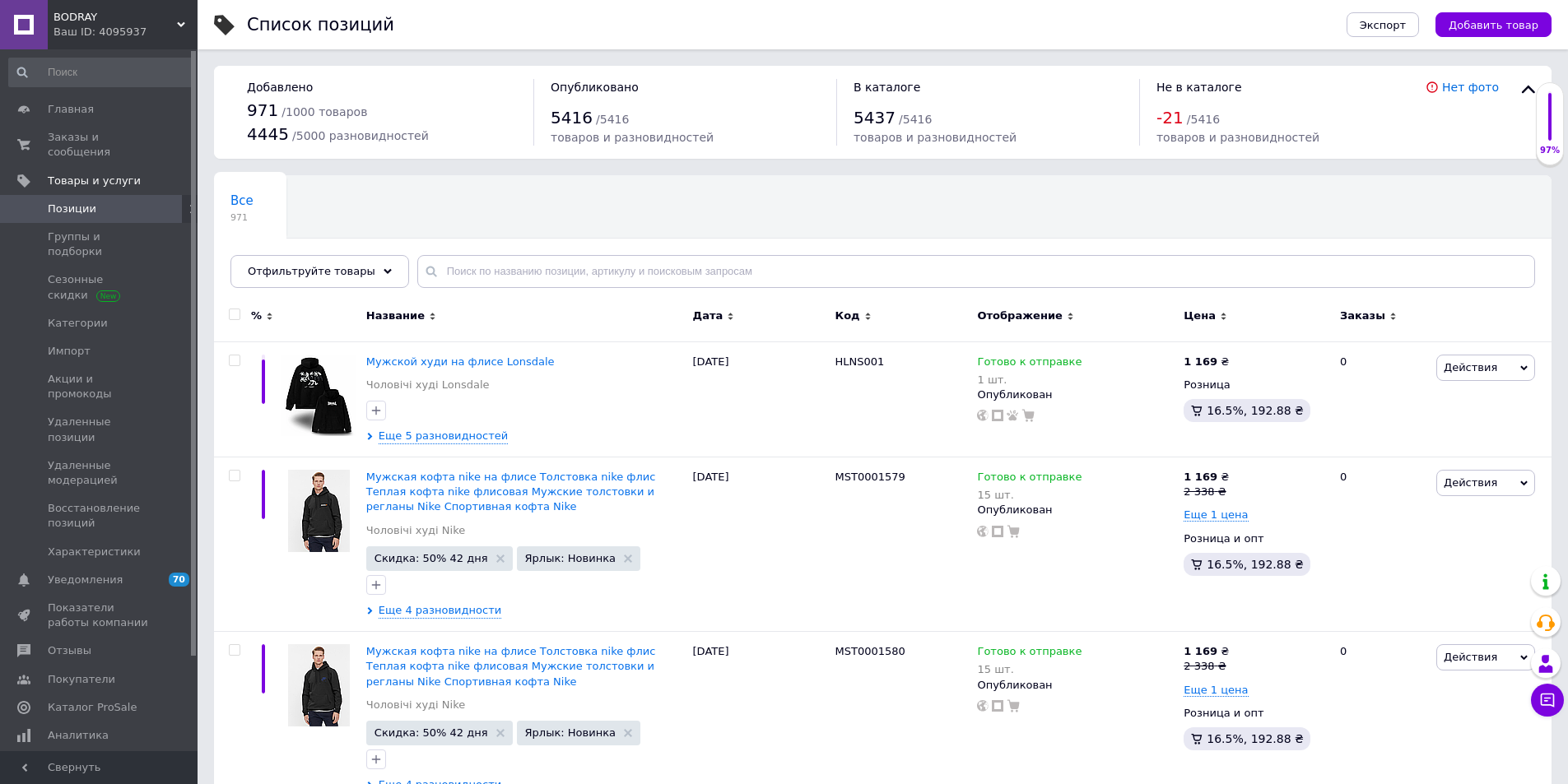
click at [1052, 153] on div "Добавлено 971 / 1000 товаров 4445 / 5000 разновидностей Опубликовано 5416 / 541…" at bounding box center [882, 112] width 1337 height 93
click at [111, 344] on span "Импорт" at bounding box center [100, 351] width 105 height 15
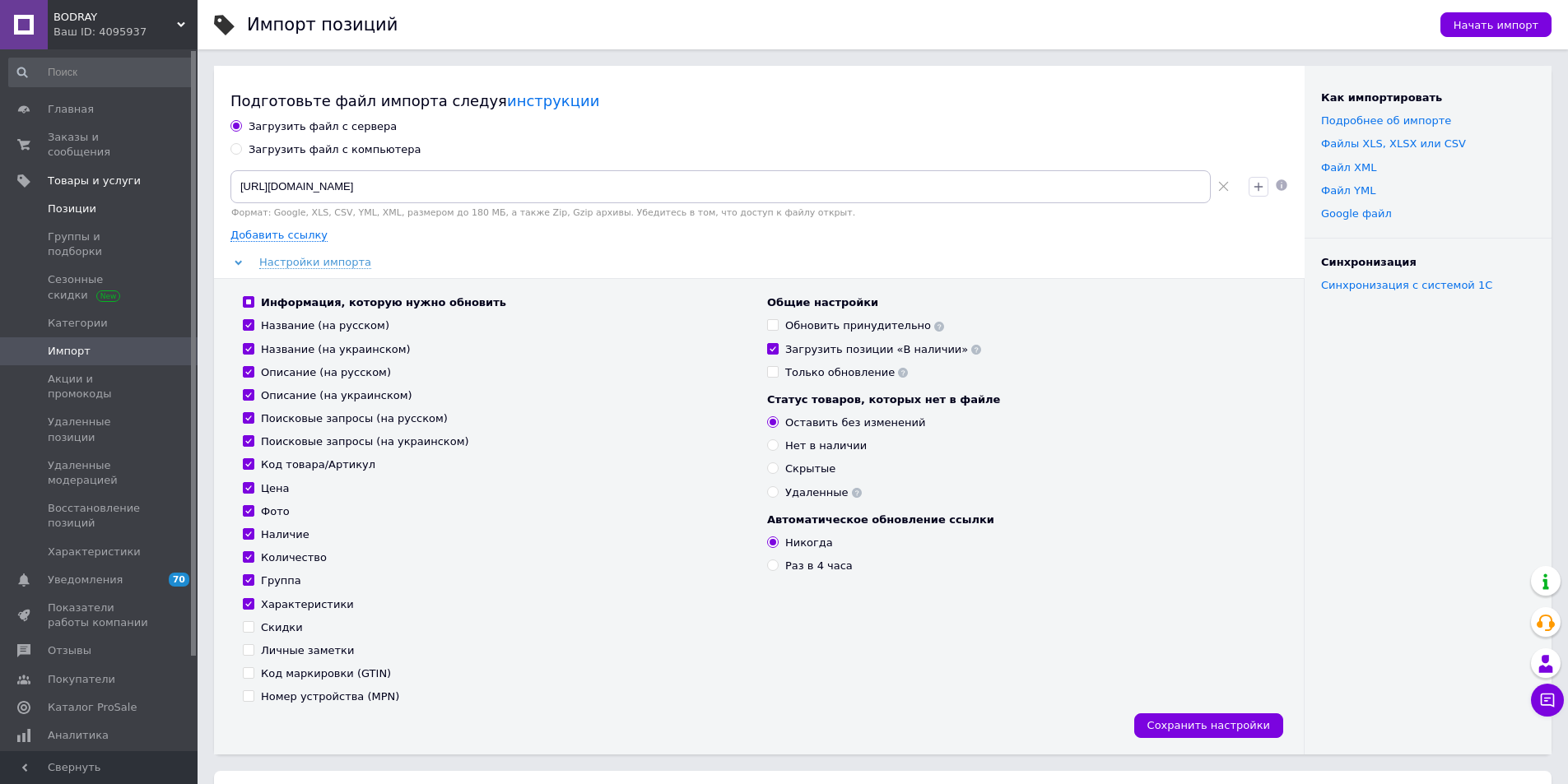
click at [120, 202] on span "Позиции" at bounding box center [100, 209] width 105 height 15
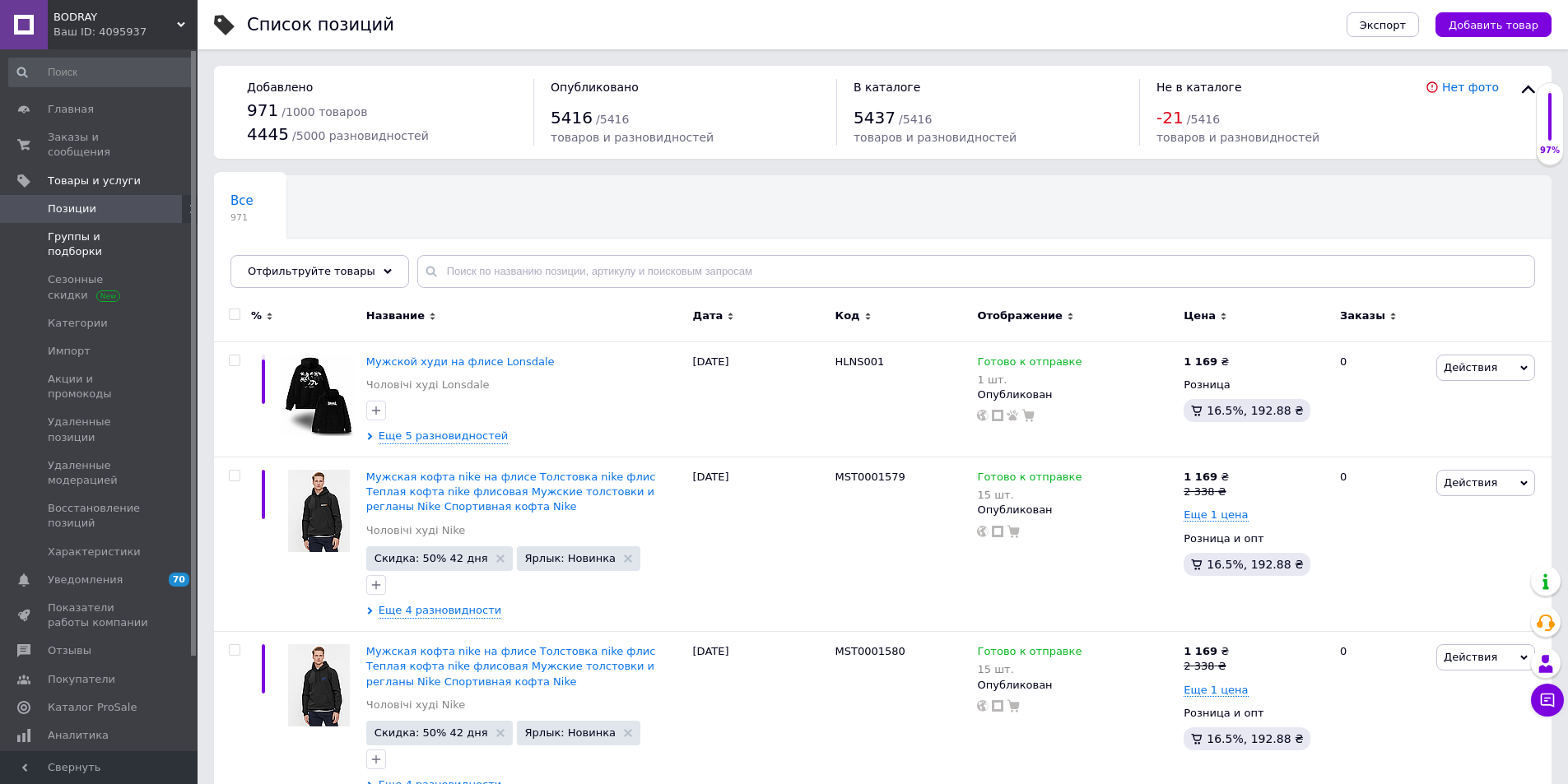
click at [115, 230] on span "Группы и подборки" at bounding box center [100, 245] width 105 height 30
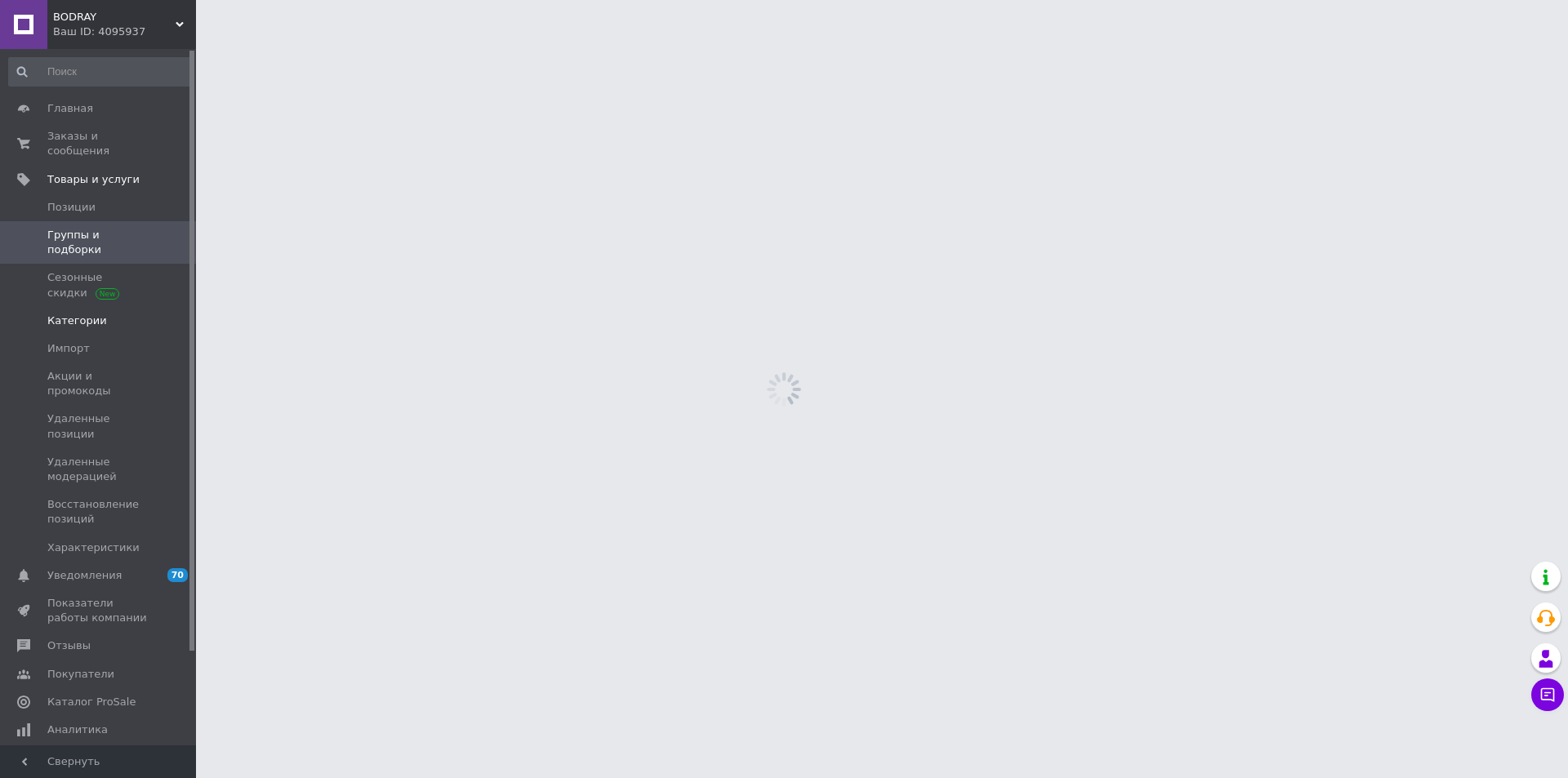
click at [120, 307] on link "Категории" at bounding box center [100, 321] width 201 height 28
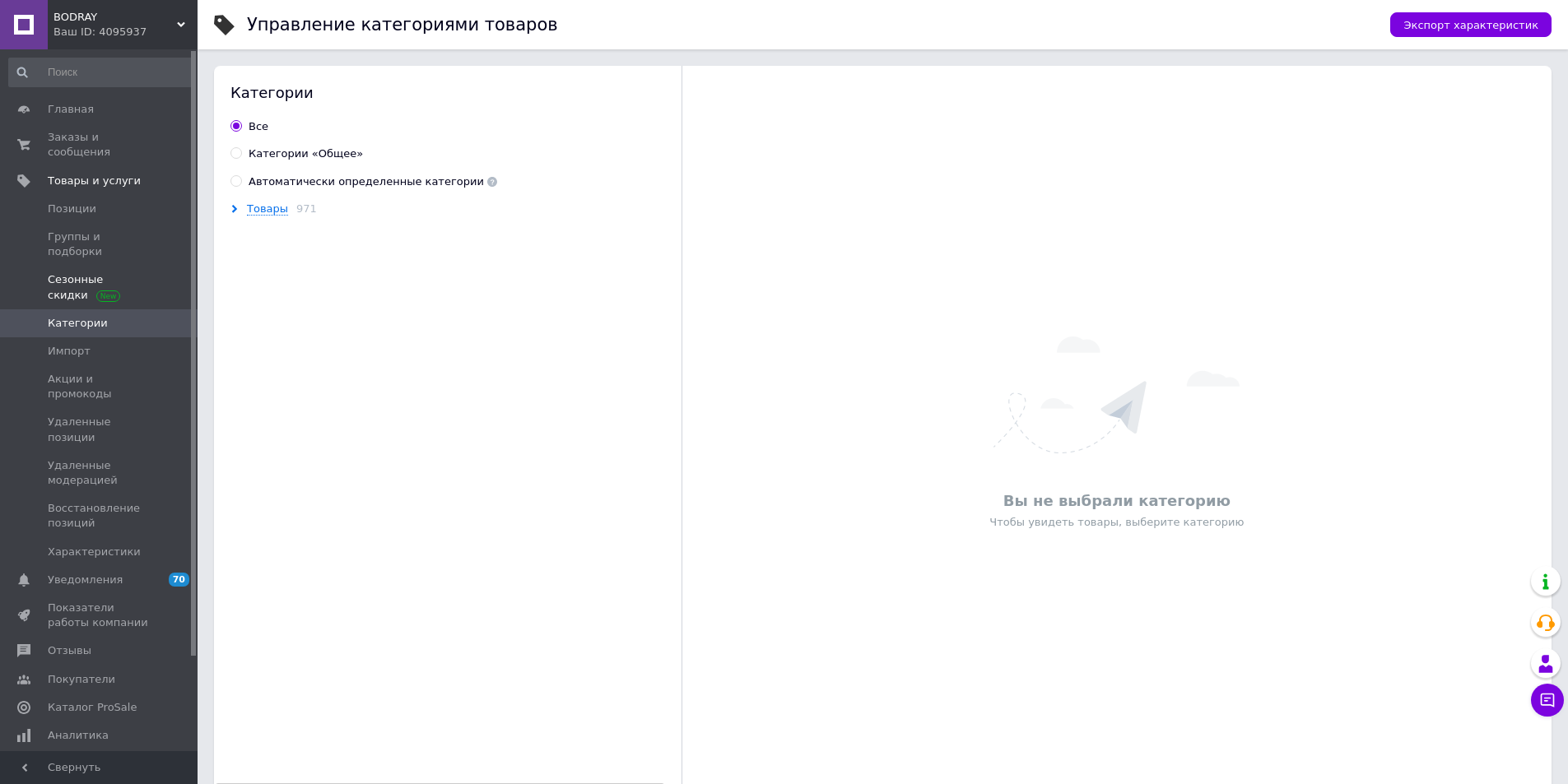
click at [127, 265] on link "Сезонные скидки" at bounding box center [101, 287] width 203 height 43
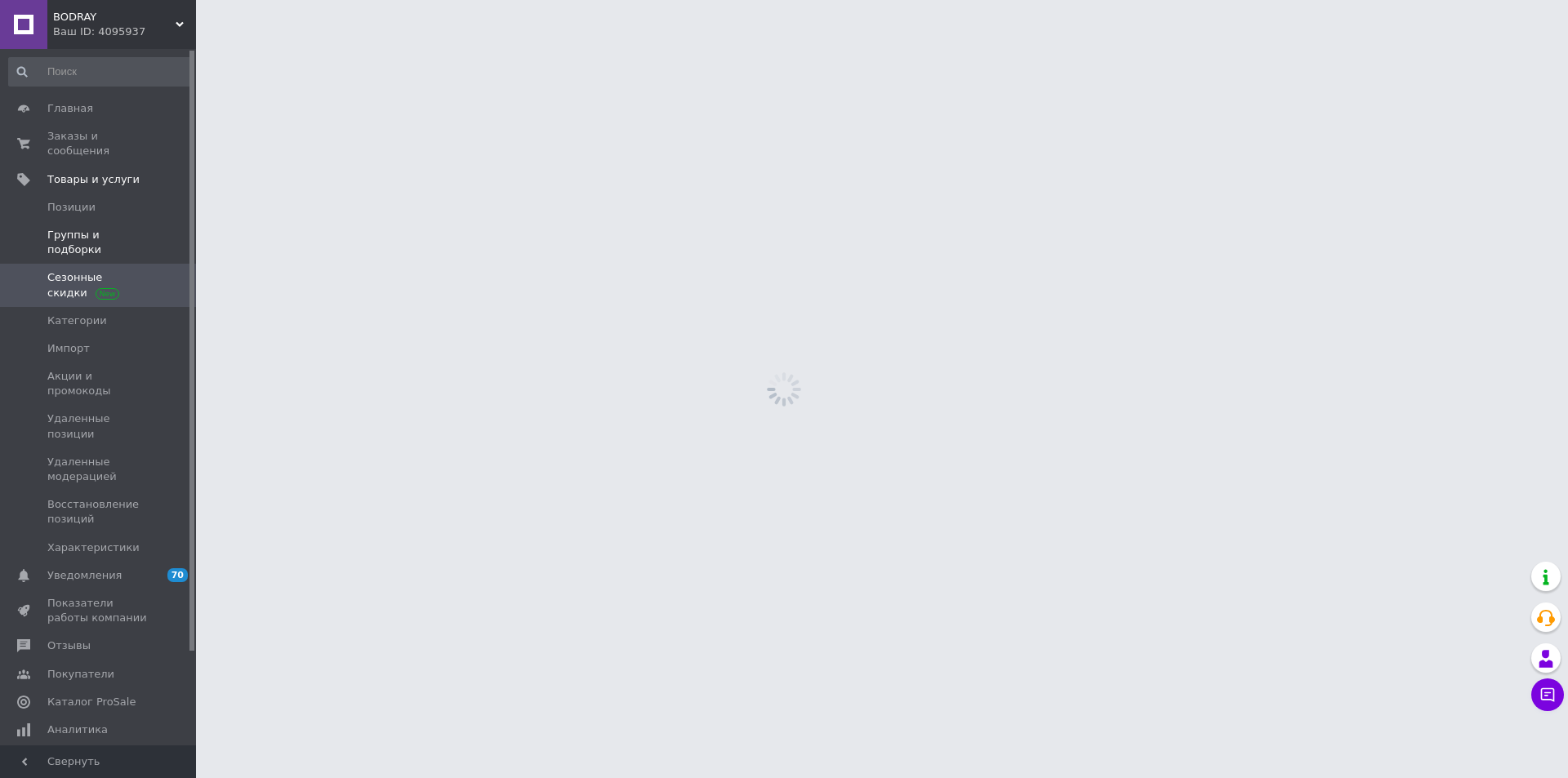
click at [124, 228] on span "Группы и подборки" at bounding box center [99, 243] width 104 height 30
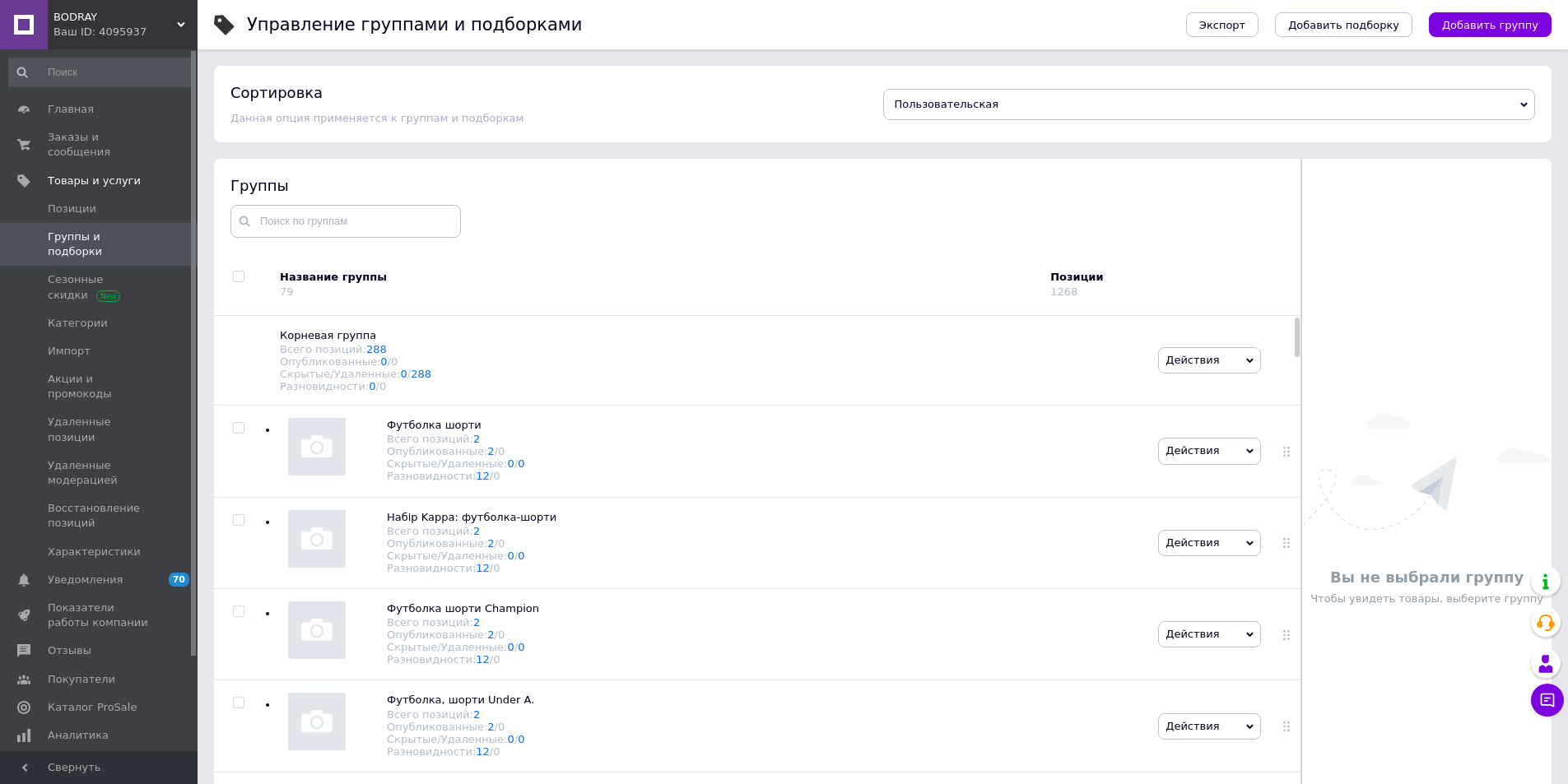
click at [529, 419] on html "BODRAY Ваш ID: 4095937 Сайт BODRAY Кабинет покупателя Проверить состояние систе…" at bounding box center [784, 438] width 1568 height 877
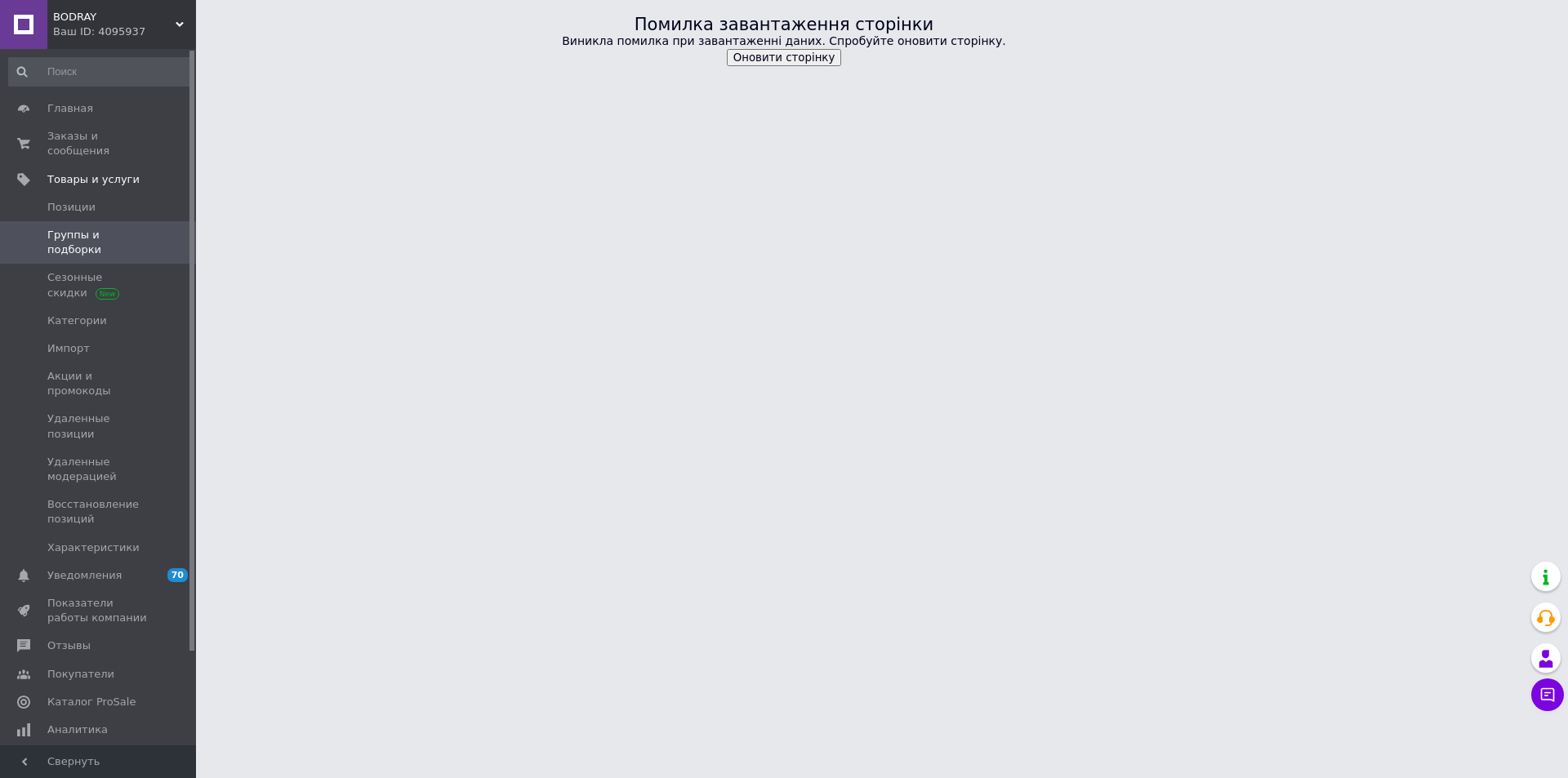
click at [783, 57] on button "Оновити сторінку" at bounding box center [784, 57] width 115 height 17
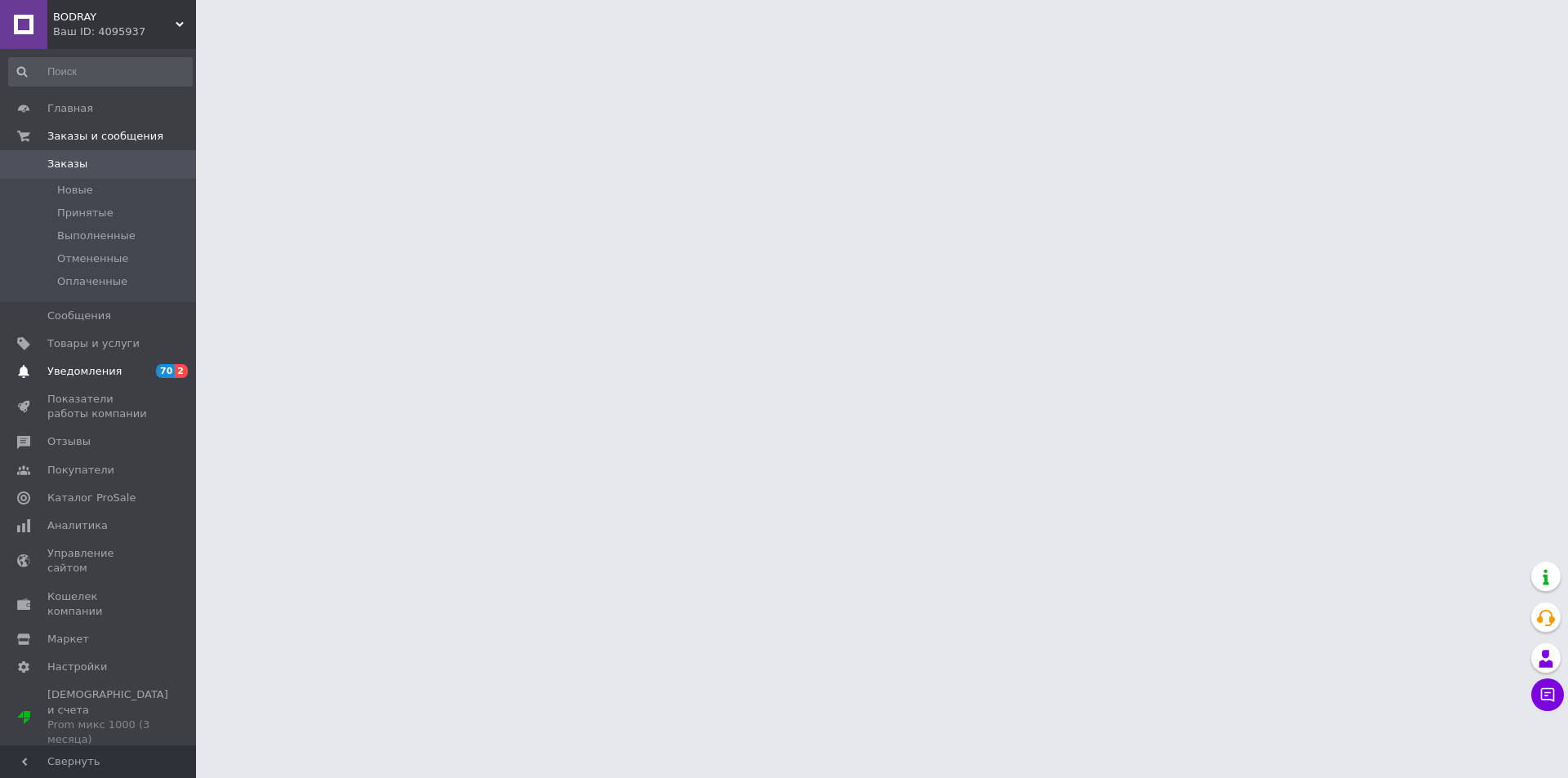
click at [153, 373] on span "70 2" at bounding box center [173, 372] width 45 height 15
click at [153, 546] on span at bounding box center [173, 561] width 45 height 30
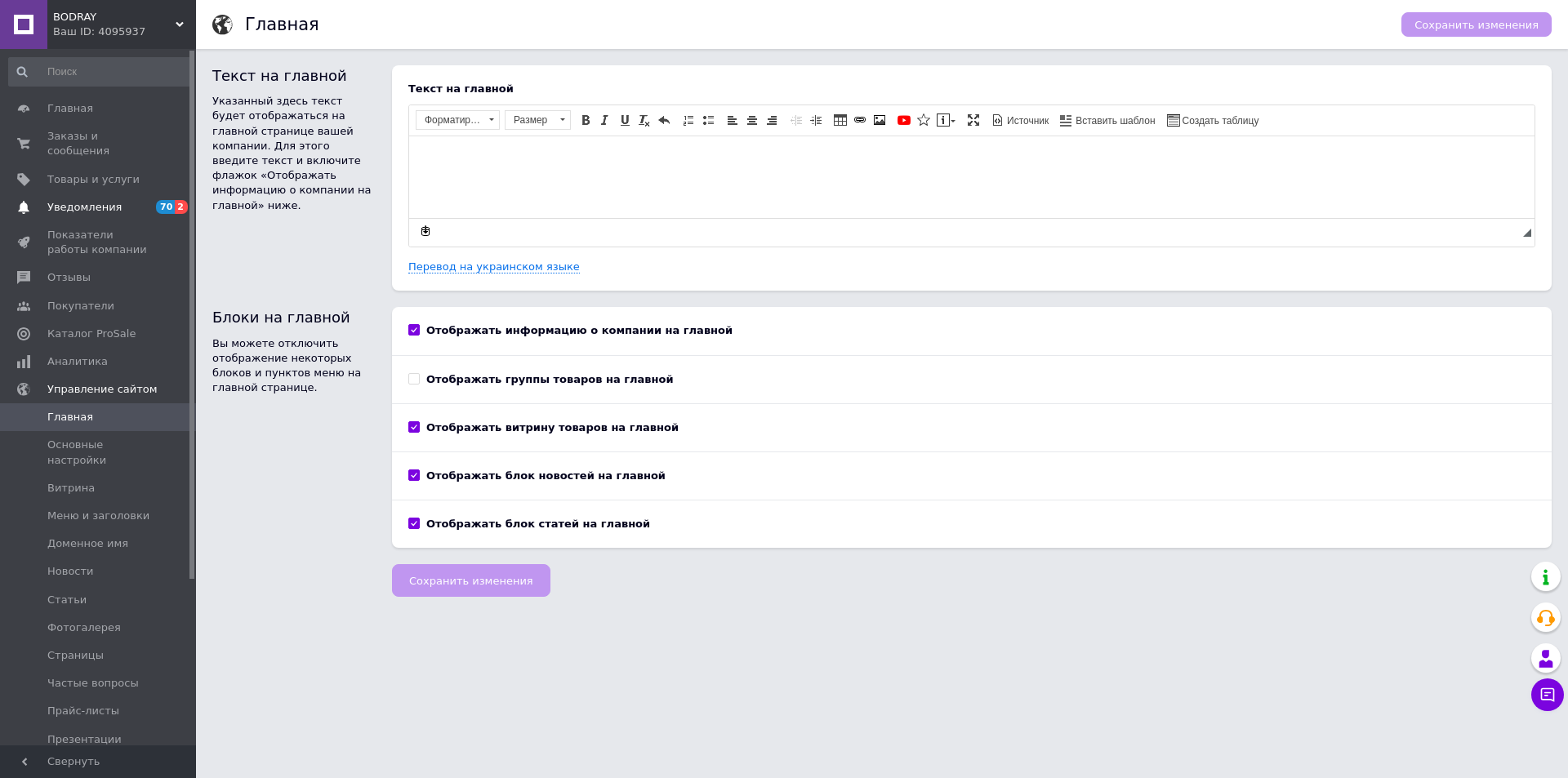
click at [155, 200] on span "70 2" at bounding box center [173, 208] width 45 height 15
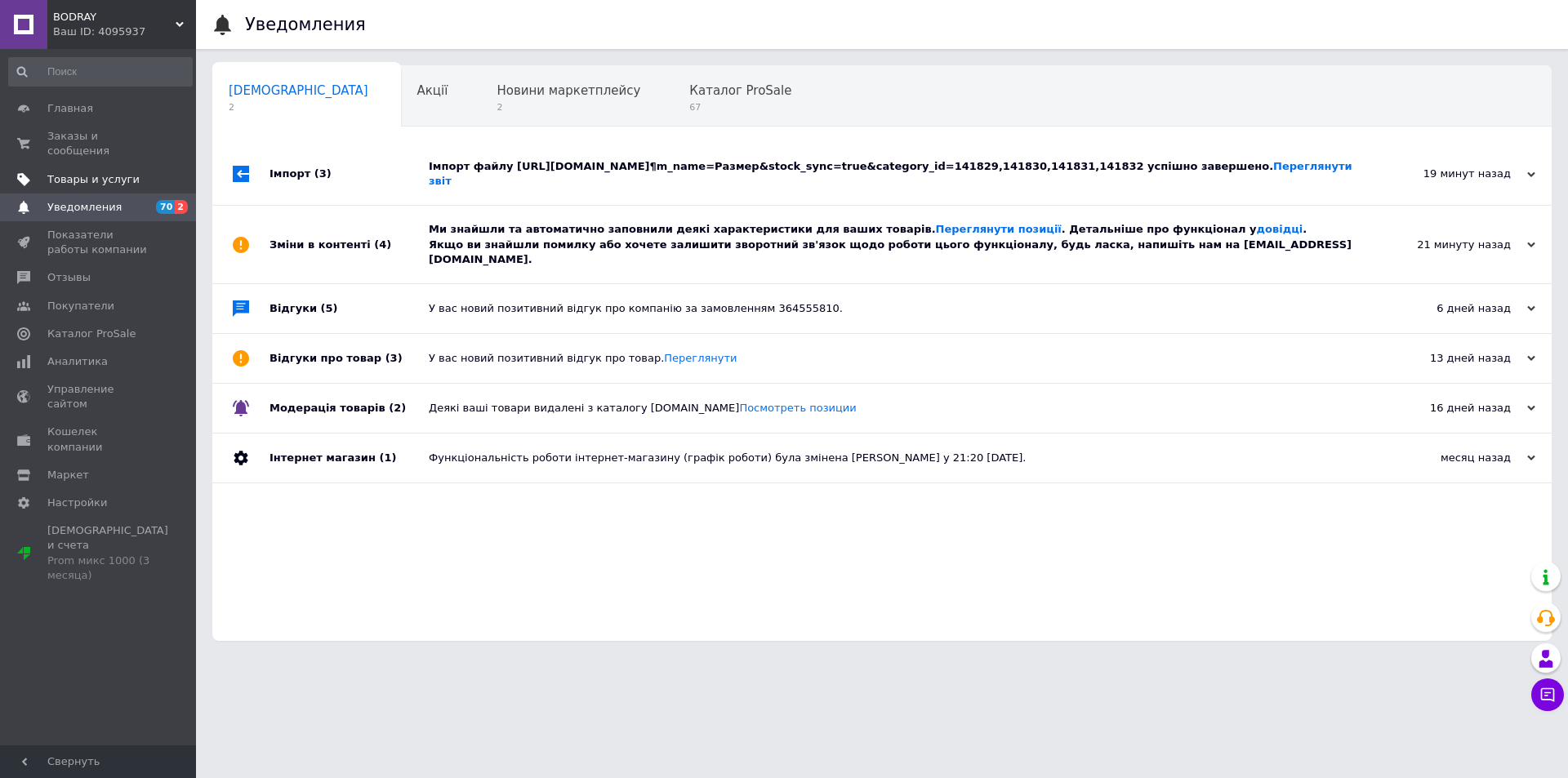
click at [149, 172] on span "Товары и услуги" at bounding box center [99, 180] width 104 height 15
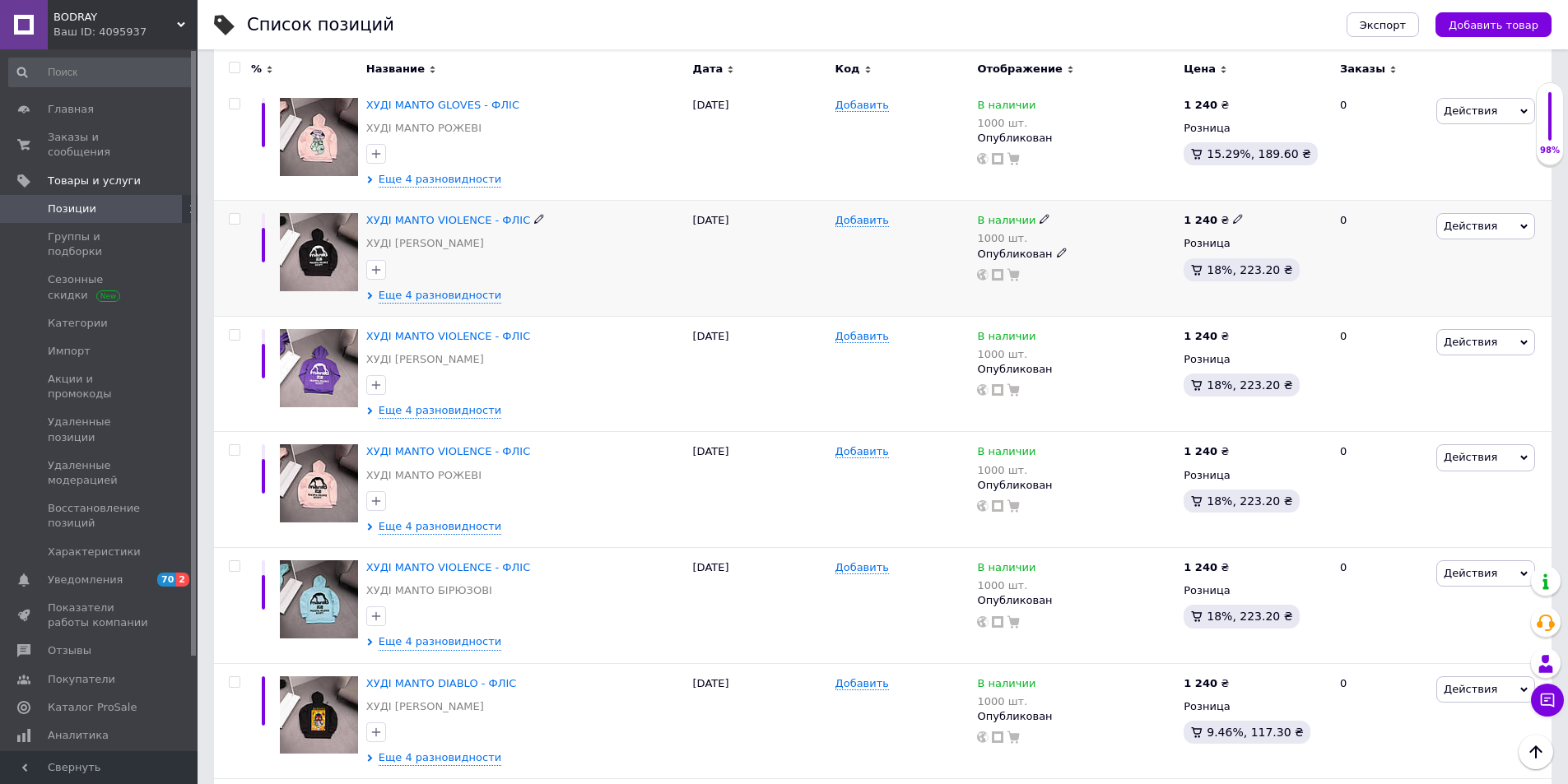
scroll to position [1508, 0]
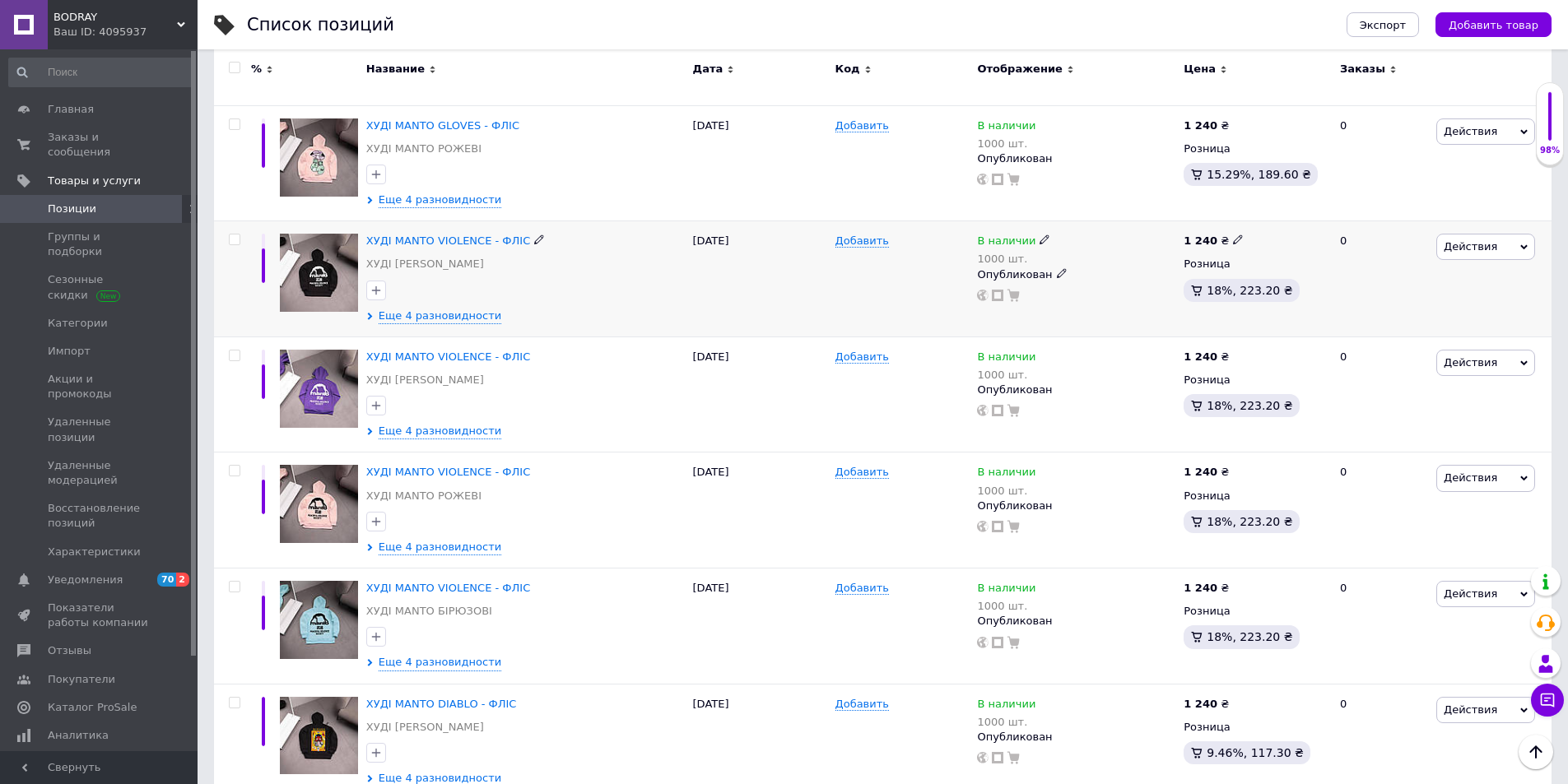
click at [575, 296] on div at bounding box center [525, 291] width 325 height 26
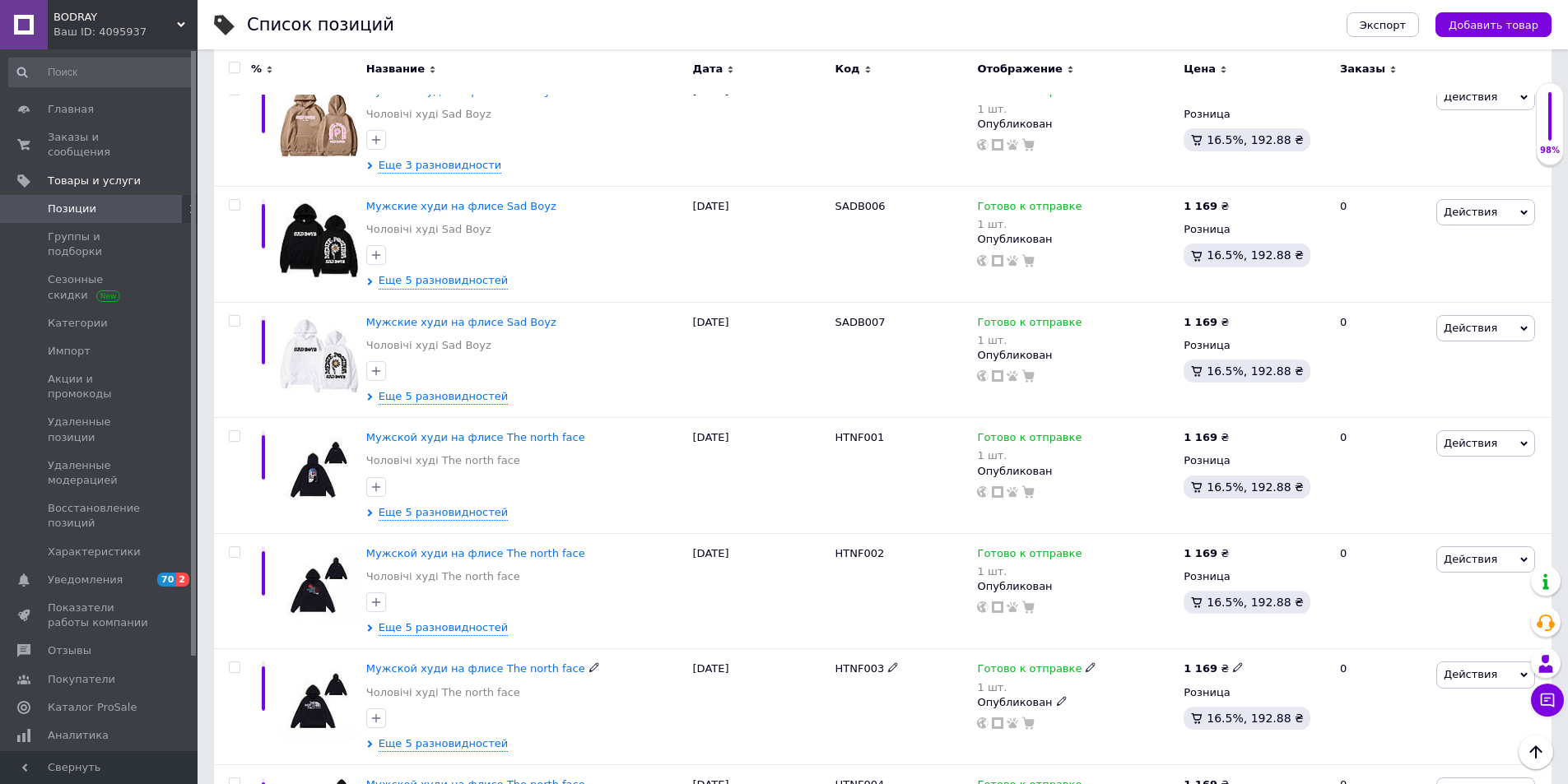
scroll to position [12592, 0]
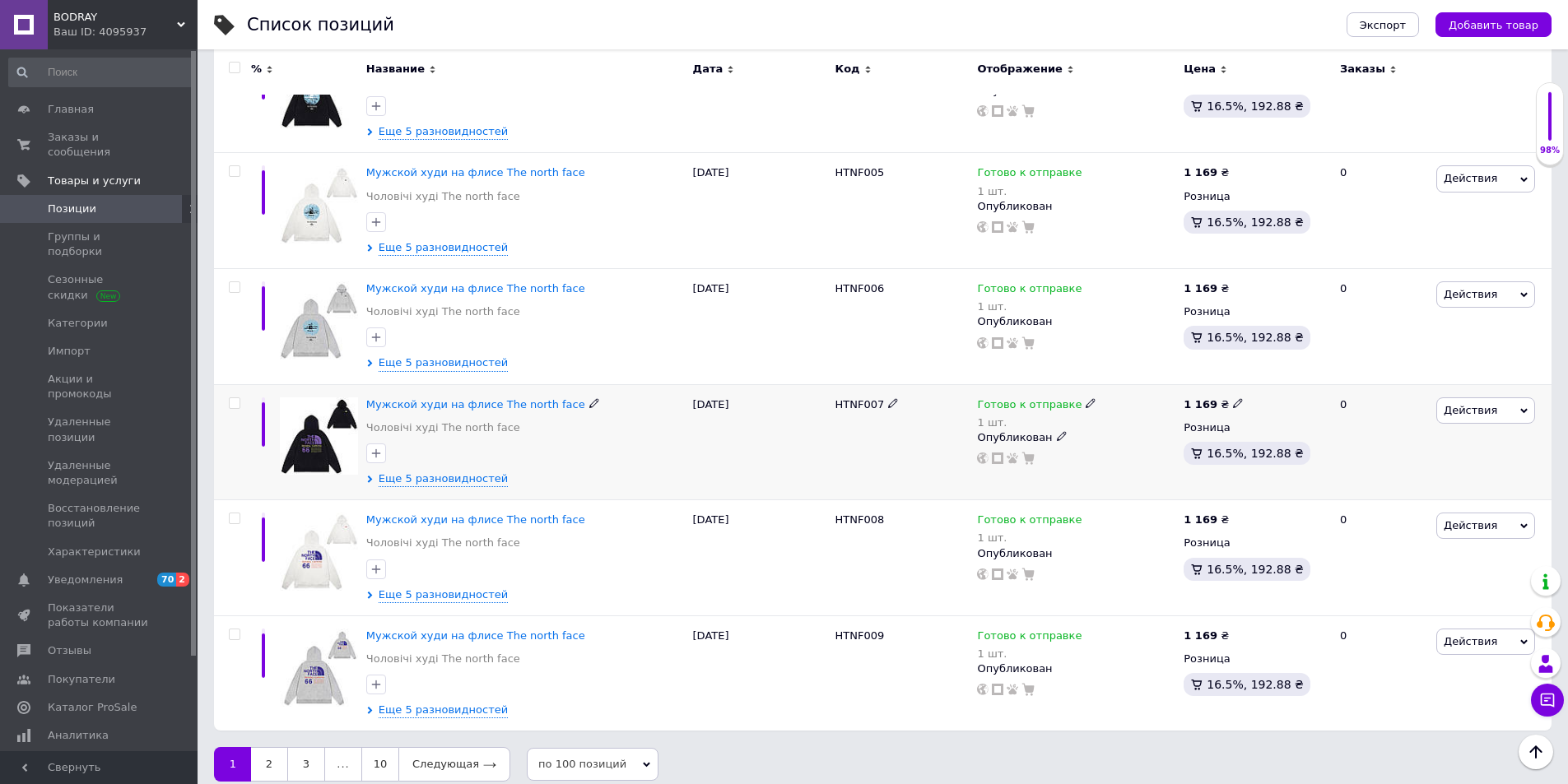
click at [721, 473] on div "11.10.2025" at bounding box center [760, 442] width 142 height 116
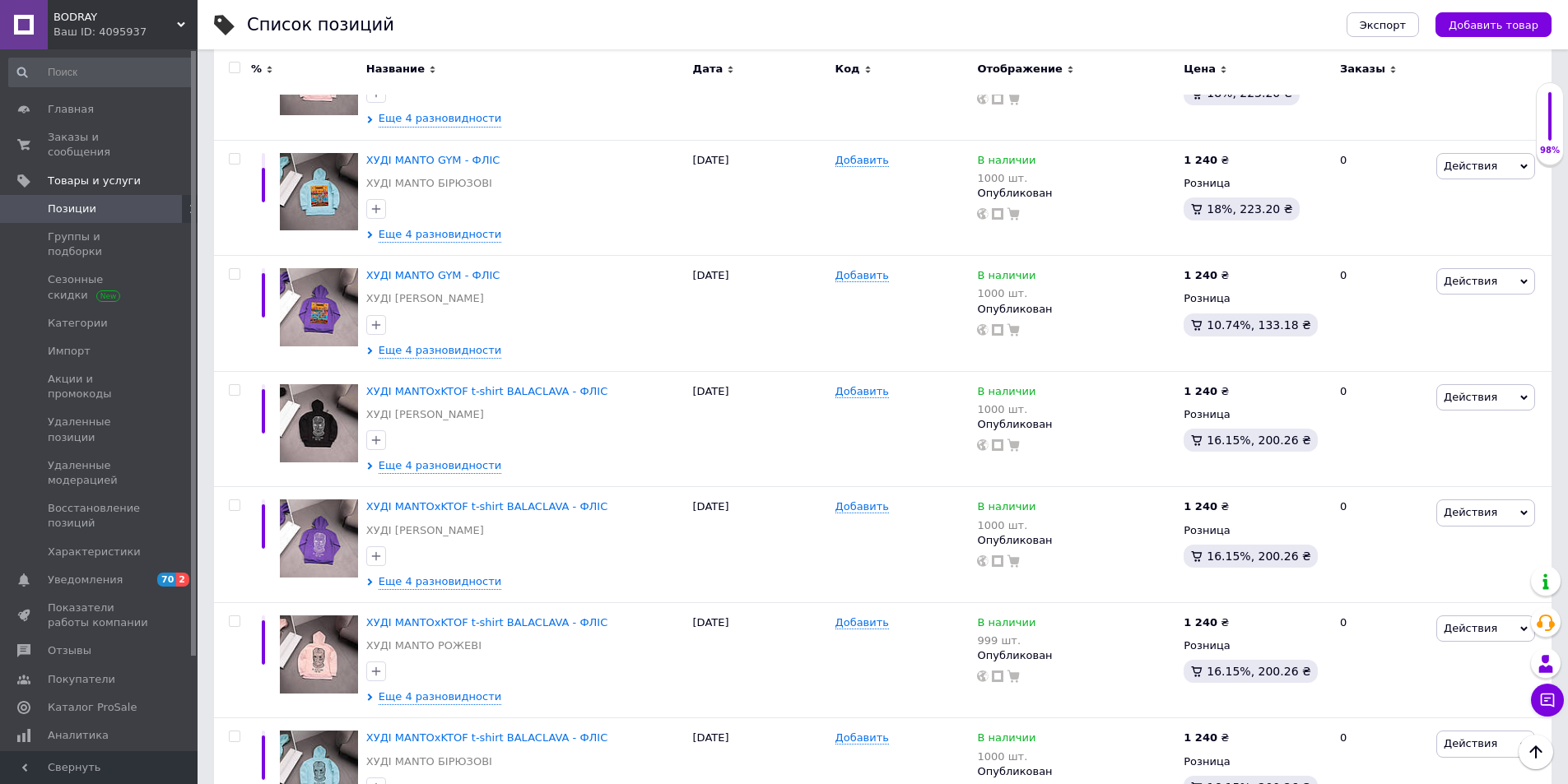
scroll to position [0, 0]
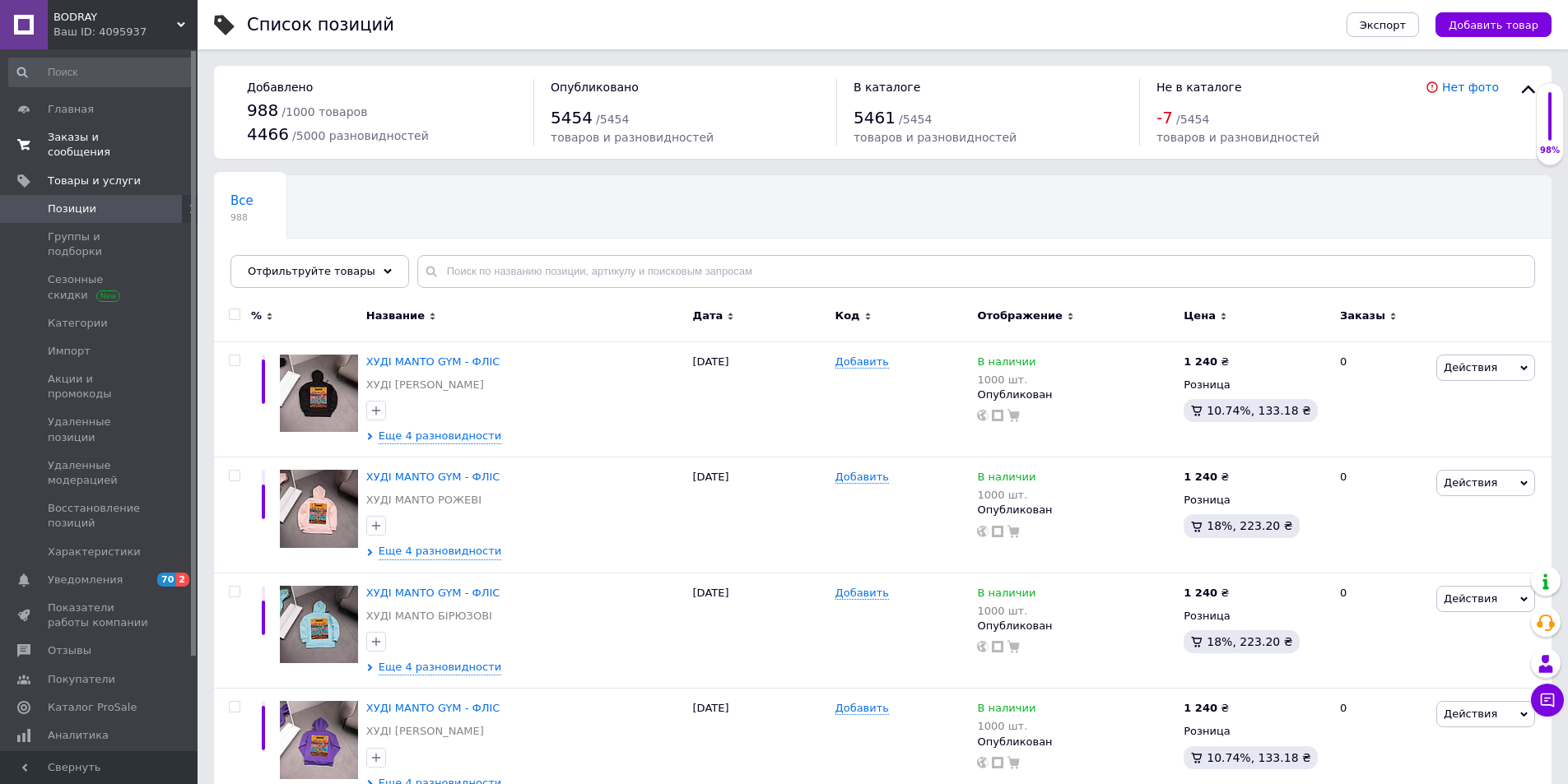
click at [95, 136] on span "Заказы и сообщения" at bounding box center [100, 145] width 105 height 30
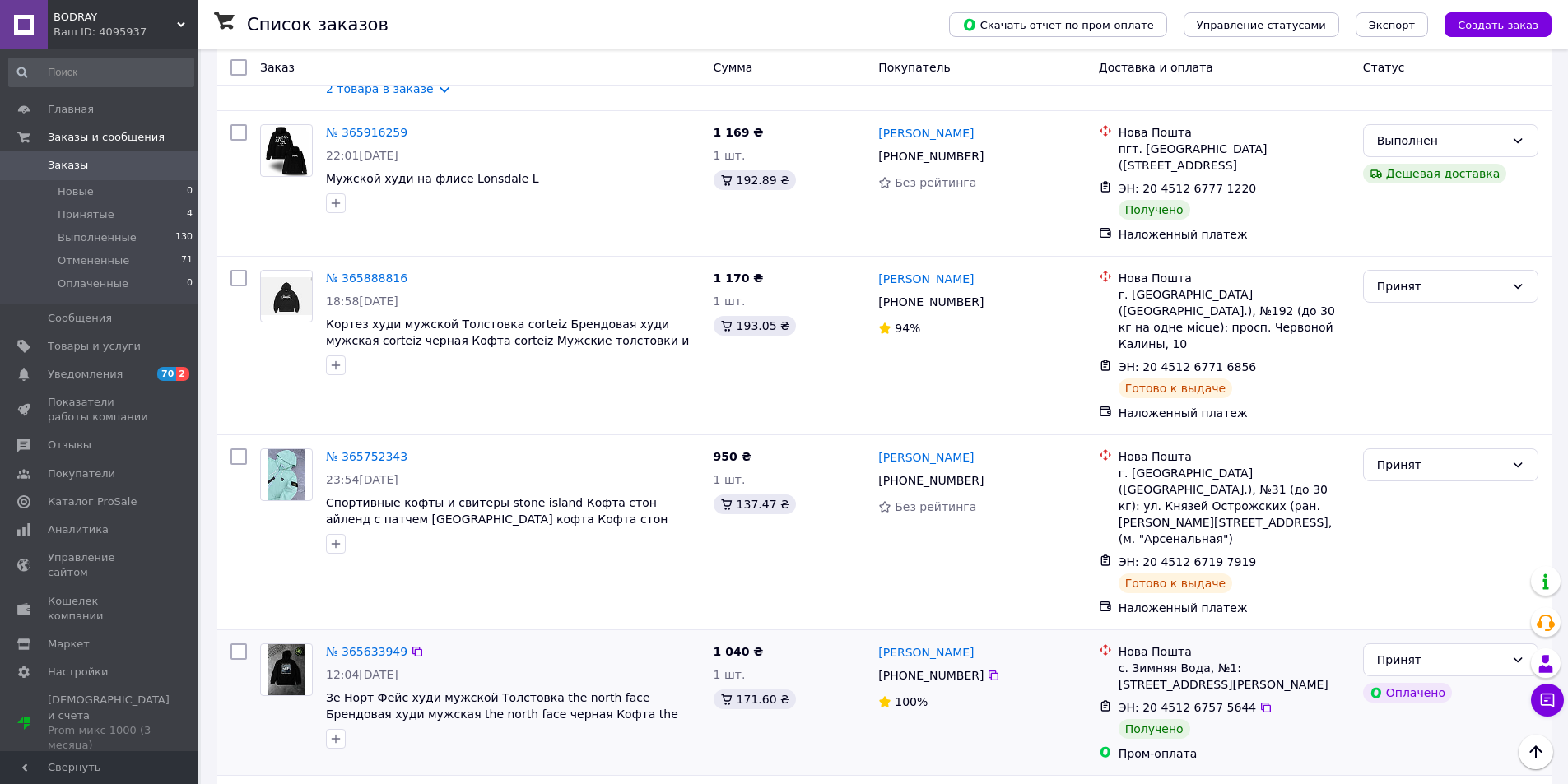
scroll to position [452, 0]
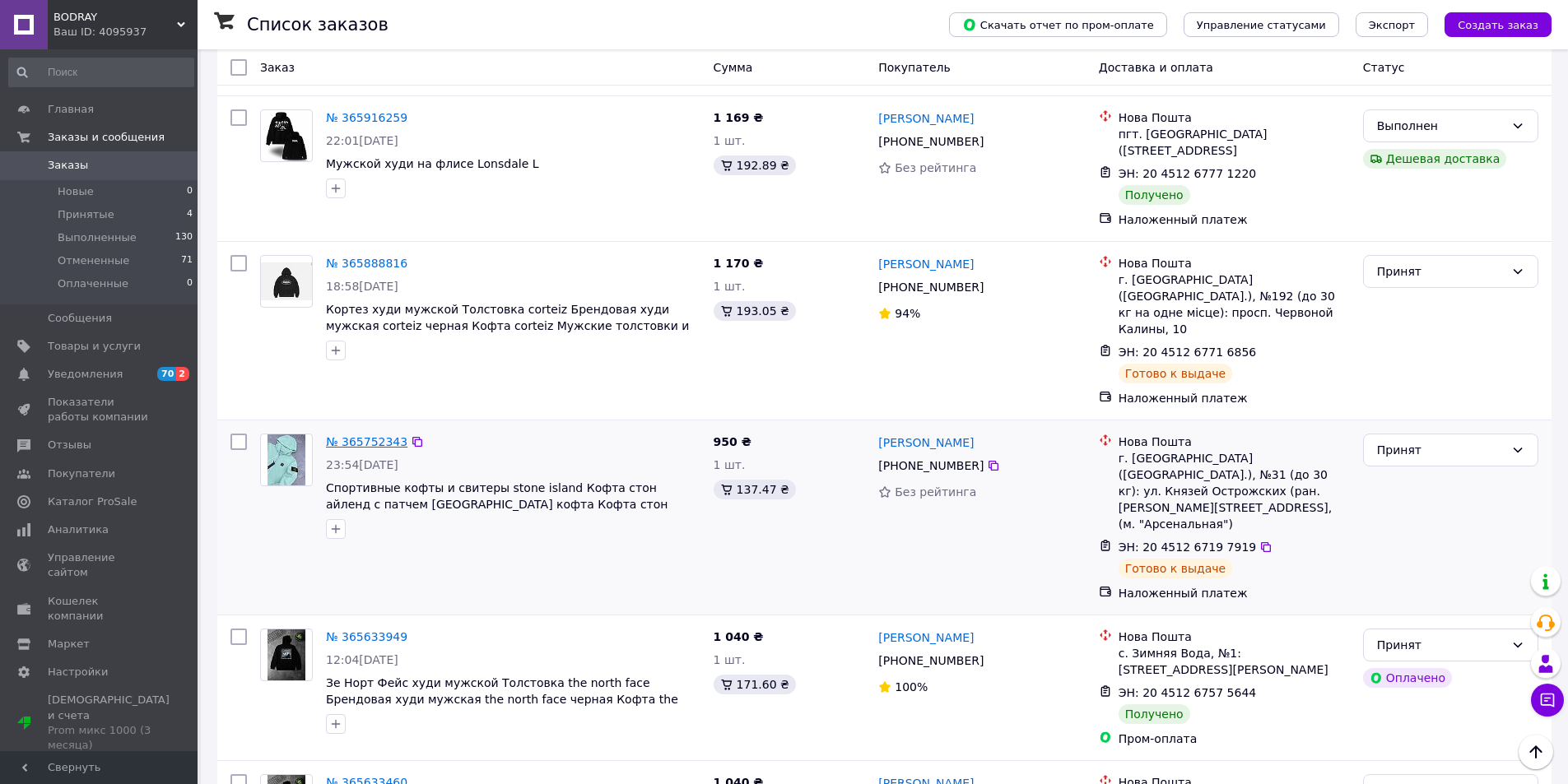
click at [377, 435] on link "№ 365752343" at bounding box center [366, 442] width 81 height 13
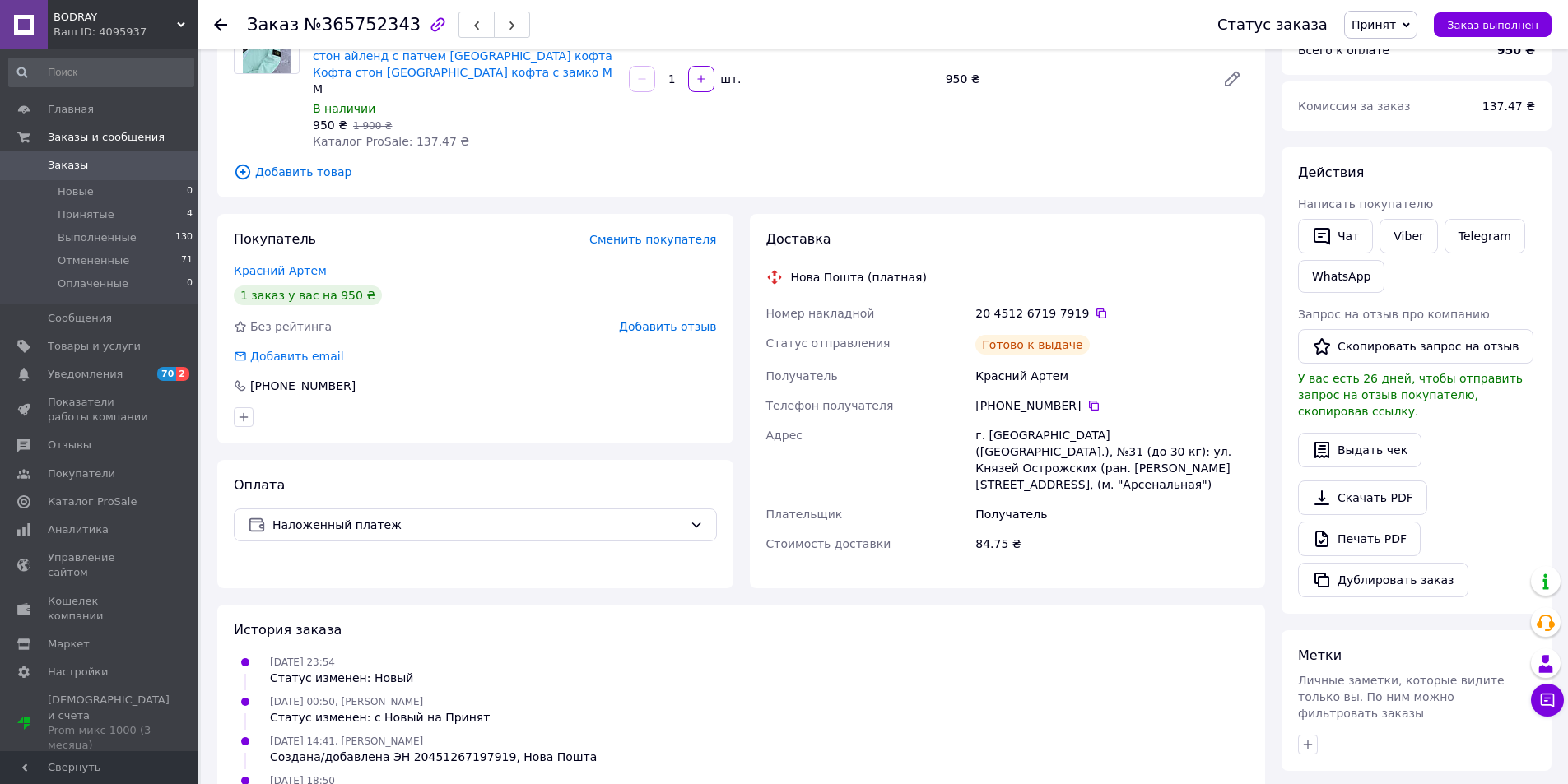
scroll to position [146, 0]
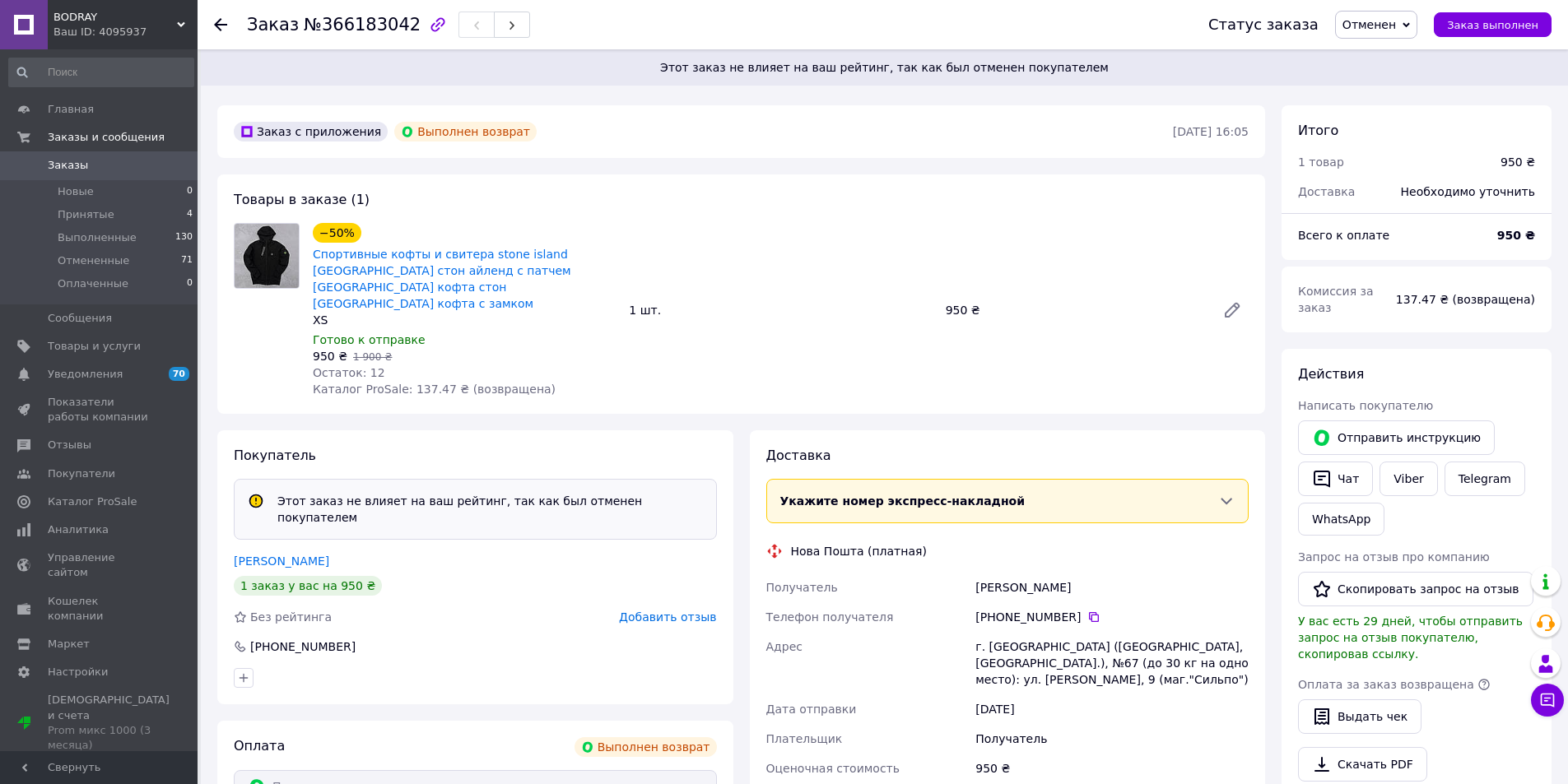
click at [132, 162] on span "Заказы" at bounding box center [100, 165] width 105 height 15
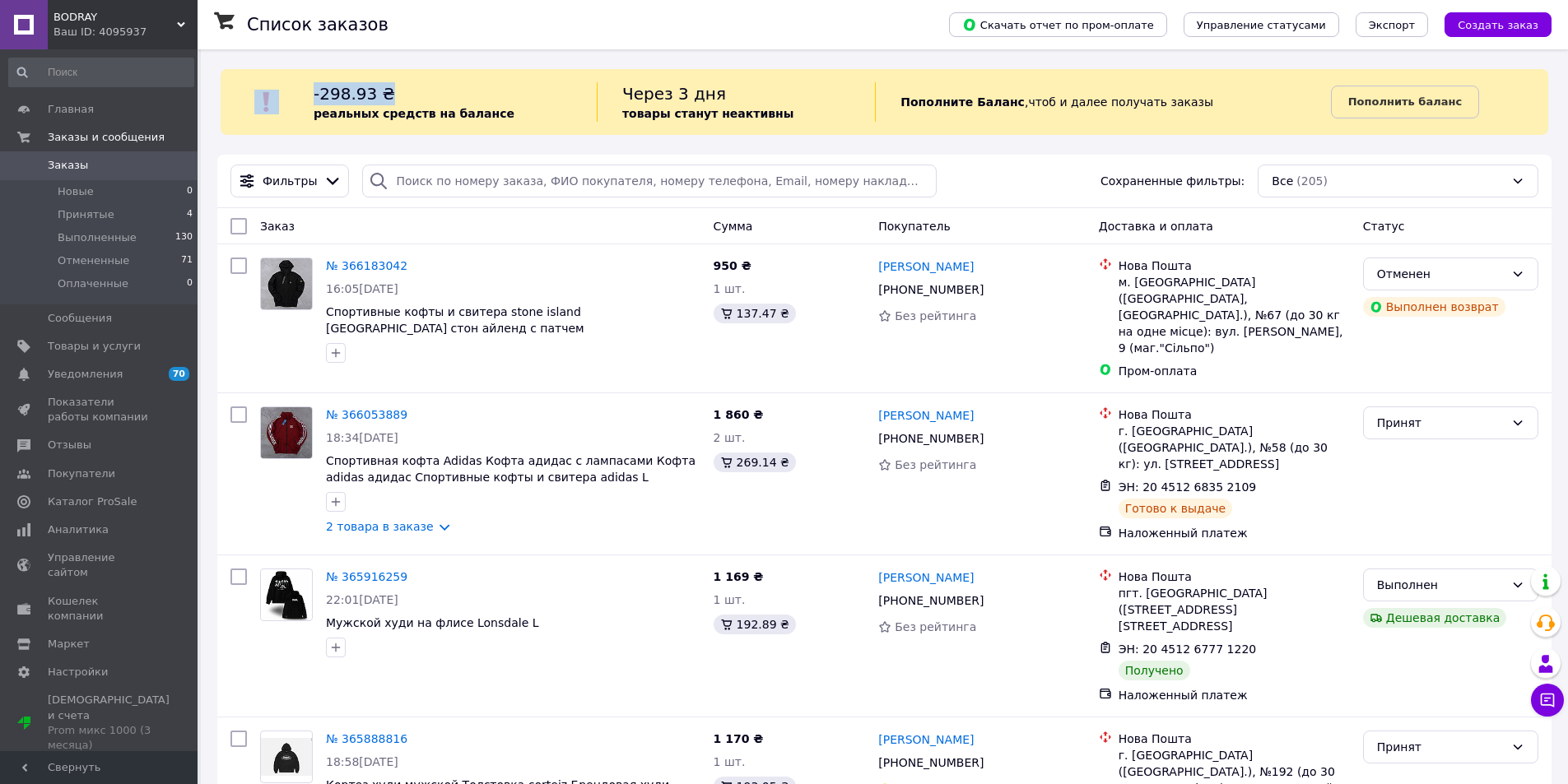
drag, startPoint x: 321, startPoint y: 89, endPoint x: 428, endPoint y: 87, distance: 107.0
click at [402, 90] on div "-298.93 ₴ реальных средств на балансе Через 3 дня товары станут неактивны Попол…" at bounding box center [884, 102] width 1328 height 39
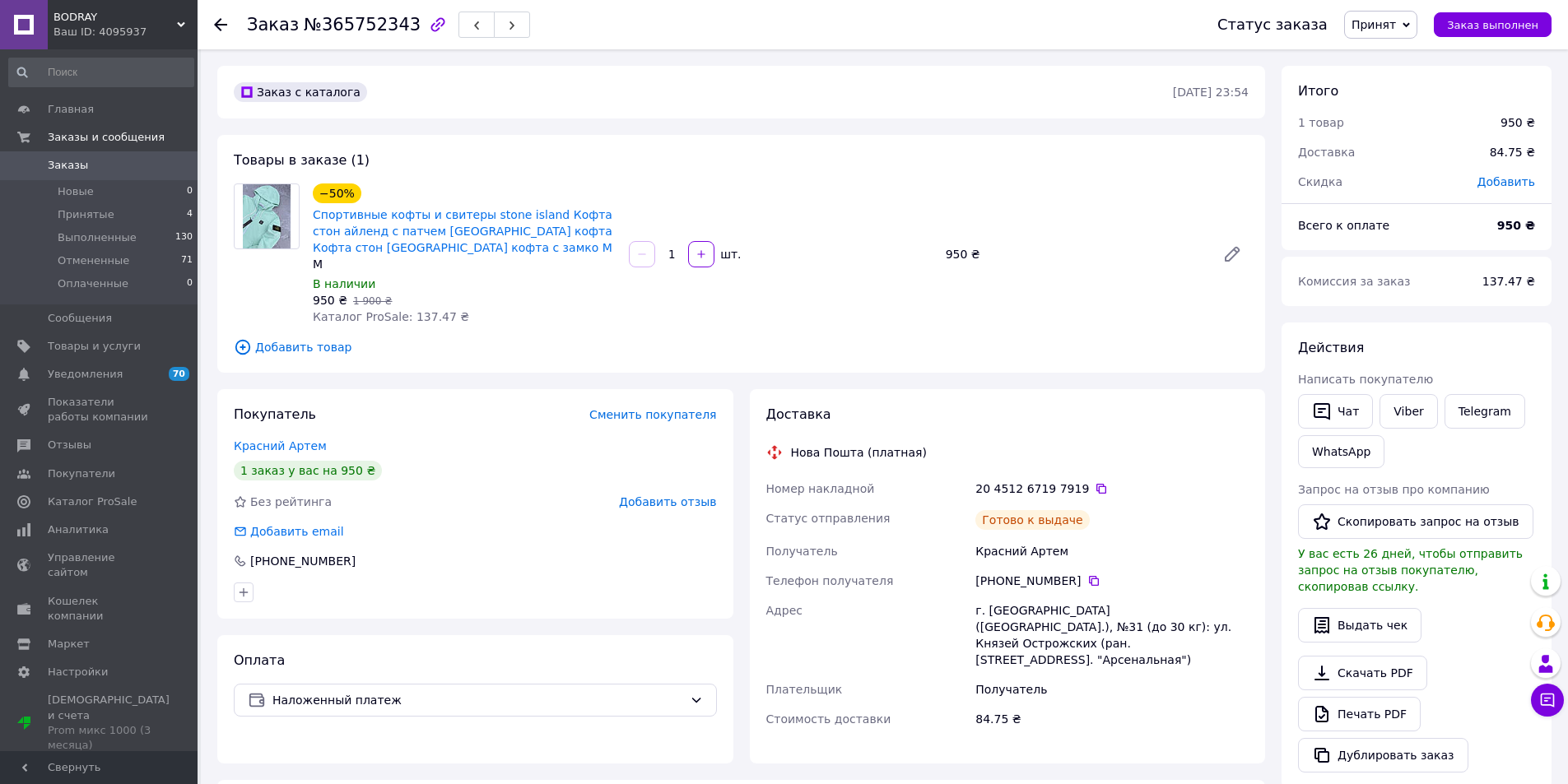
click at [1183, 240] on div "−50% Спортивные кофты и свитеры stone island Кофта стон айленд с патчем [GEOGRA…" at bounding box center [780, 254] width 948 height 149
click at [141, 164] on span "Заказы" at bounding box center [100, 165] width 105 height 15
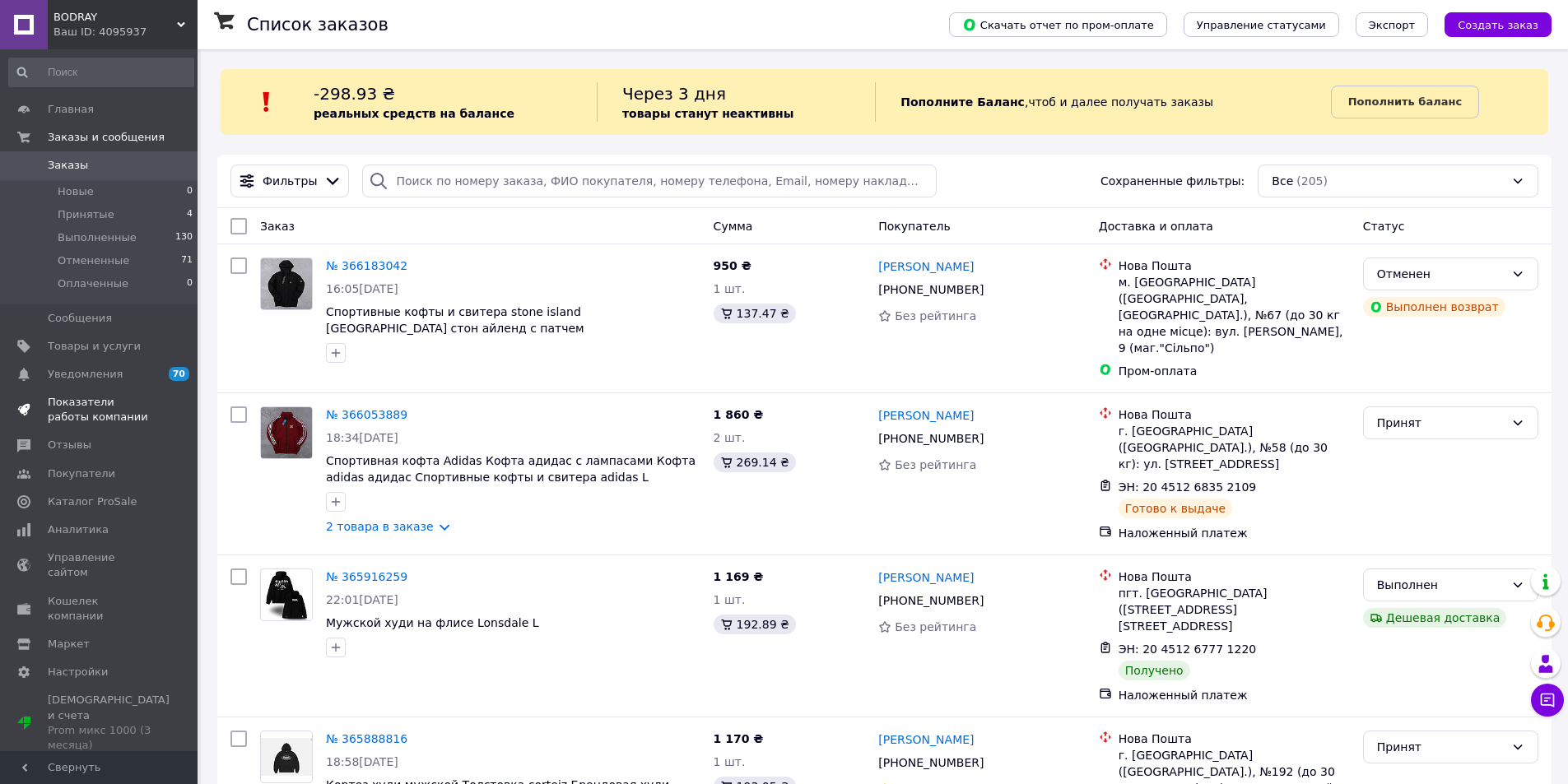
click at [140, 397] on span "Показатели работы компании" at bounding box center [100, 410] width 105 height 30
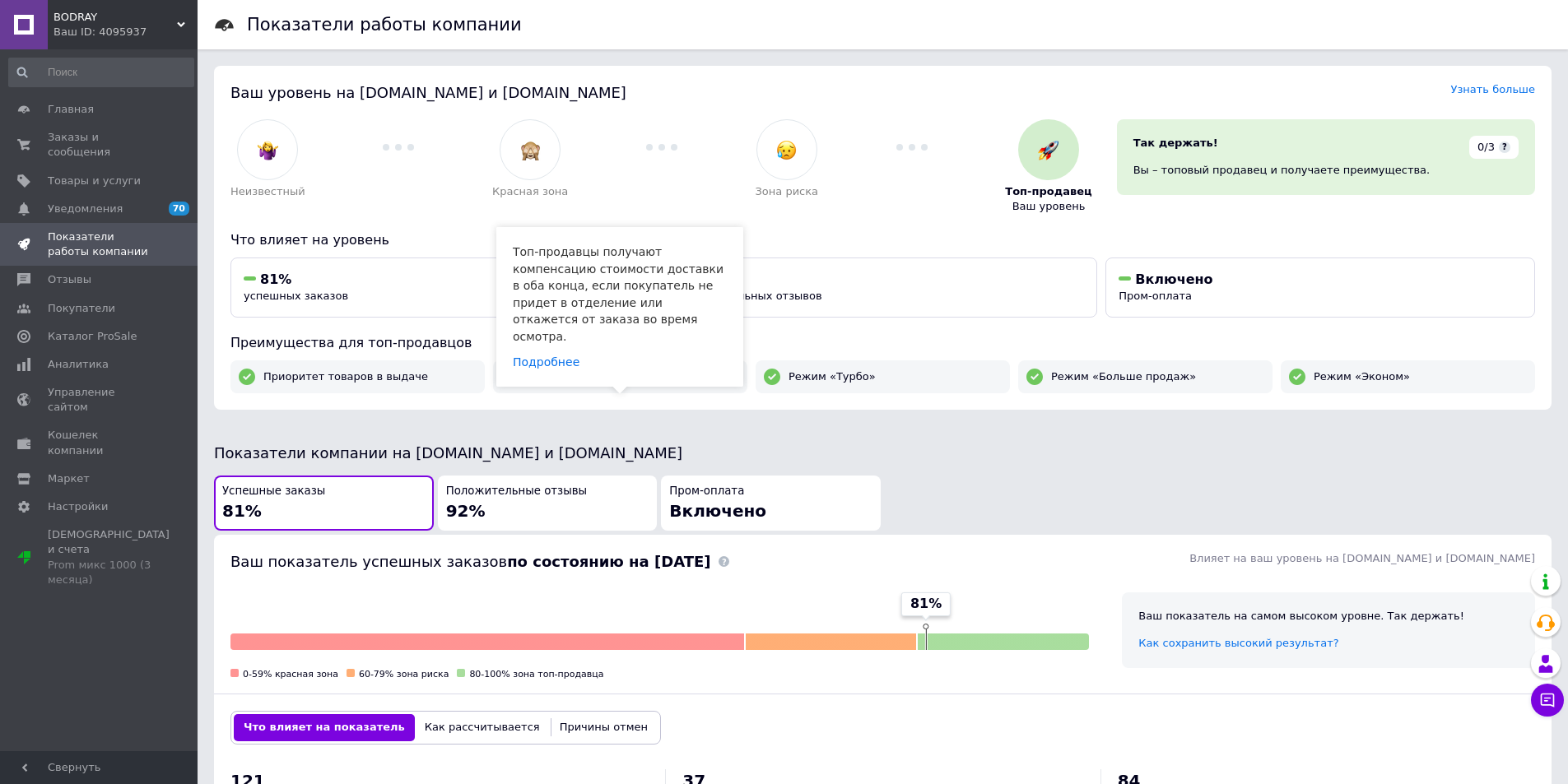
scroll to position [25, 0]
